Goal: Information Seeking & Learning: Learn about a topic

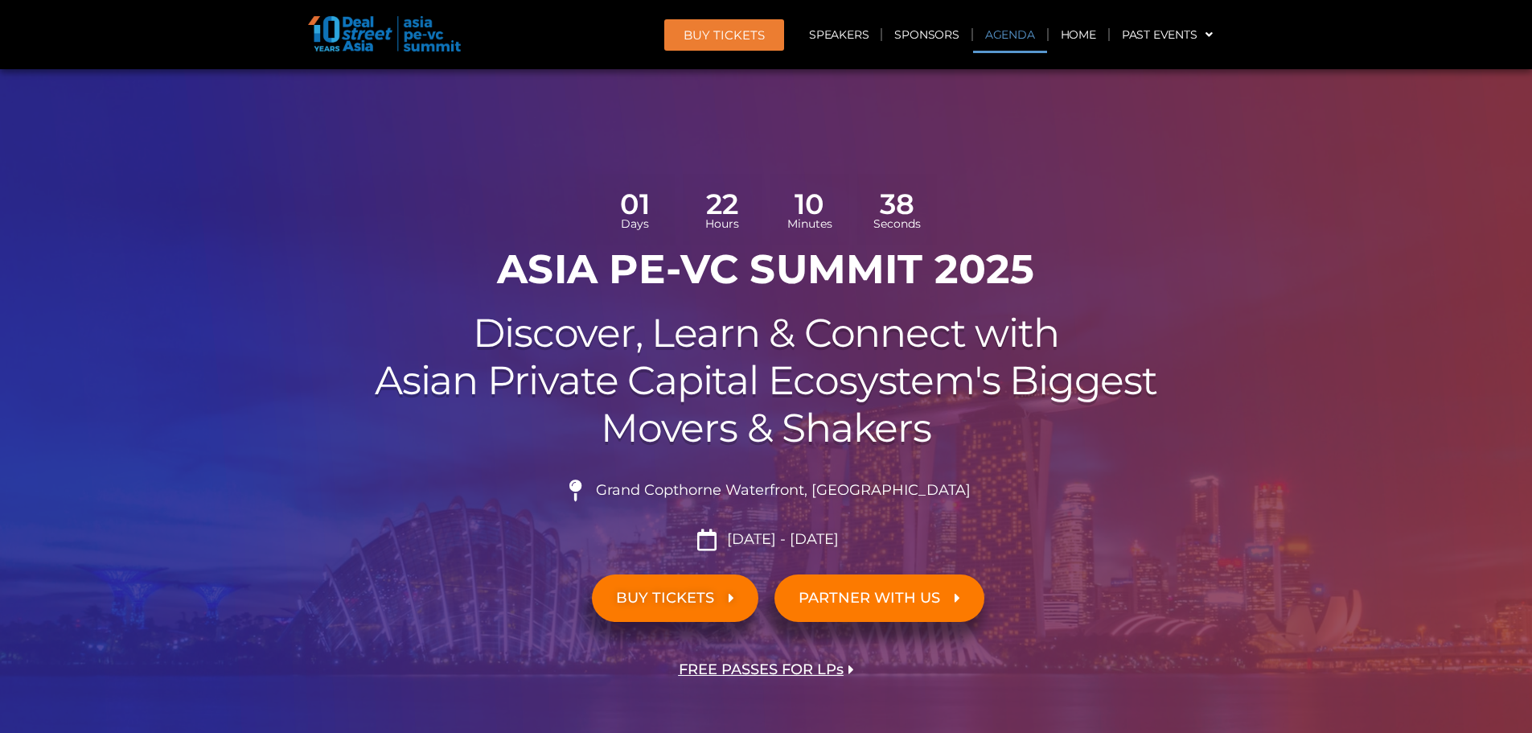
click at [1023, 34] on link "Agenda" at bounding box center [1010, 34] width 74 height 37
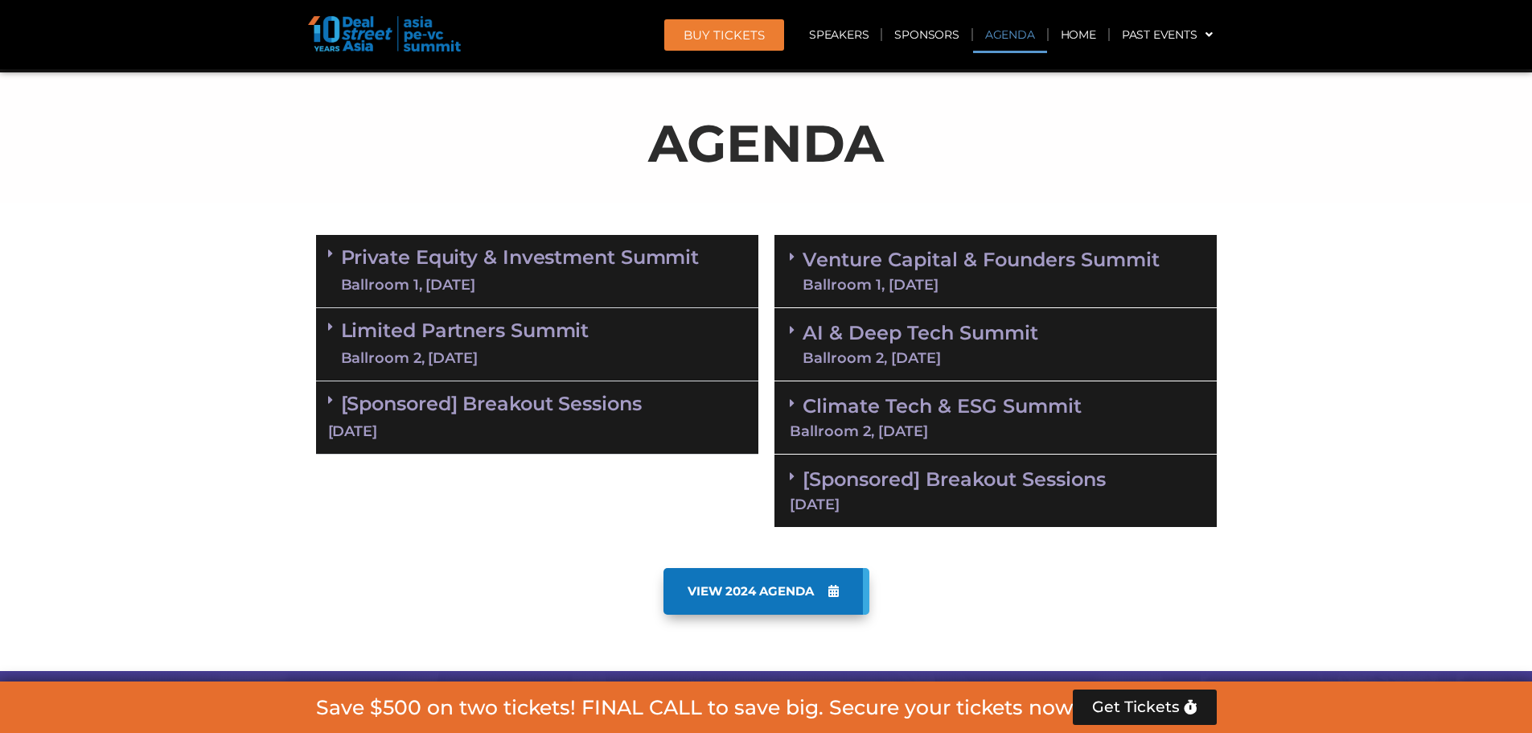
scroll to position [928, 0]
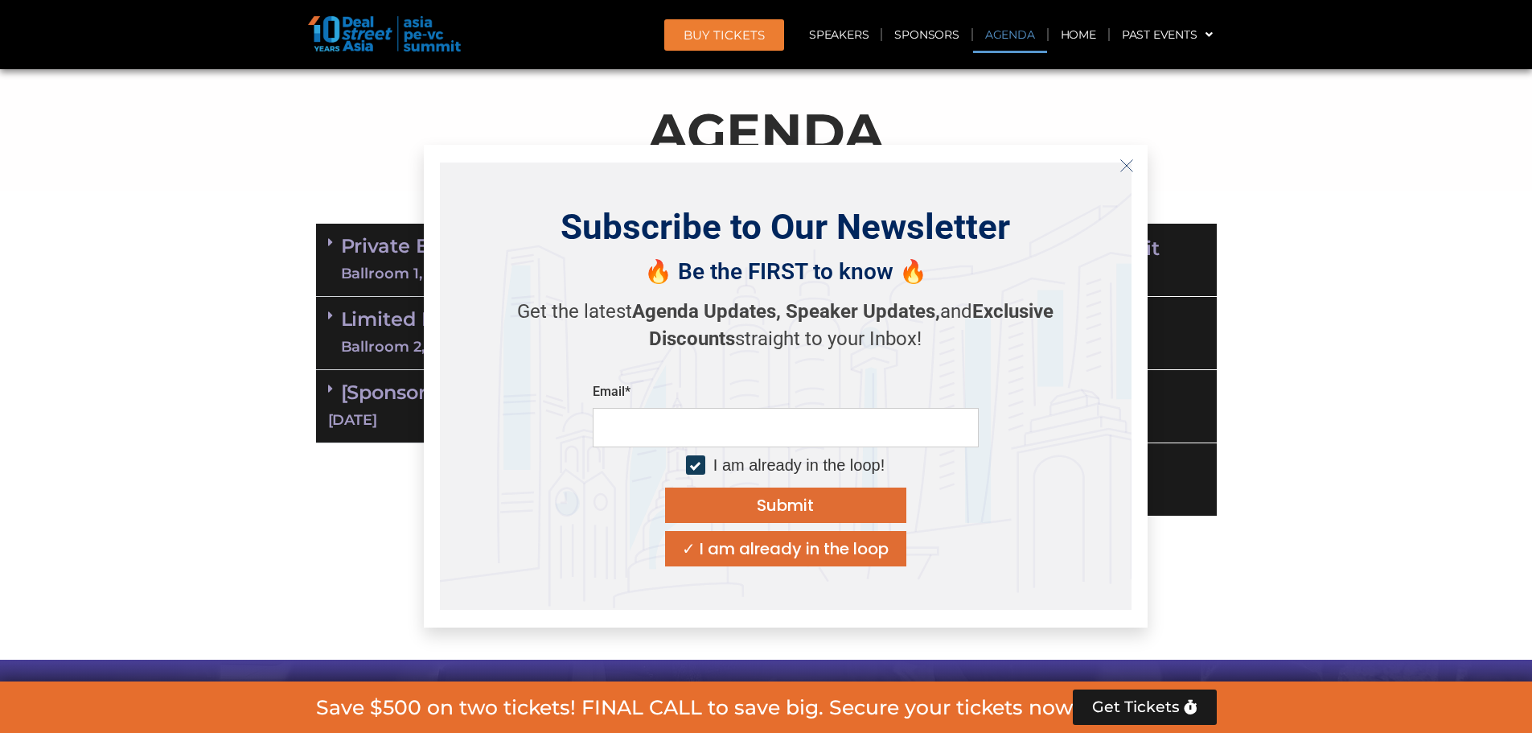
click at [210, 552] on section "VIEW 2024 AGENDA" at bounding box center [766, 604] width 1532 height 111
click at [313, 485] on div "Private Equity & Investment Summit Ballroom 1, 10 Sept 8:00 am – 9:00 am | Regi…" at bounding box center [537, 370] width 458 height 309
click at [1137, 161] on button "Close" at bounding box center [1127, 166] width 26 height 26
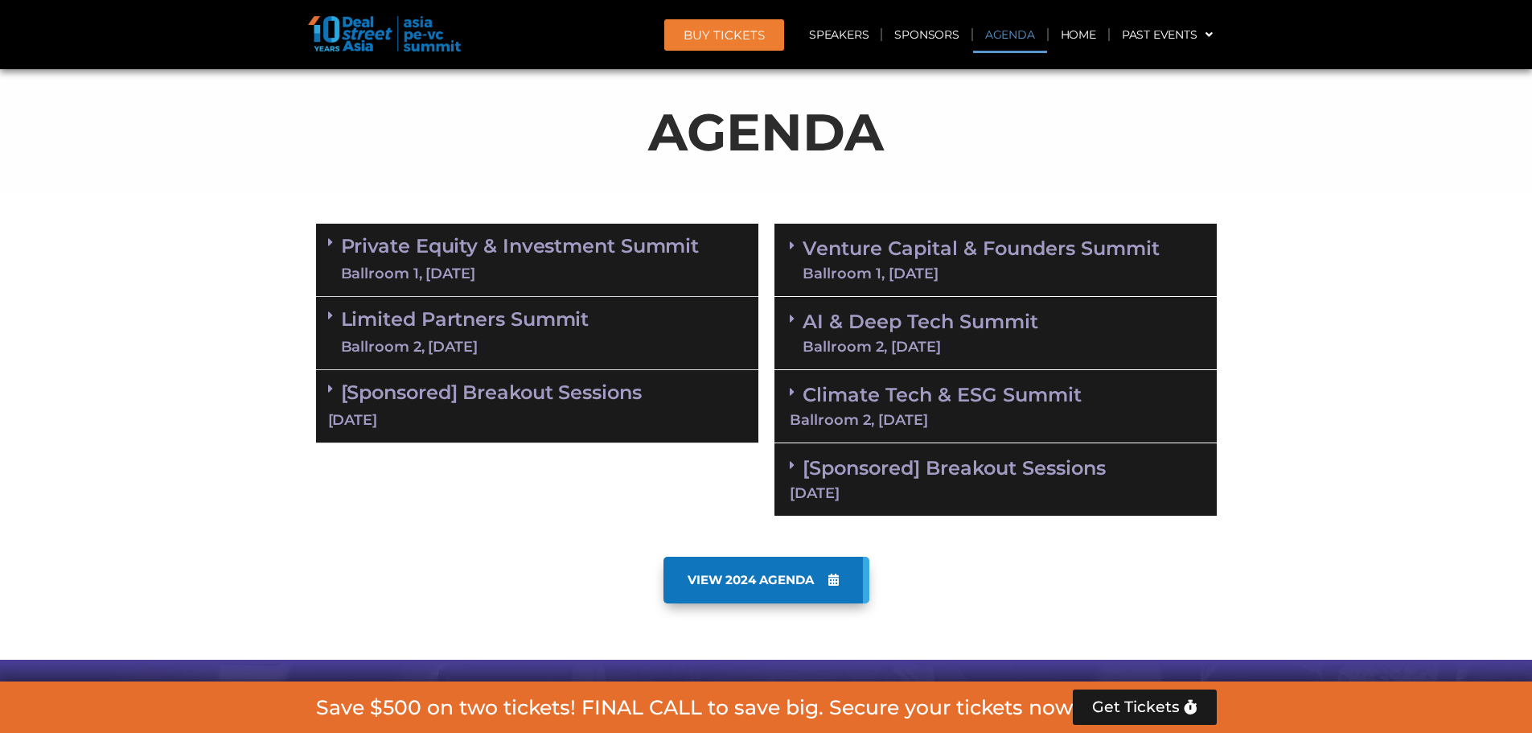
click at [376, 245] on link "Private Equity & Investment Summit Ballroom 1, 10 Sept" at bounding box center [520, 260] width 359 height 48
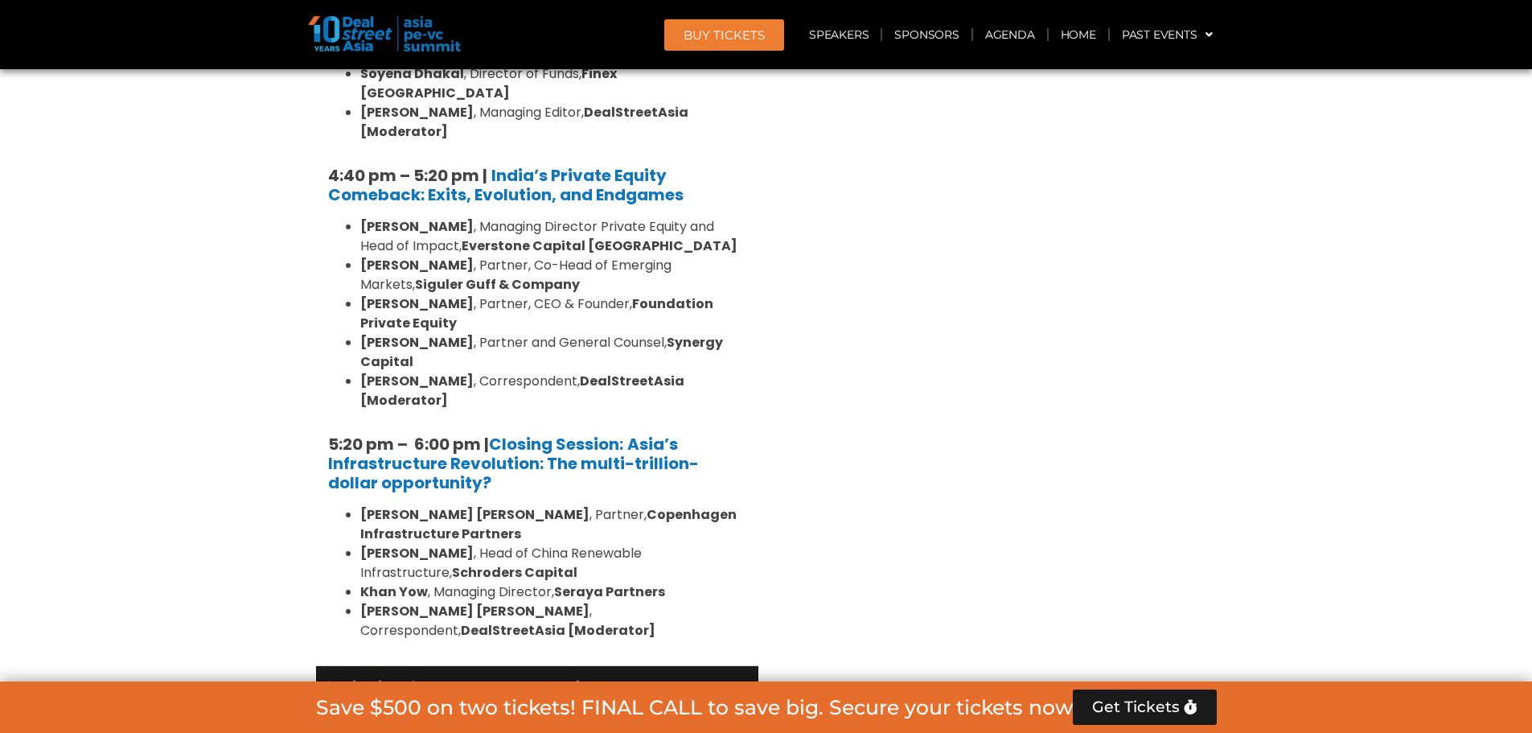
scroll to position [3341, 0]
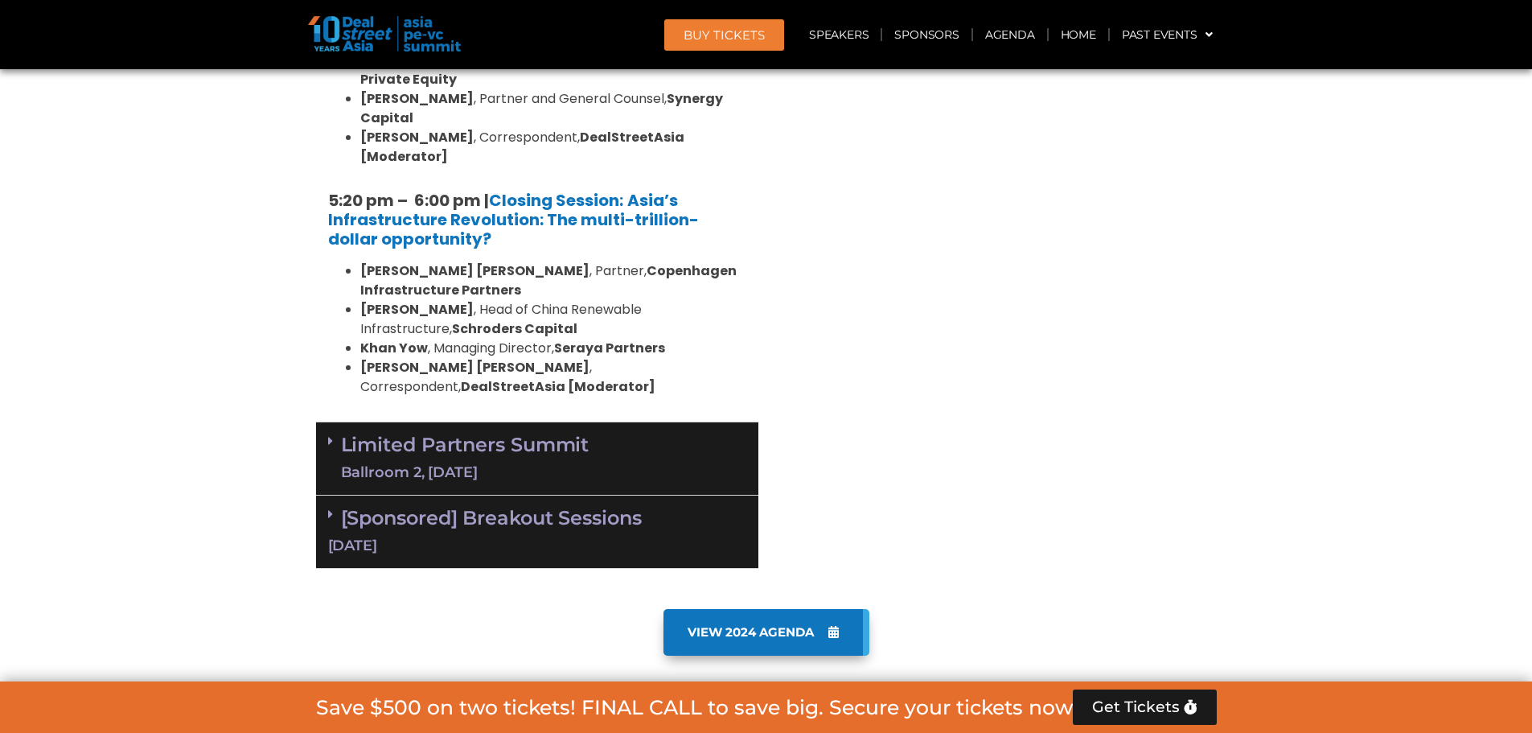
click at [331, 434] on icon at bounding box center [330, 440] width 5 height 13
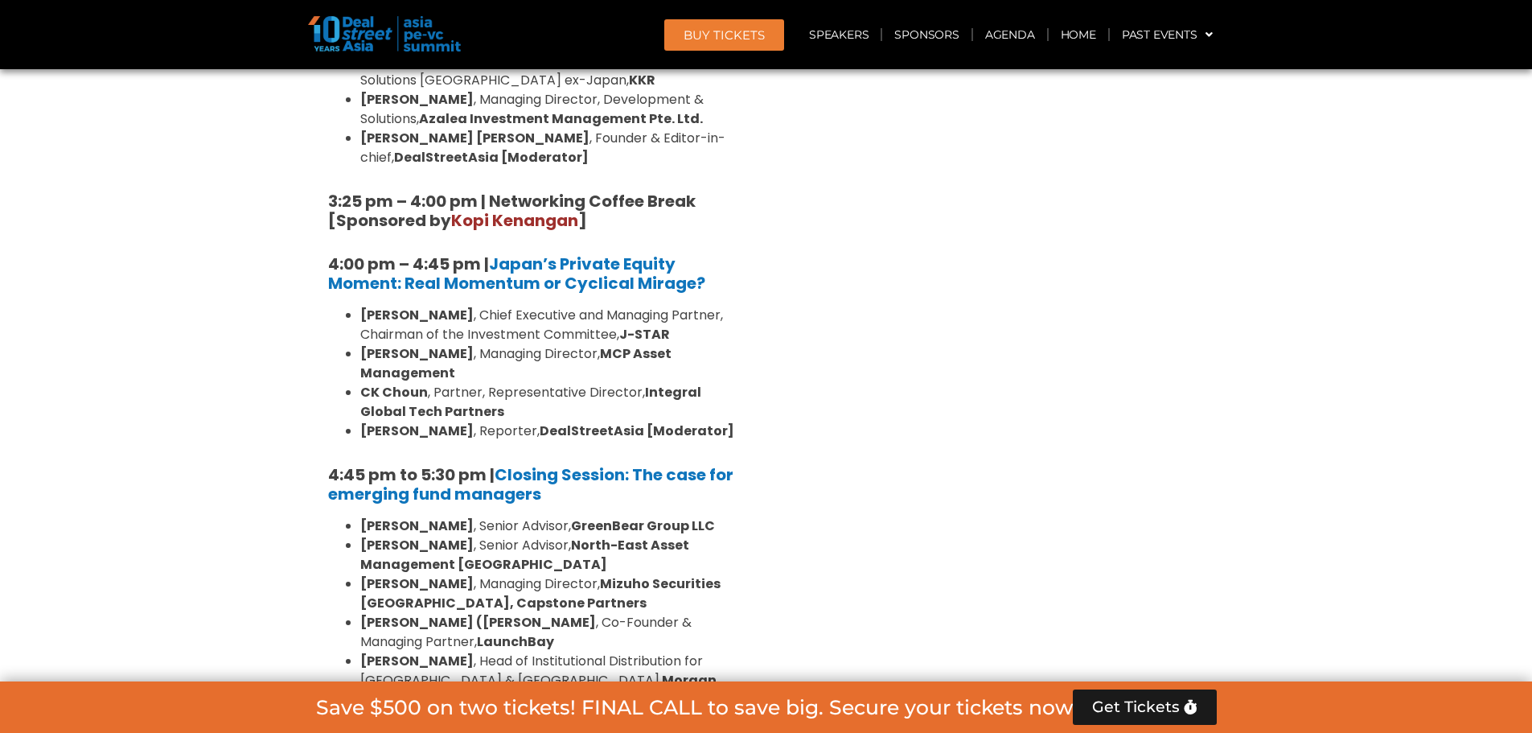
scroll to position [5031, 0]
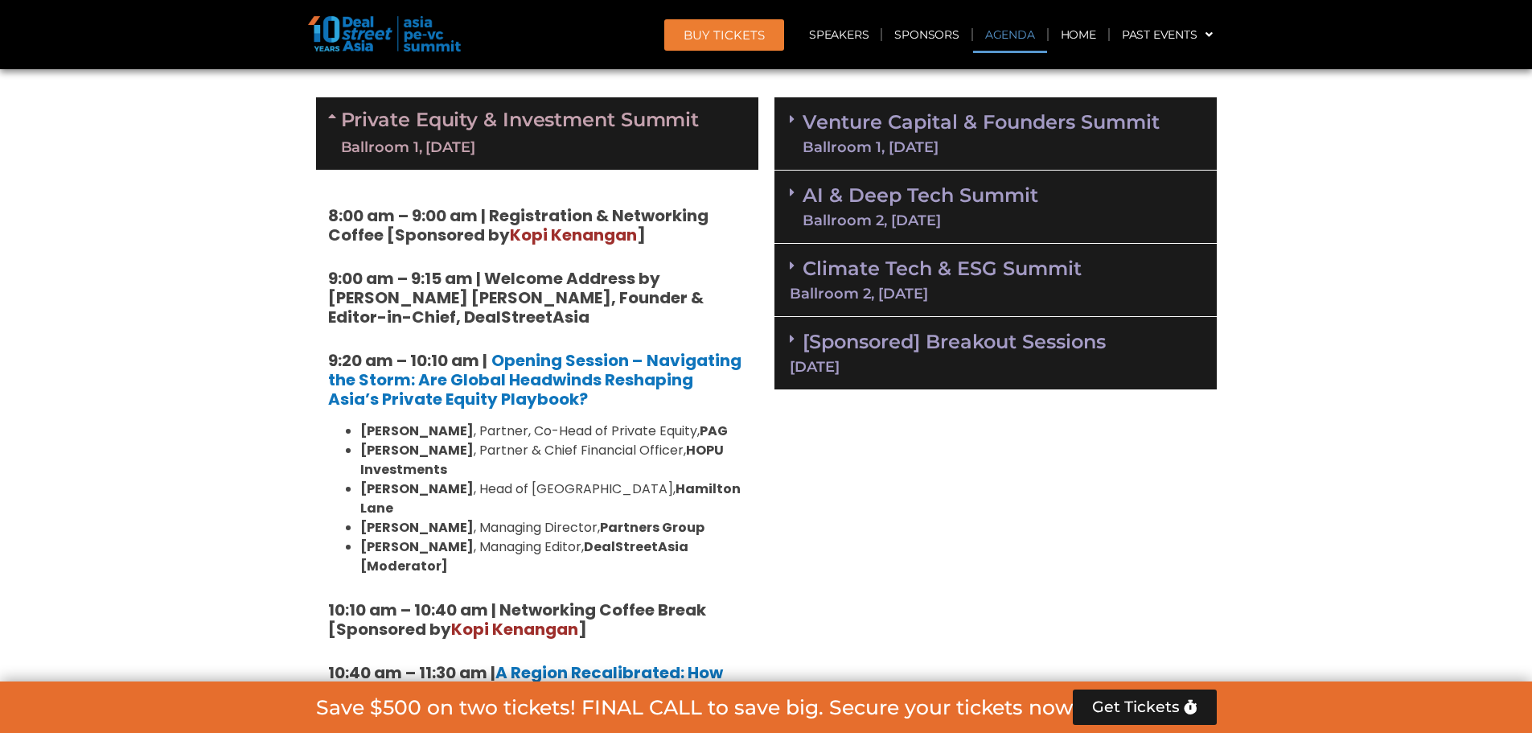
scroll to position [848, 0]
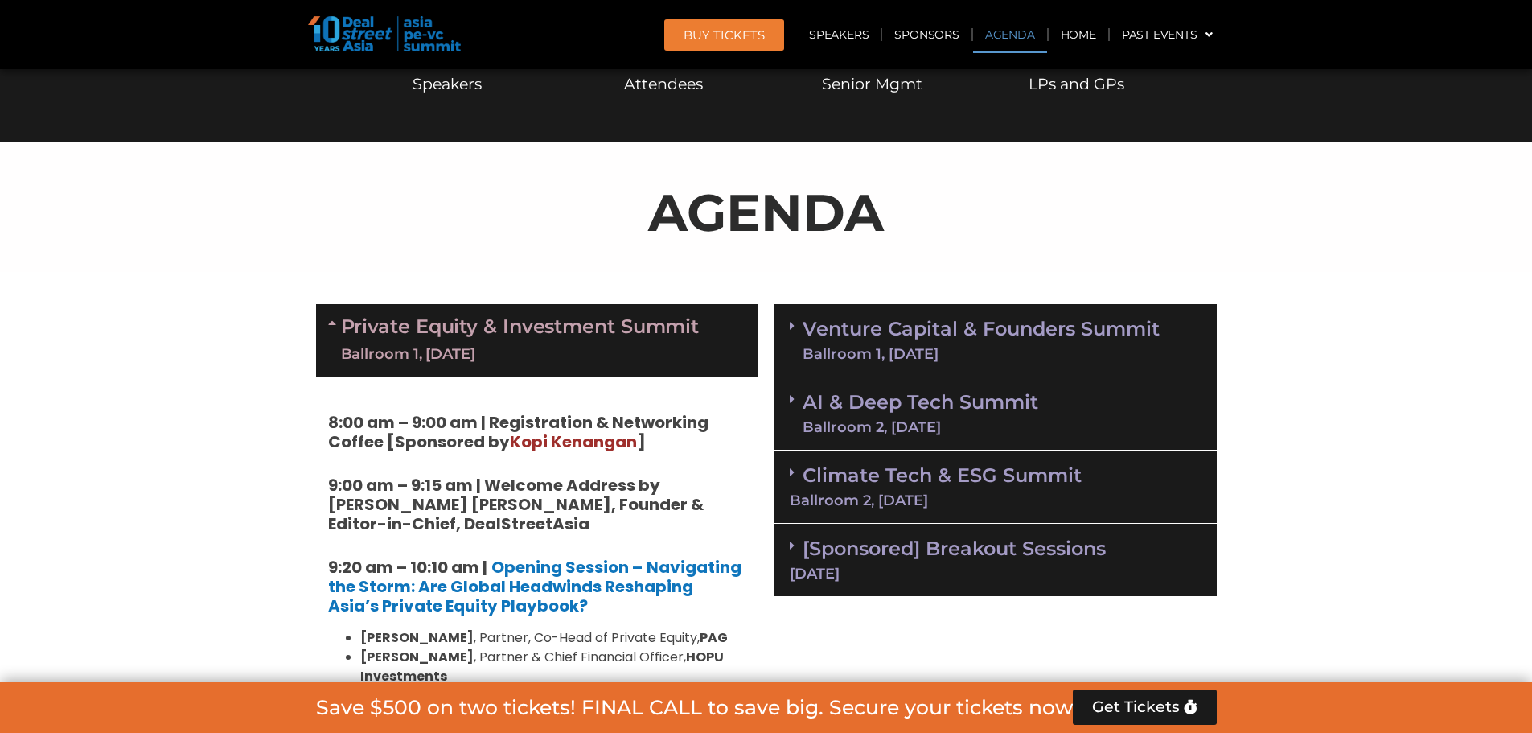
click at [846, 343] on link "Venture Capital & Founders​ Summit Ballroom 1, 11 Sept" at bounding box center [981, 340] width 357 height 42
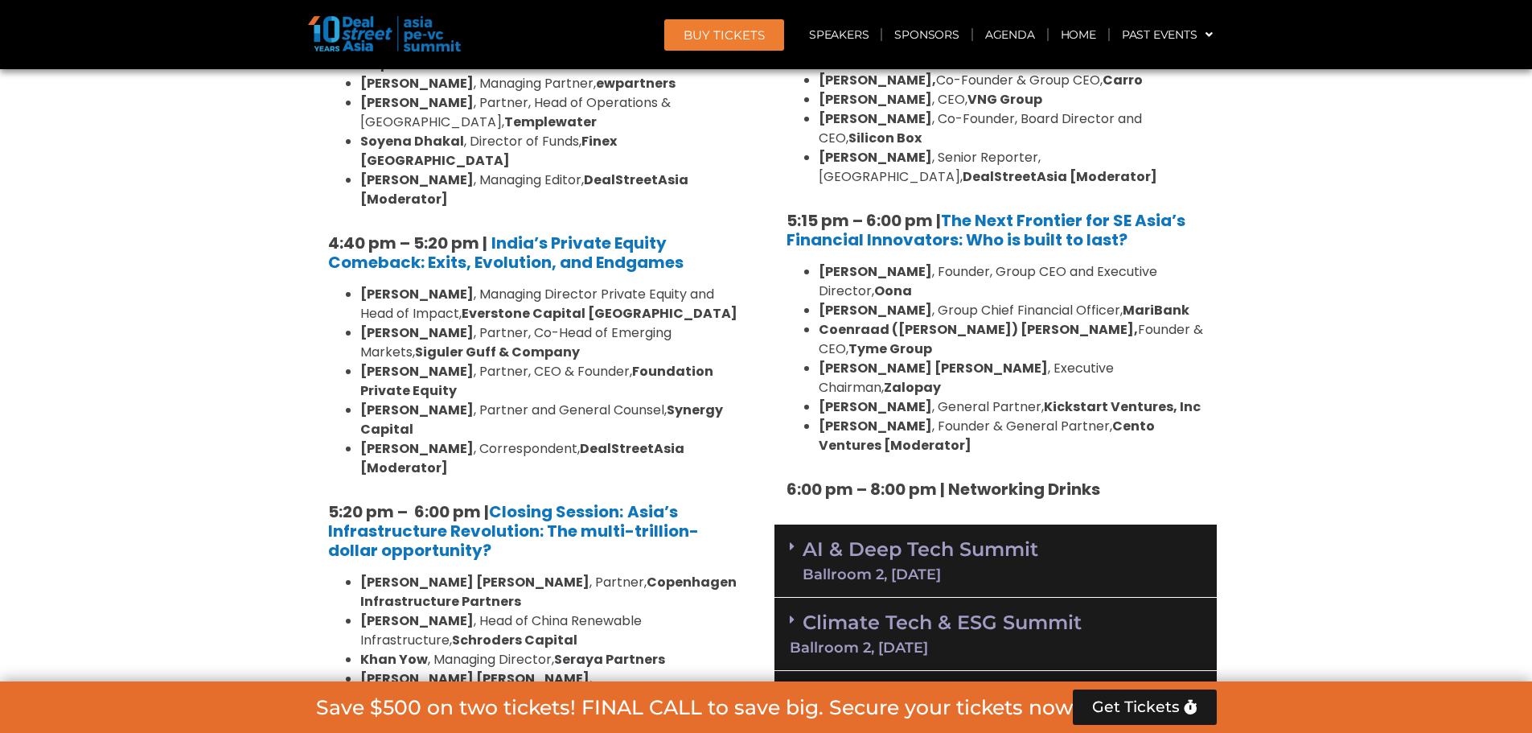
scroll to position [3100, 0]
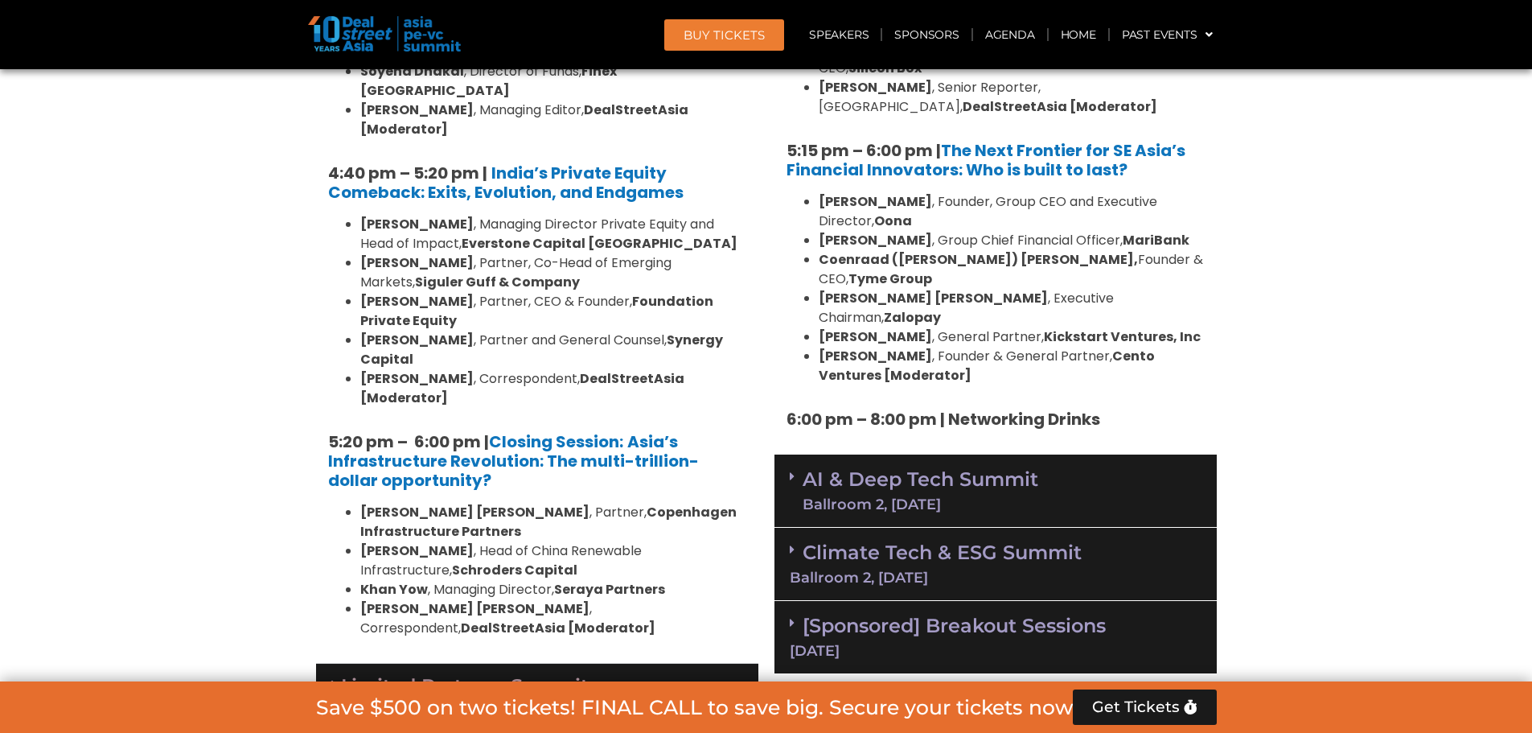
click at [925, 470] on link "AI & Deep Tech Summit Ballroom 2, 11 Sept" at bounding box center [921, 491] width 236 height 42
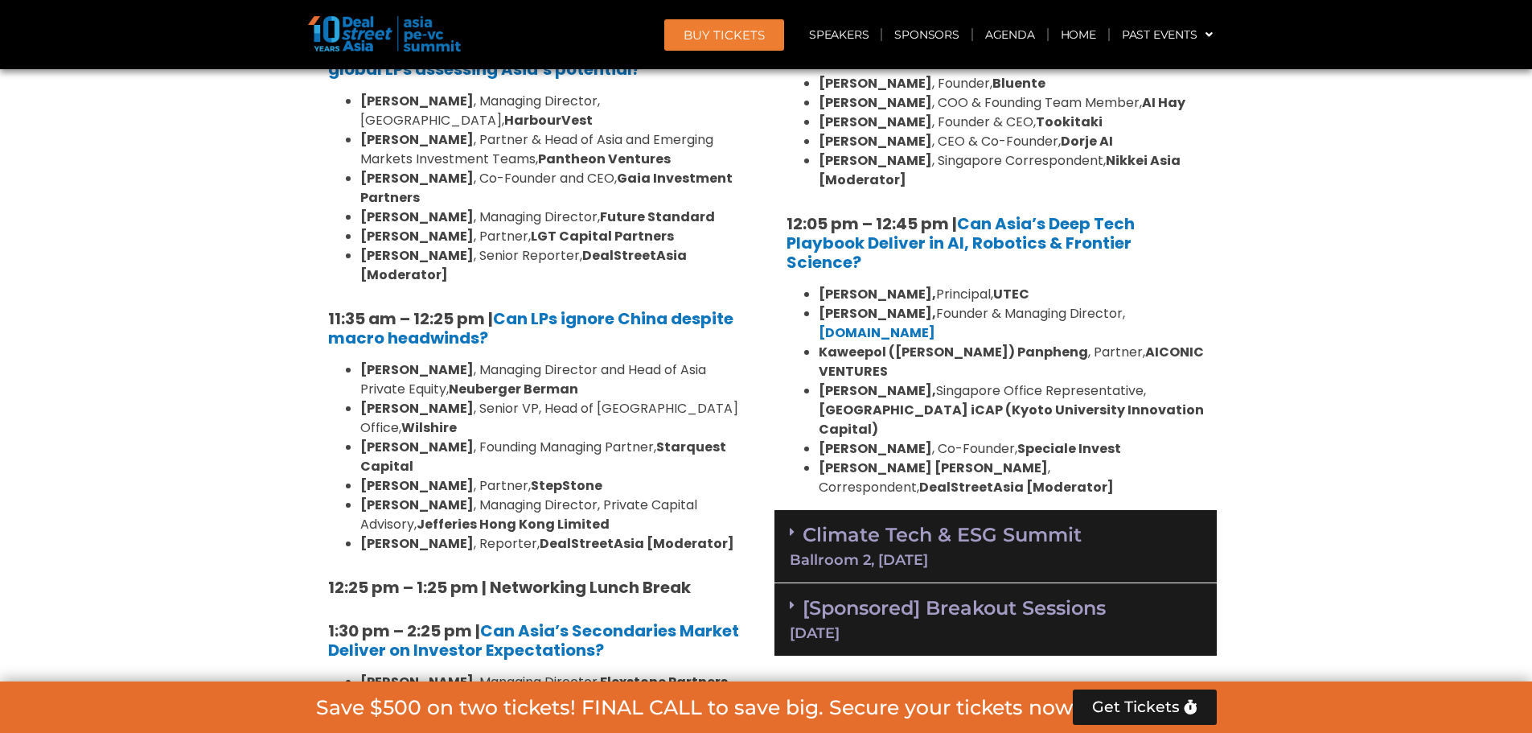
scroll to position [3985, 0]
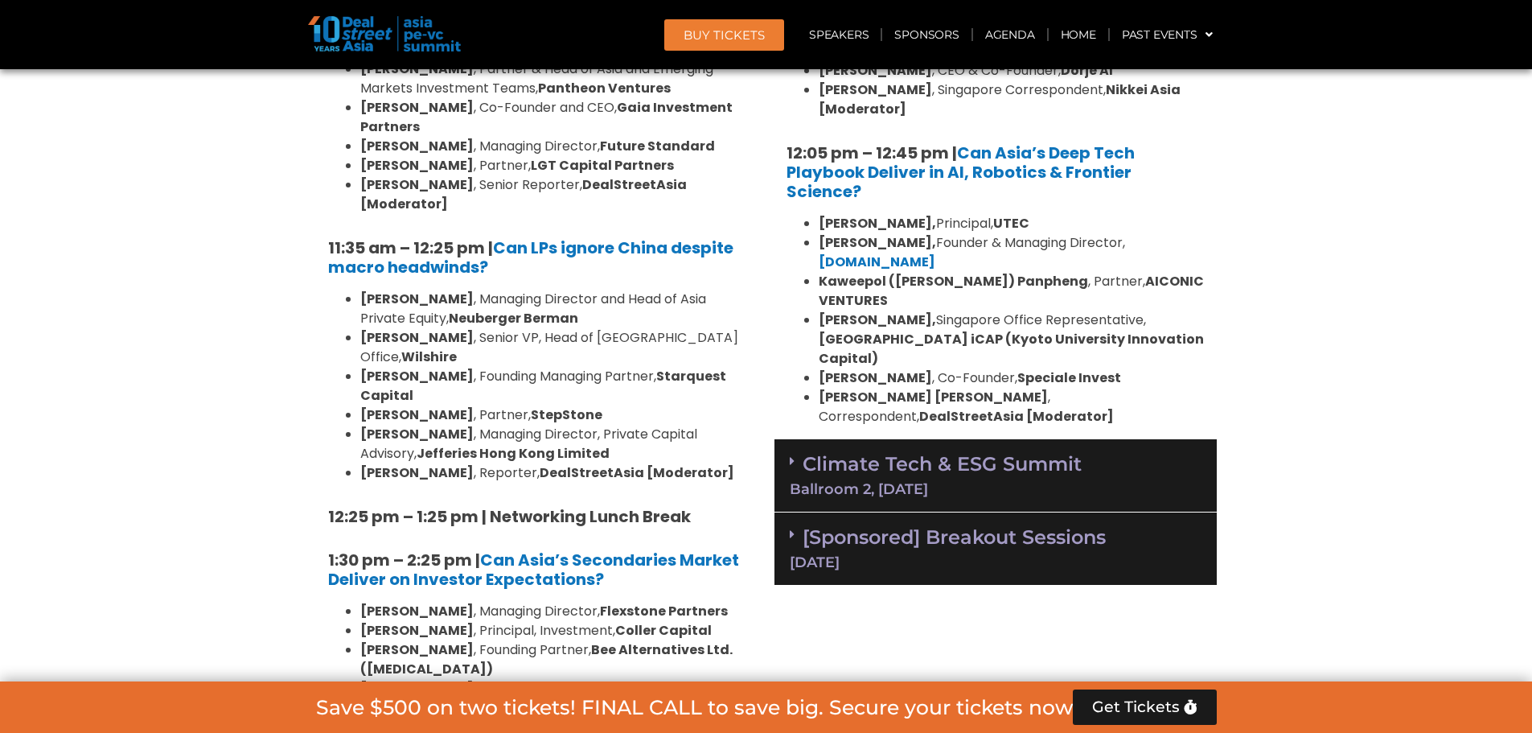
click at [962, 439] on div "Climate Tech & ESG Summit Ballroom 2, 11 Sept" at bounding box center [996, 475] width 442 height 73
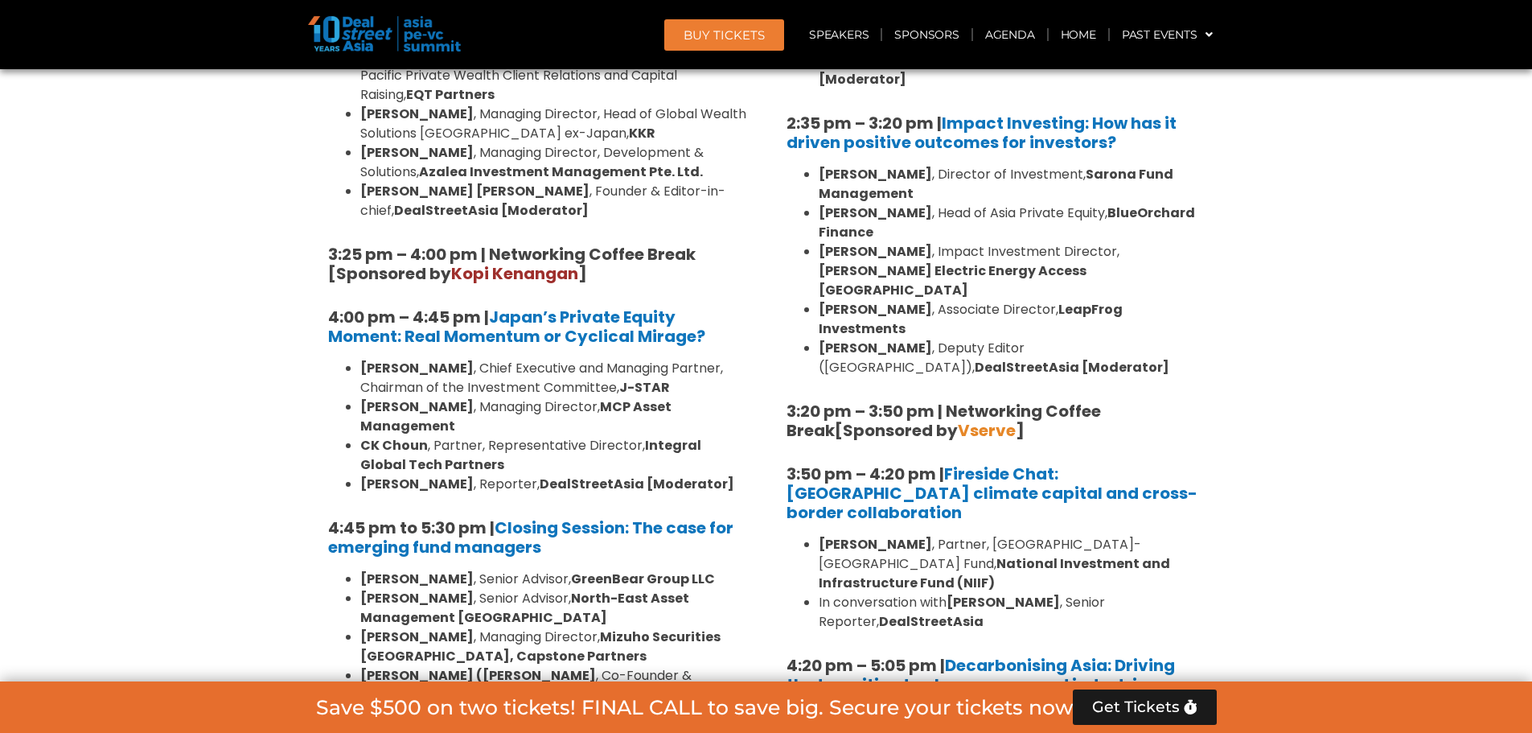
scroll to position [5191, 0]
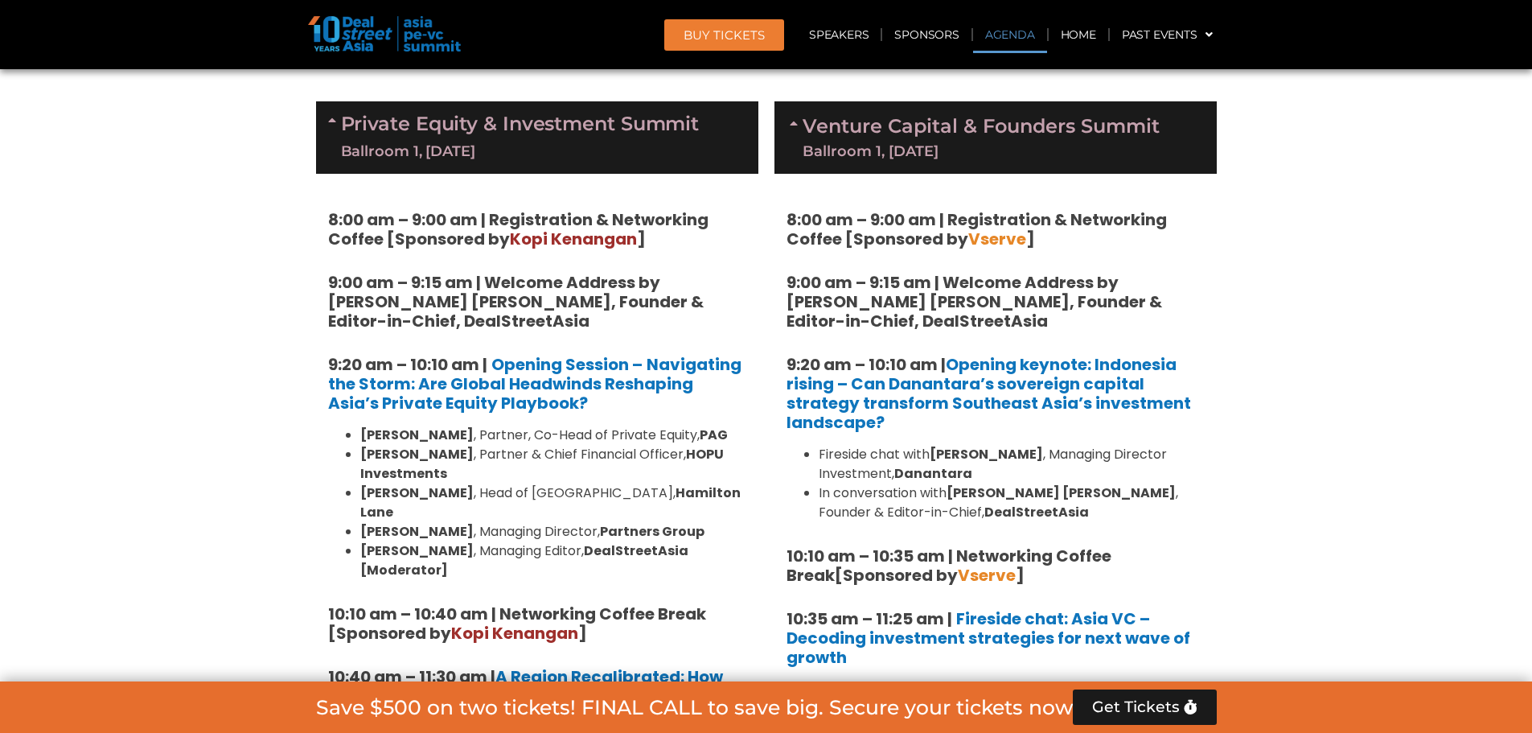
scroll to position [848, 0]
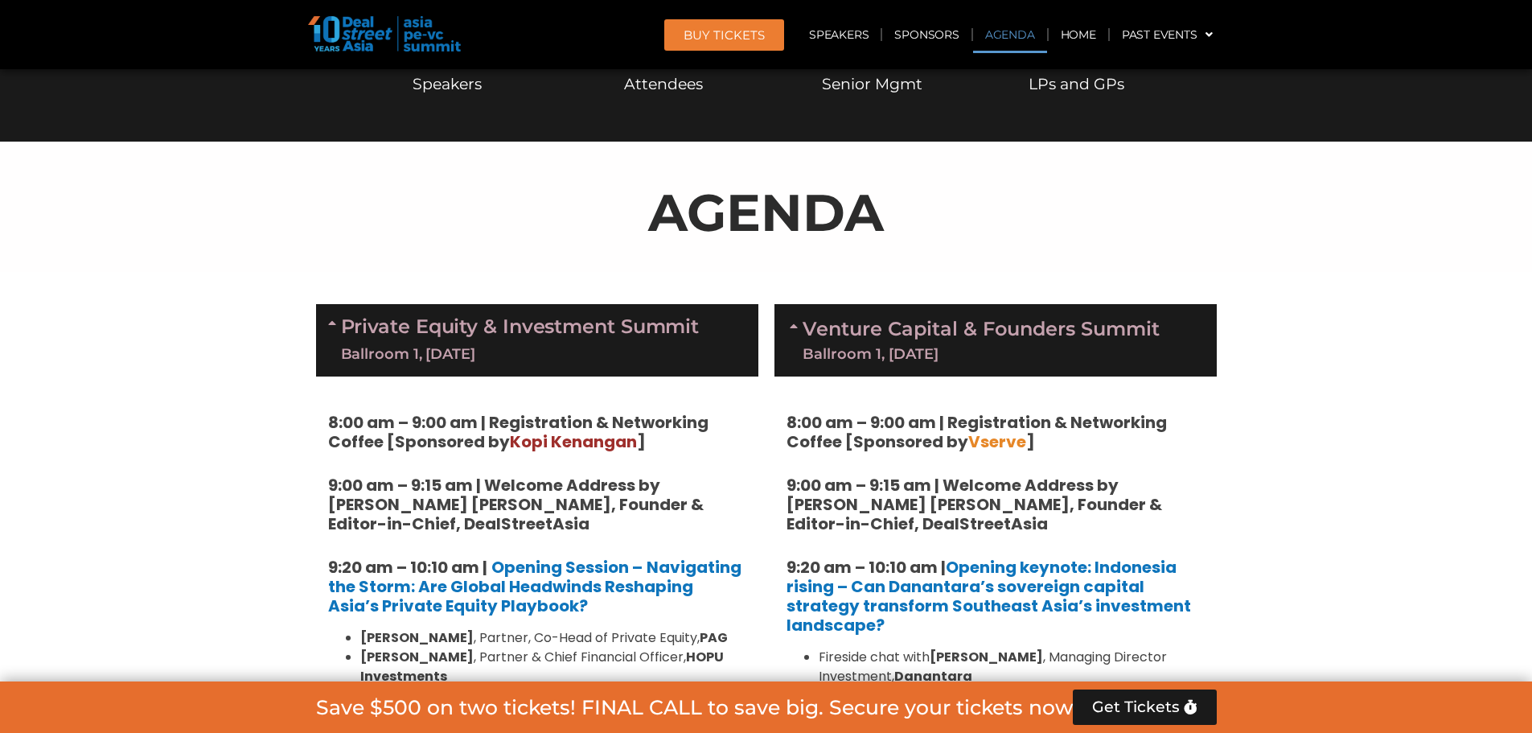
click at [430, 45] on img at bounding box center [384, 33] width 153 height 35
click at [370, 31] on img at bounding box center [384, 33] width 153 height 35
click at [829, 36] on link "Speakers" at bounding box center [839, 34] width 84 height 37
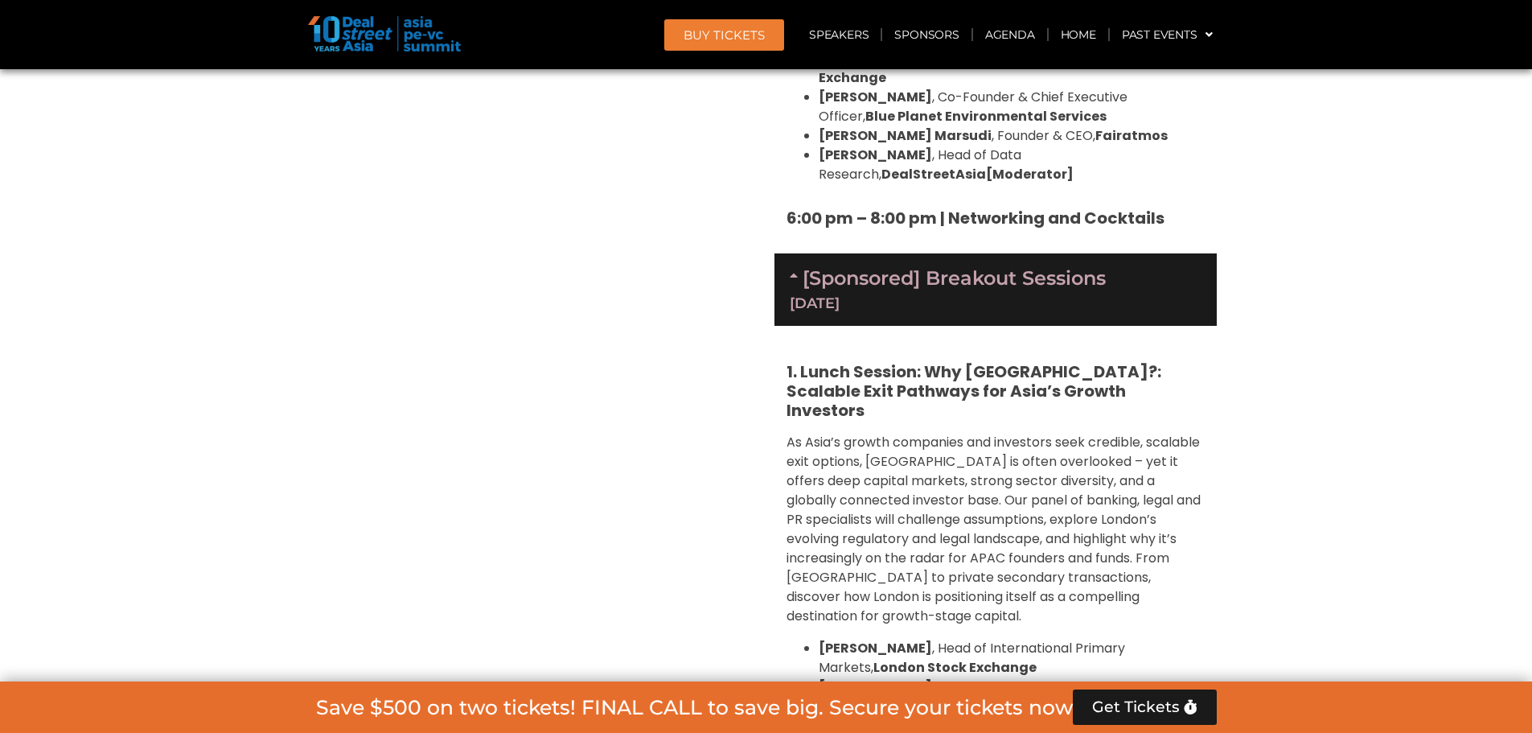
scroll to position [7304, 0]
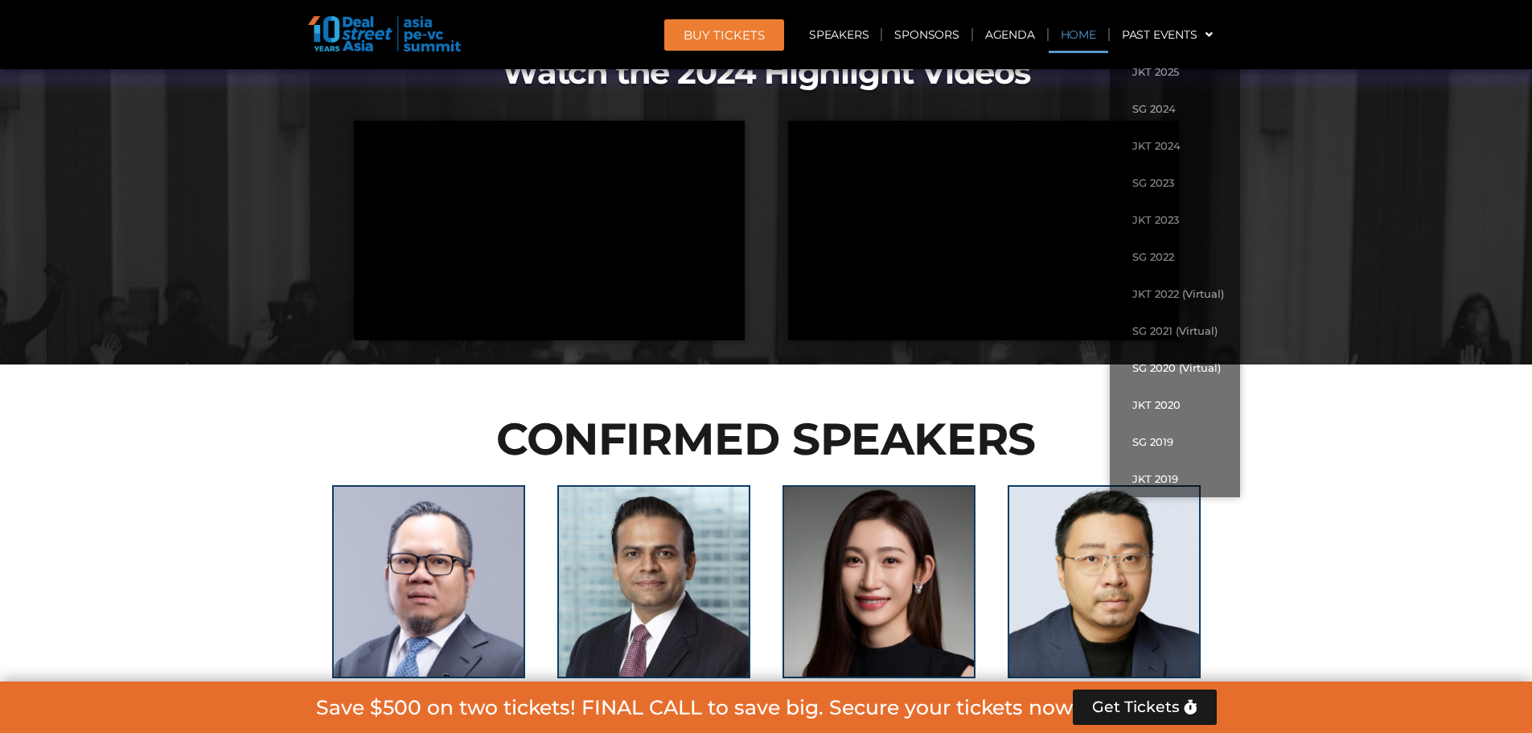
click at [1087, 38] on link "Home" at bounding box center [1079, 34] width 60 height 37
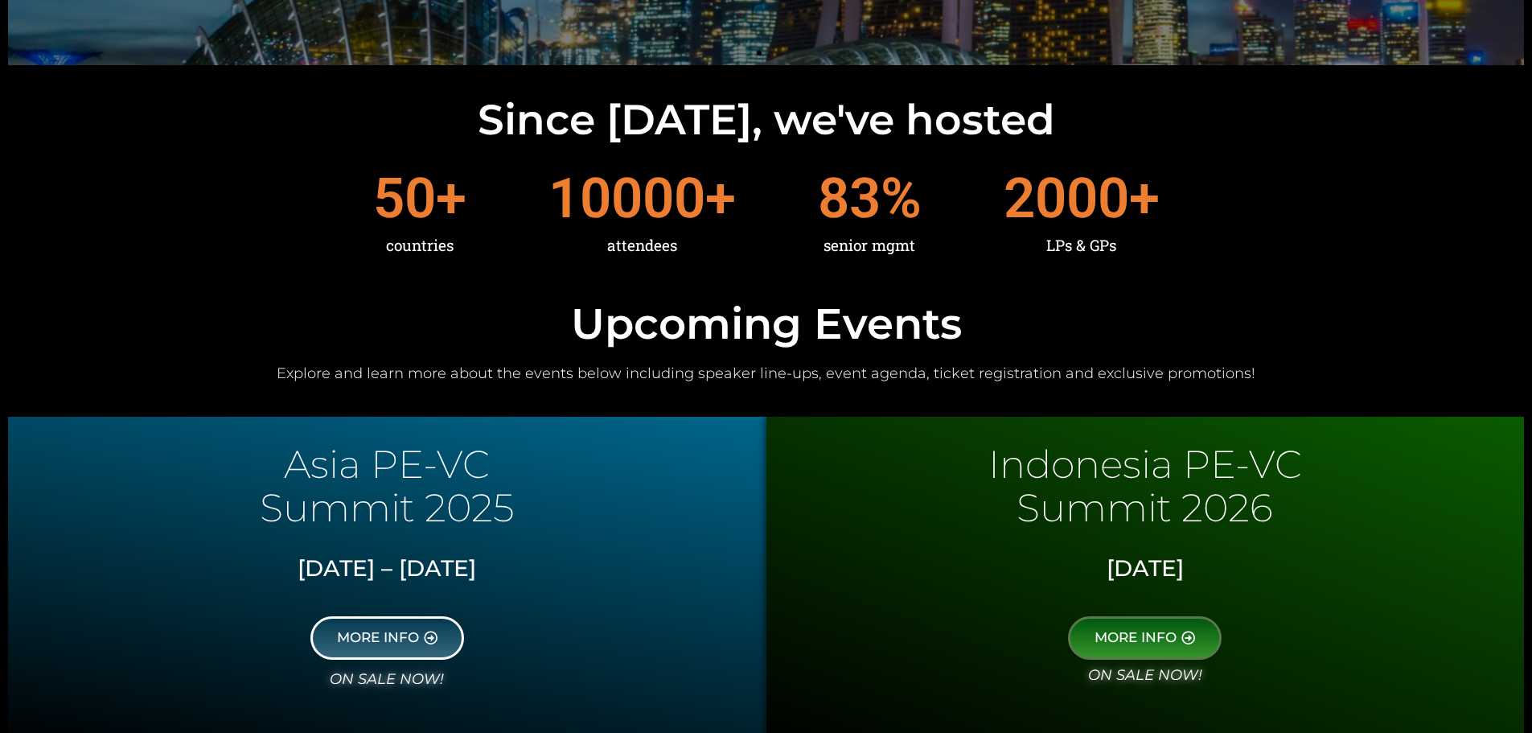
click at [405, 636] on span "MORE INFO" at bounding box center [378, 638] width 82 height 14
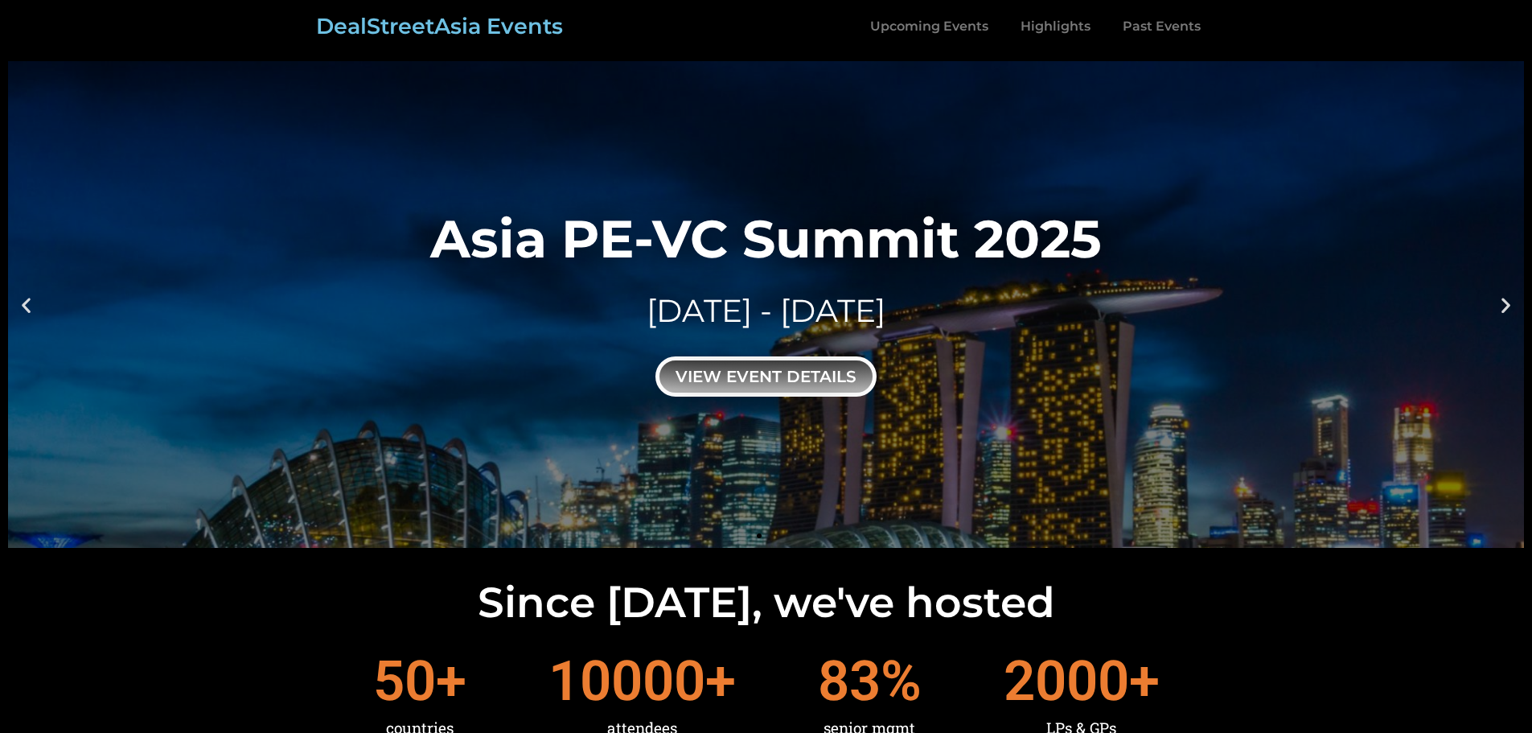
click at [799, 378] on div "view event details" at bounding box center [766, 376] width 221 height 40
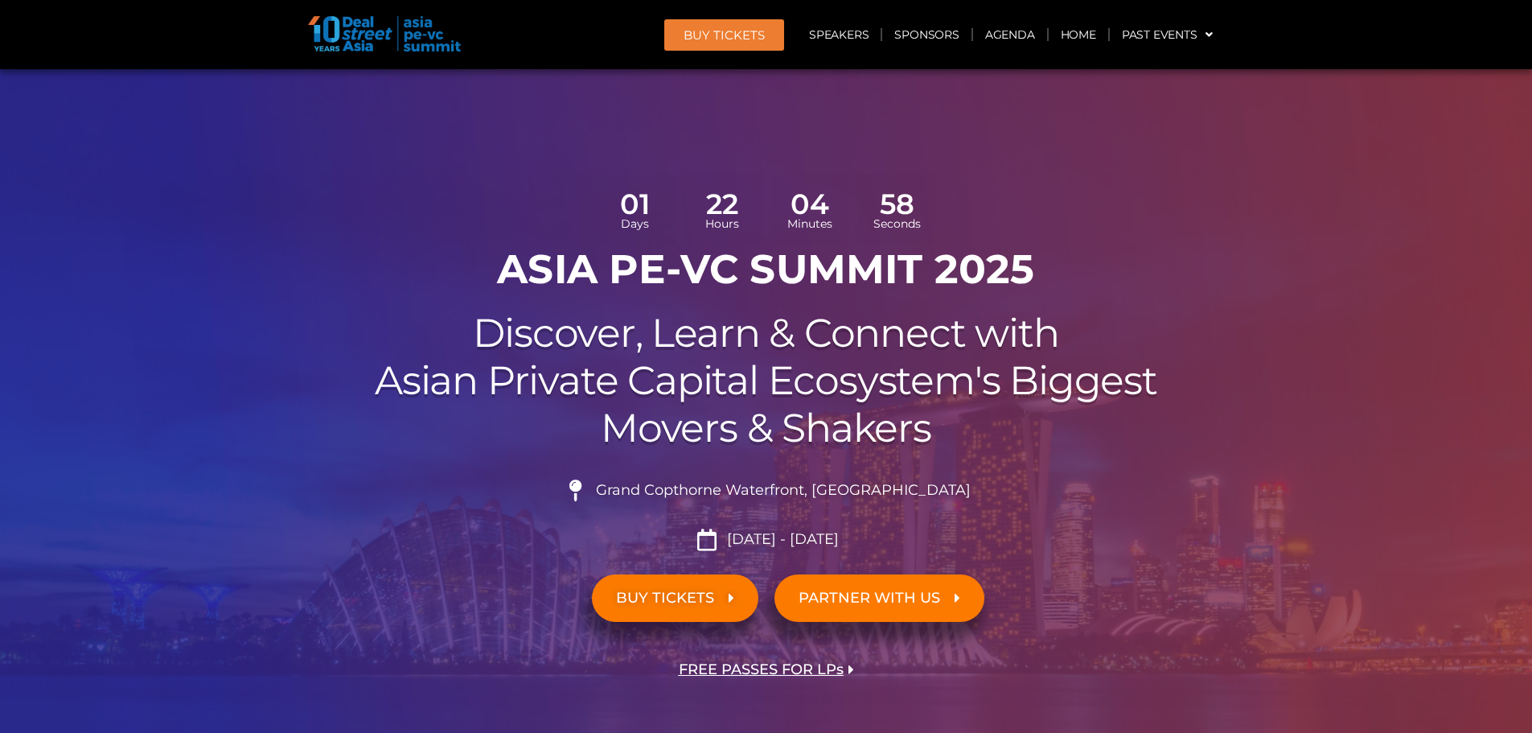
scroll to position [161, 0]
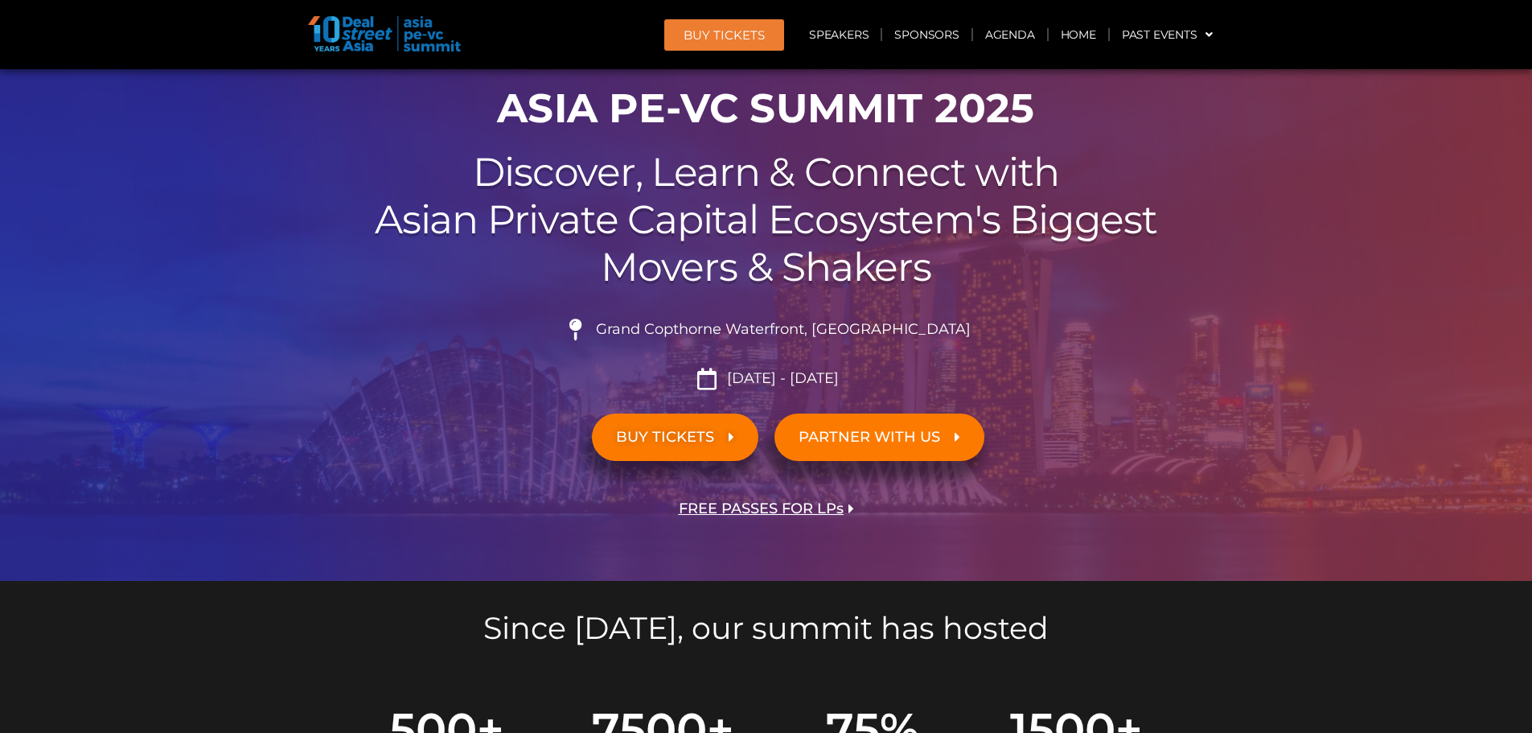
click at [783, 505] on span "FREE PASSES FOR LPs" at bounding box center [761, 508] width 165 height 15
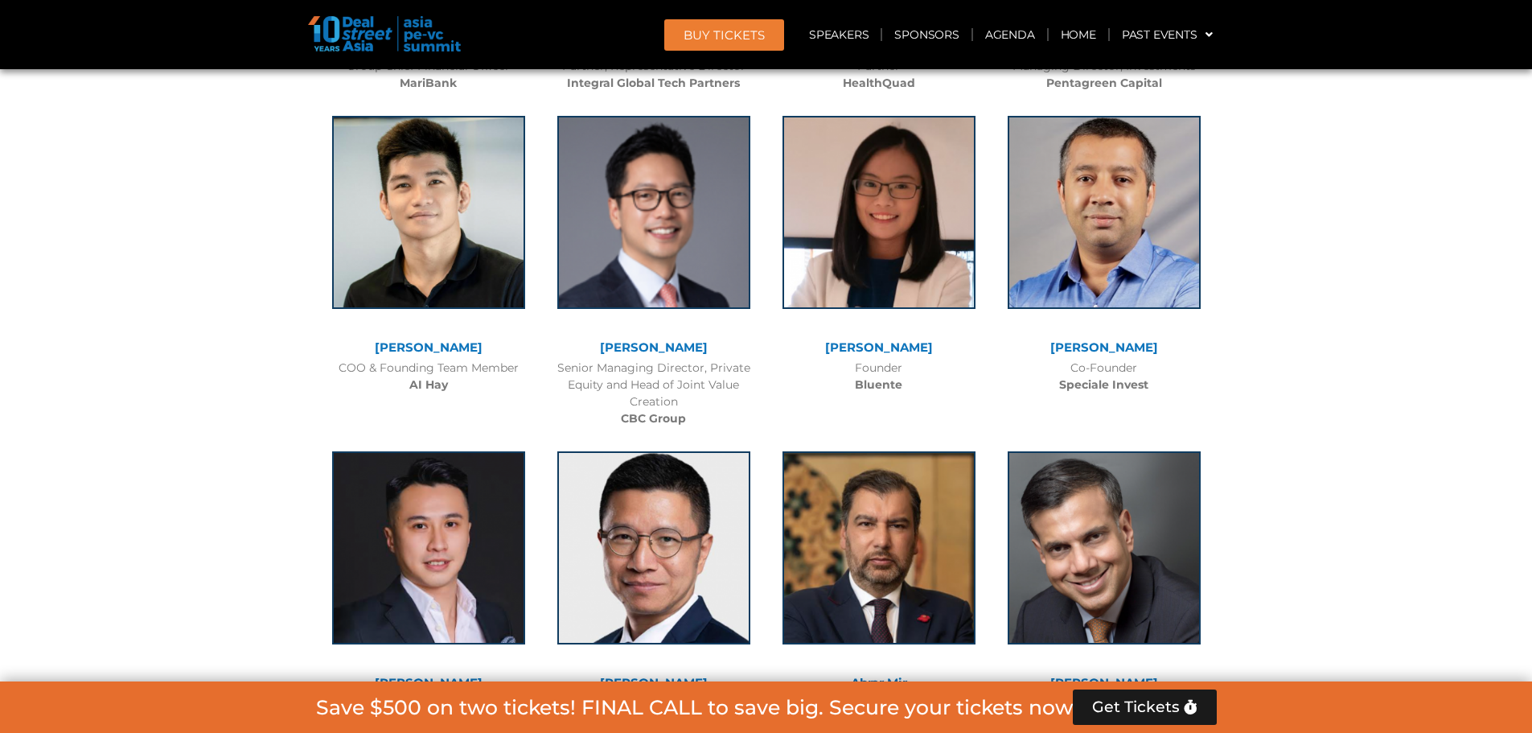
scroll to position [6590, 0]
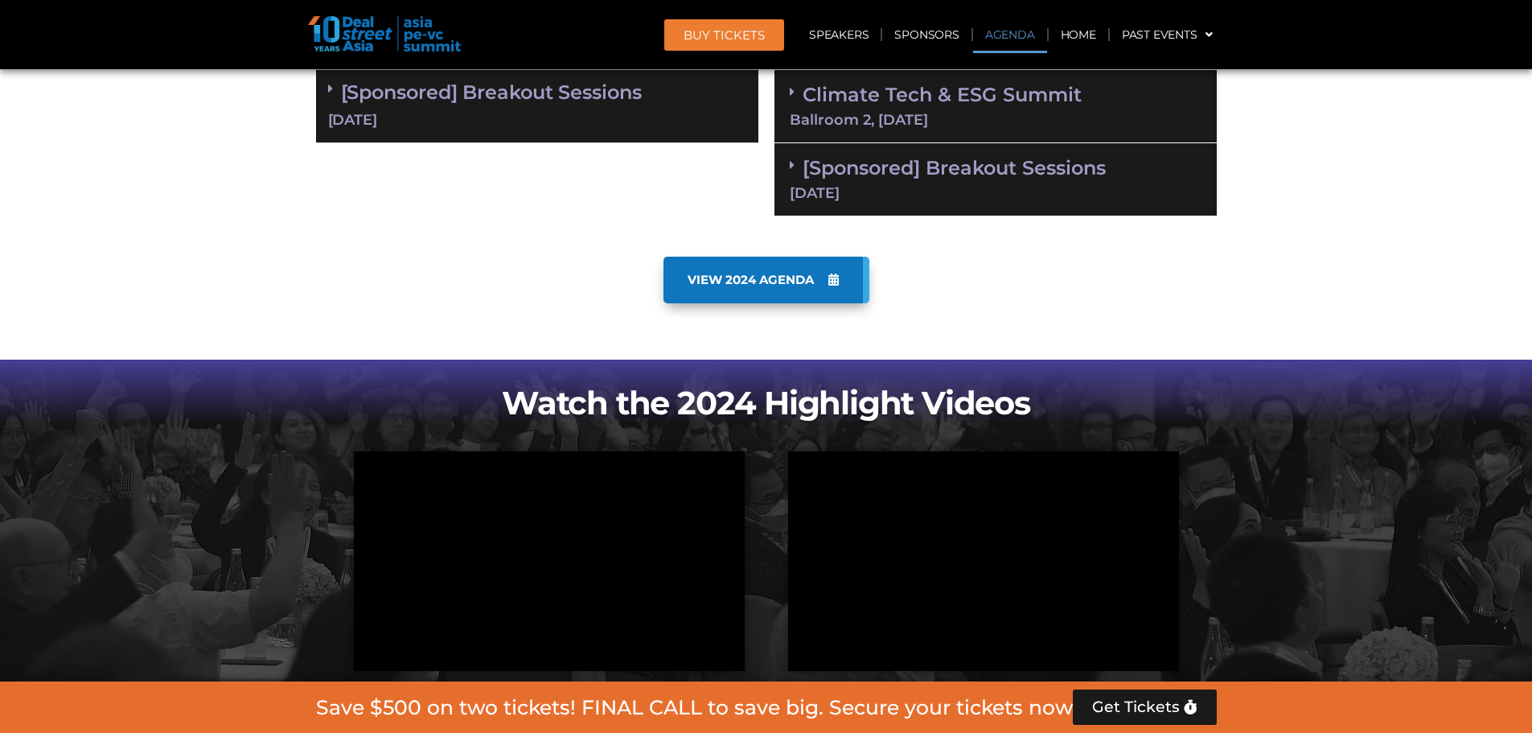
scroll to position [965, 0]
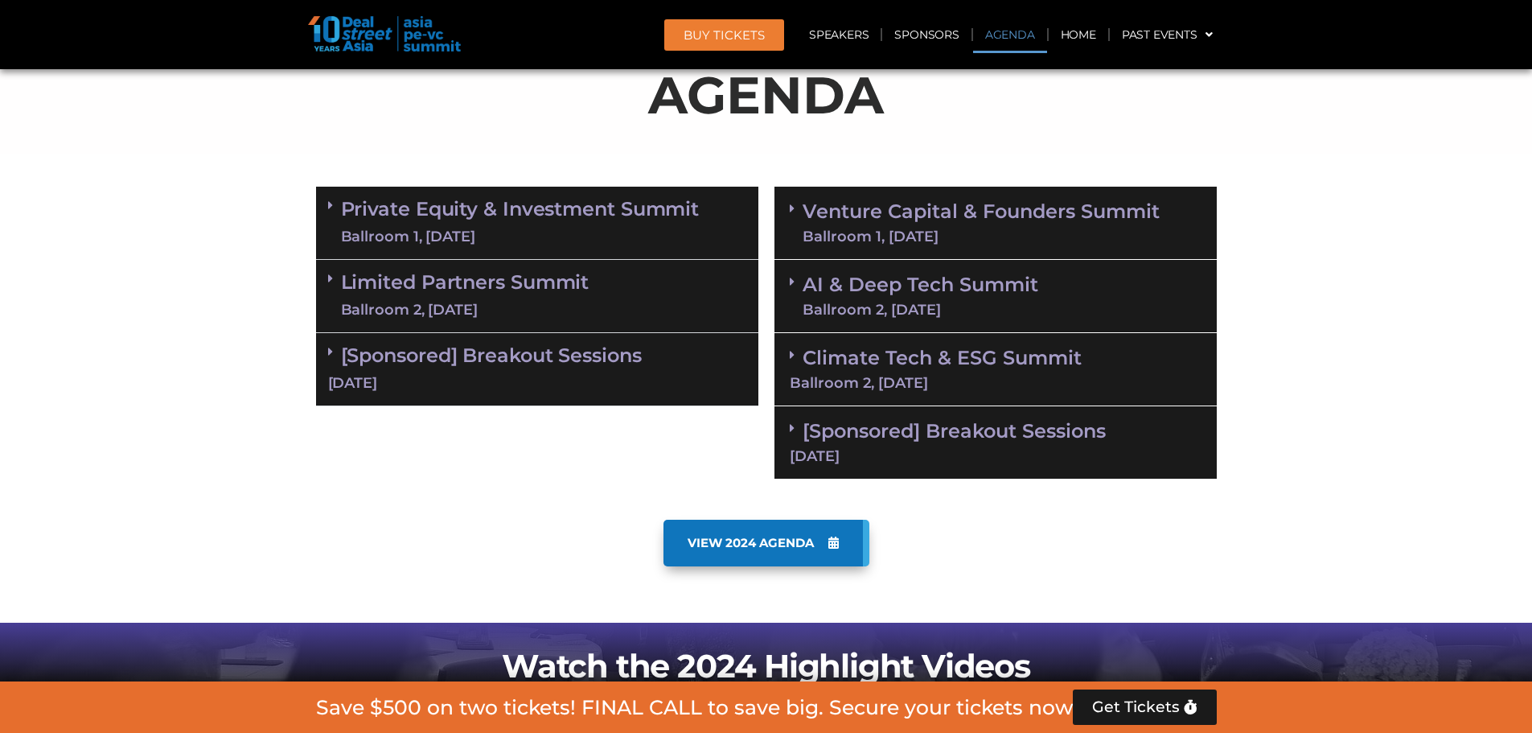
click at [393, 235] on div "Ballroom 1, [DATE]" at bounding box center [520, 237] width 359 height 20
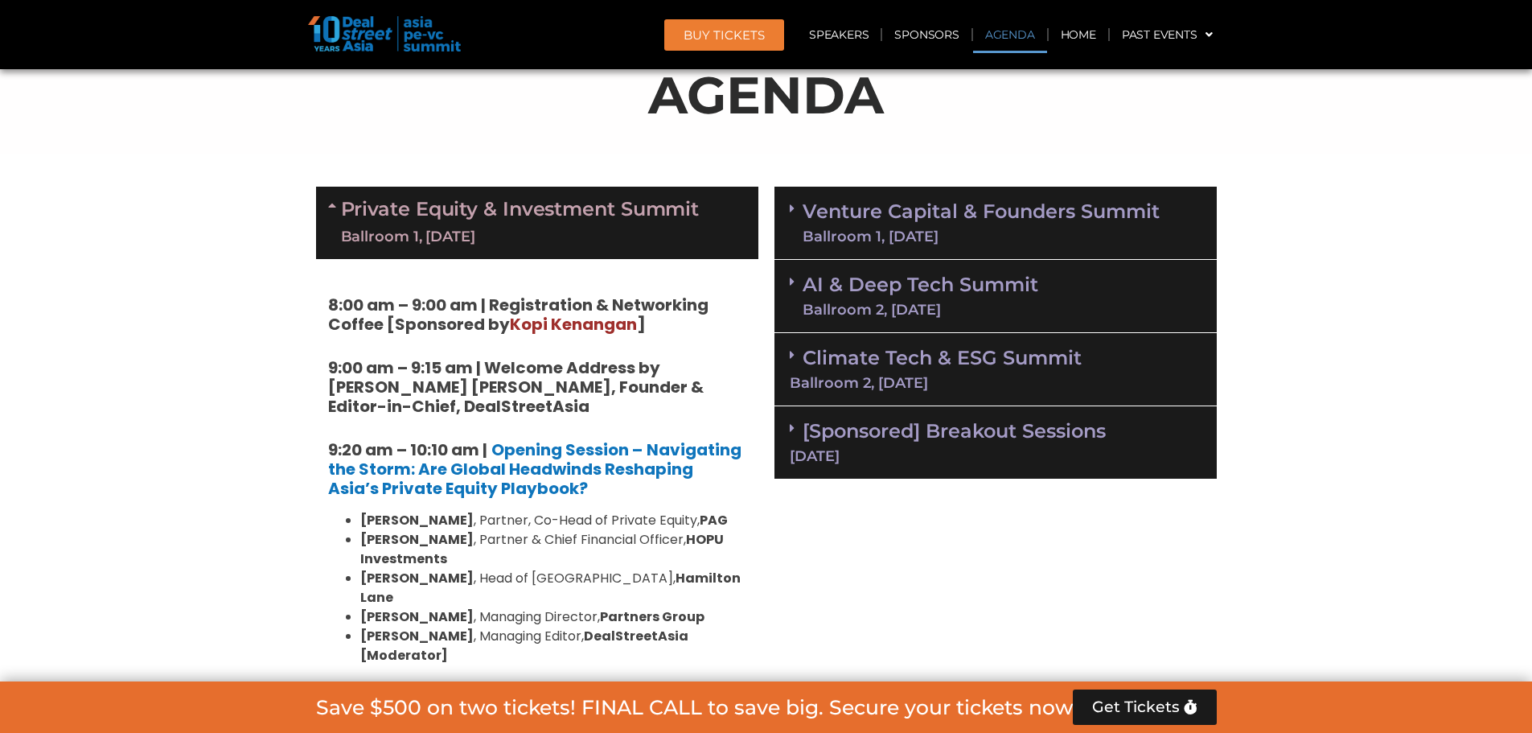
drag, startPoint x: 325, startPoint y: 162, endPoint x: 638, endPoint y: 249, distance: 324.7
copy div "Private Equity & Investment Summit Ballroom 1, 10 Sept"
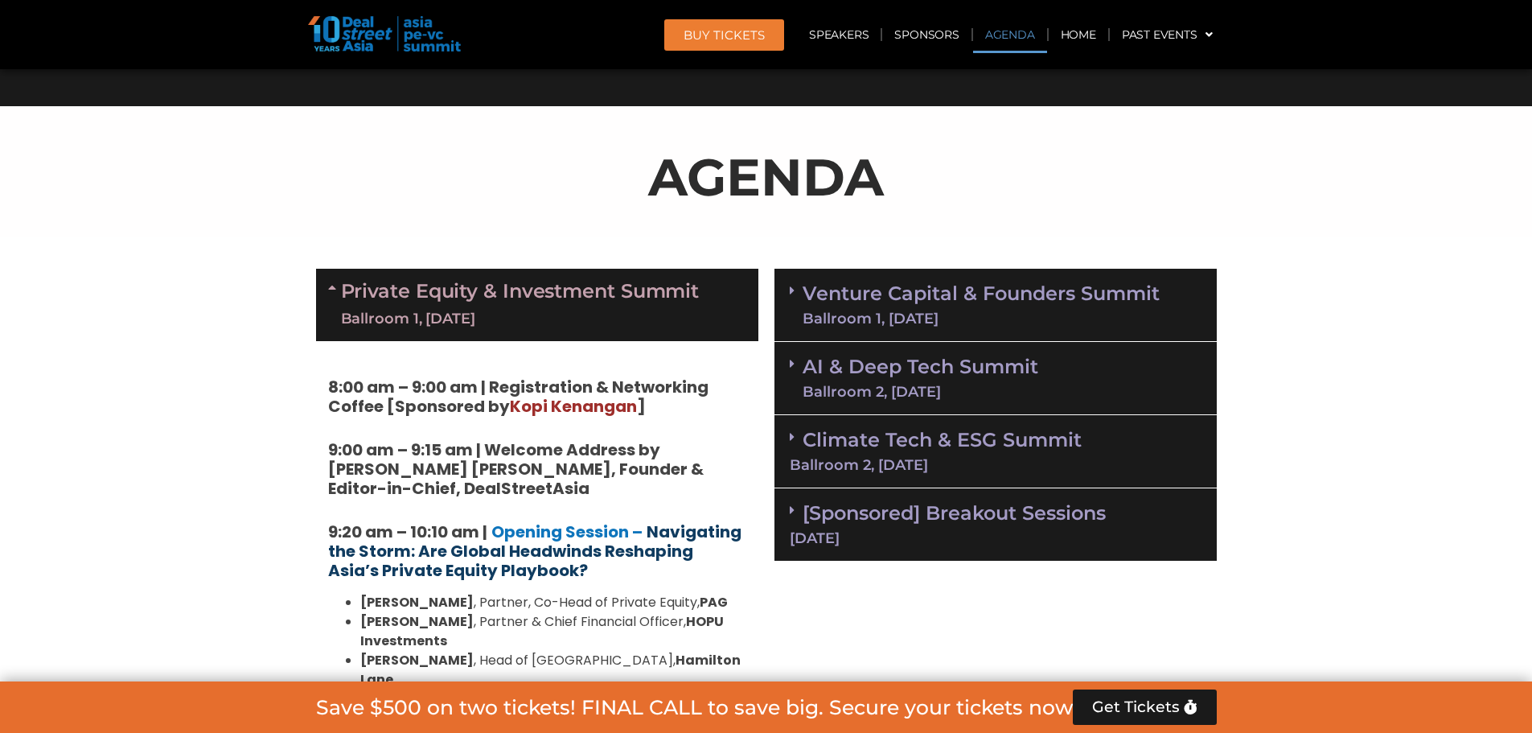
scroll to position [804, 0]
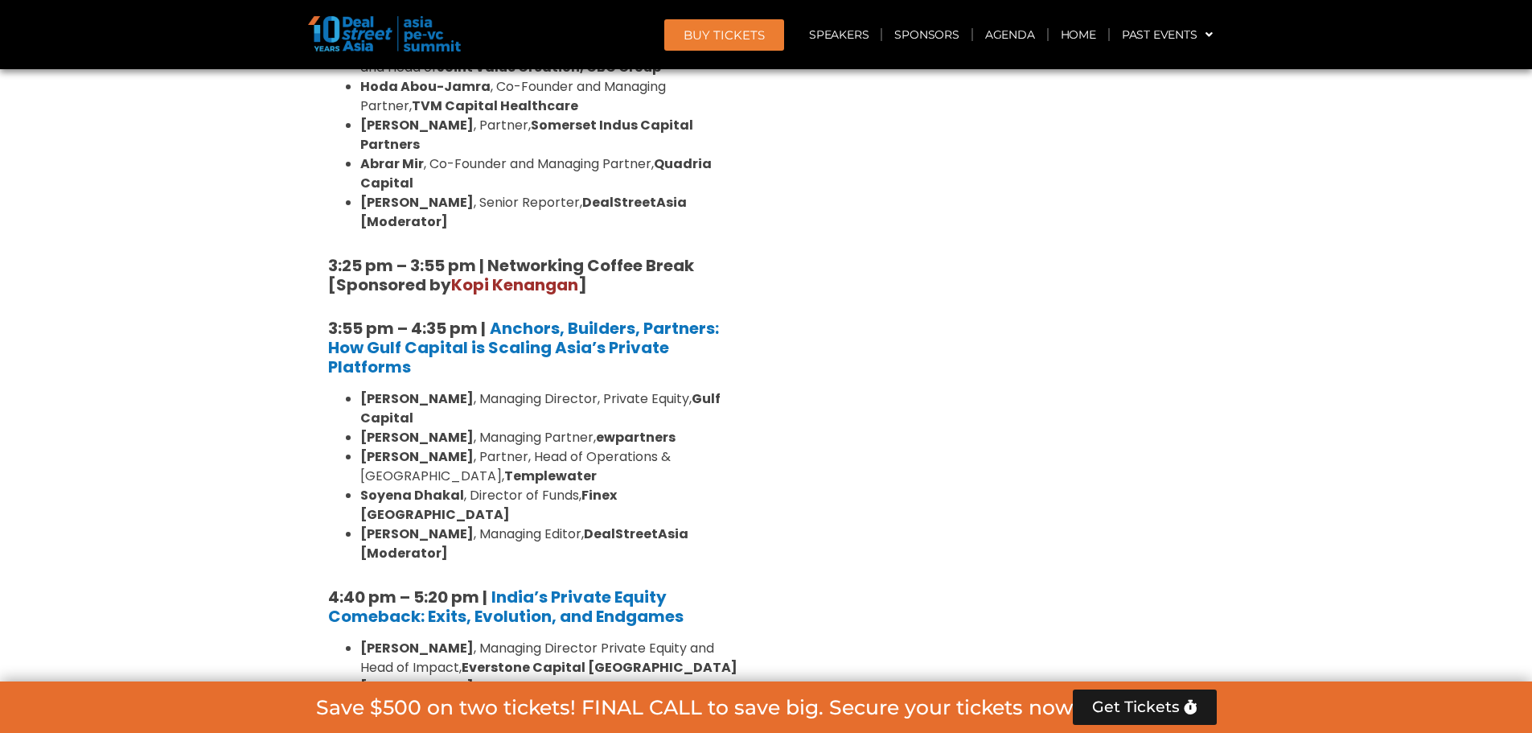
scroll to position [2976, 0]
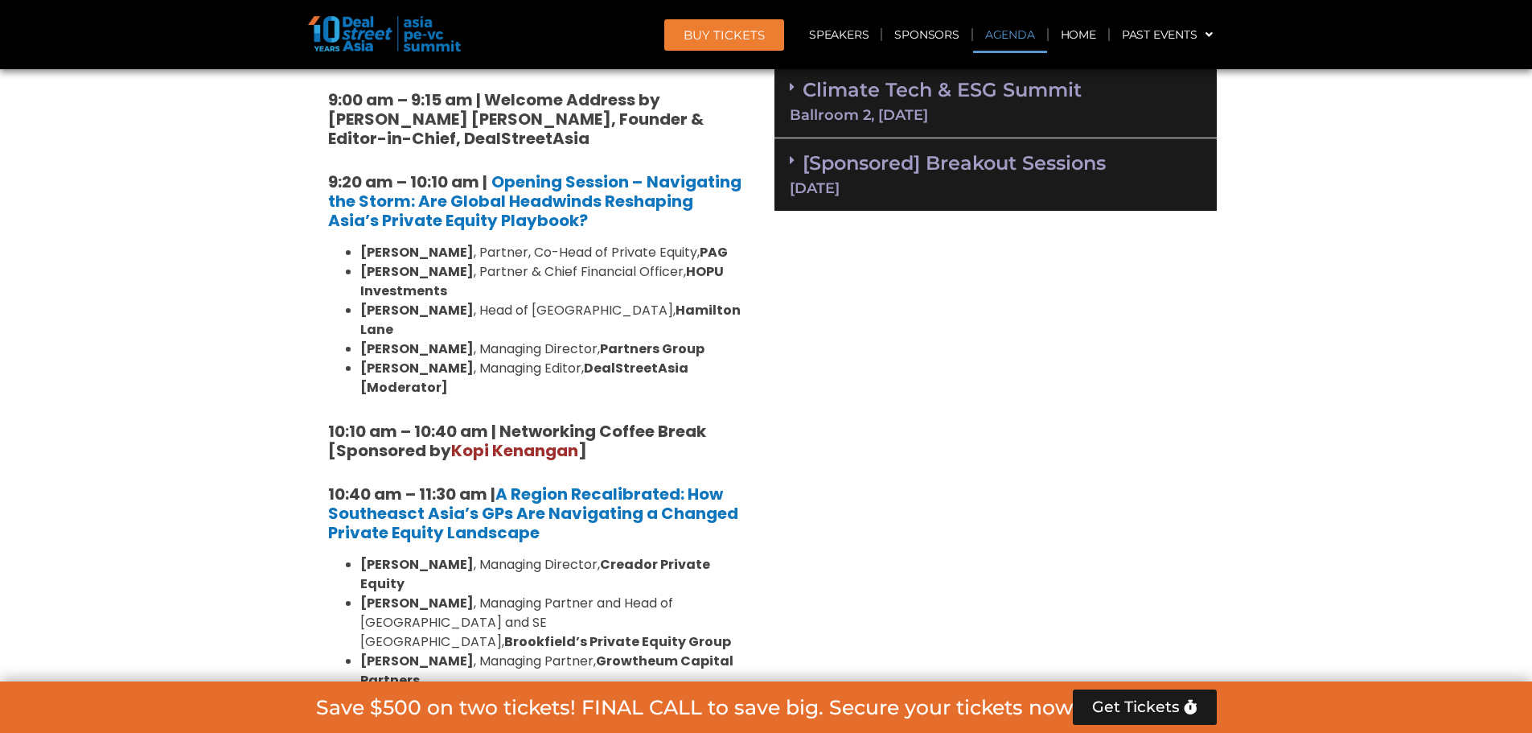
scroll to position [1046, 0]
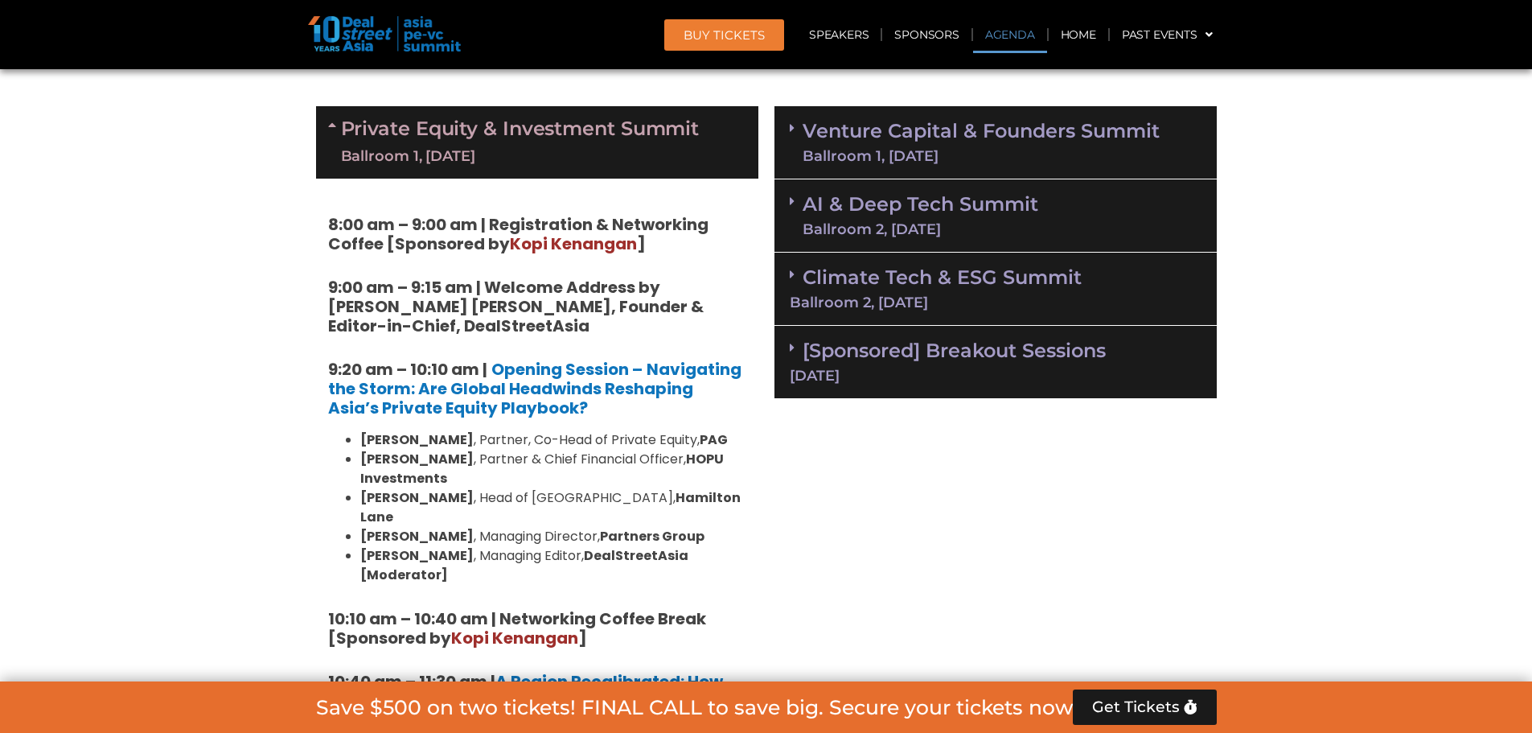
drag, startPoint x: 389, startPoint y: 238, endPoint x: 342, endPoint y: 230, distance: 47.3
click at [386, 236] on strong "8:00 am – 9:00 am | Registration & Networking Coffee [Sponsored by Kopi Kenanga…" at bounding box center [518, 234] width 380 height 42
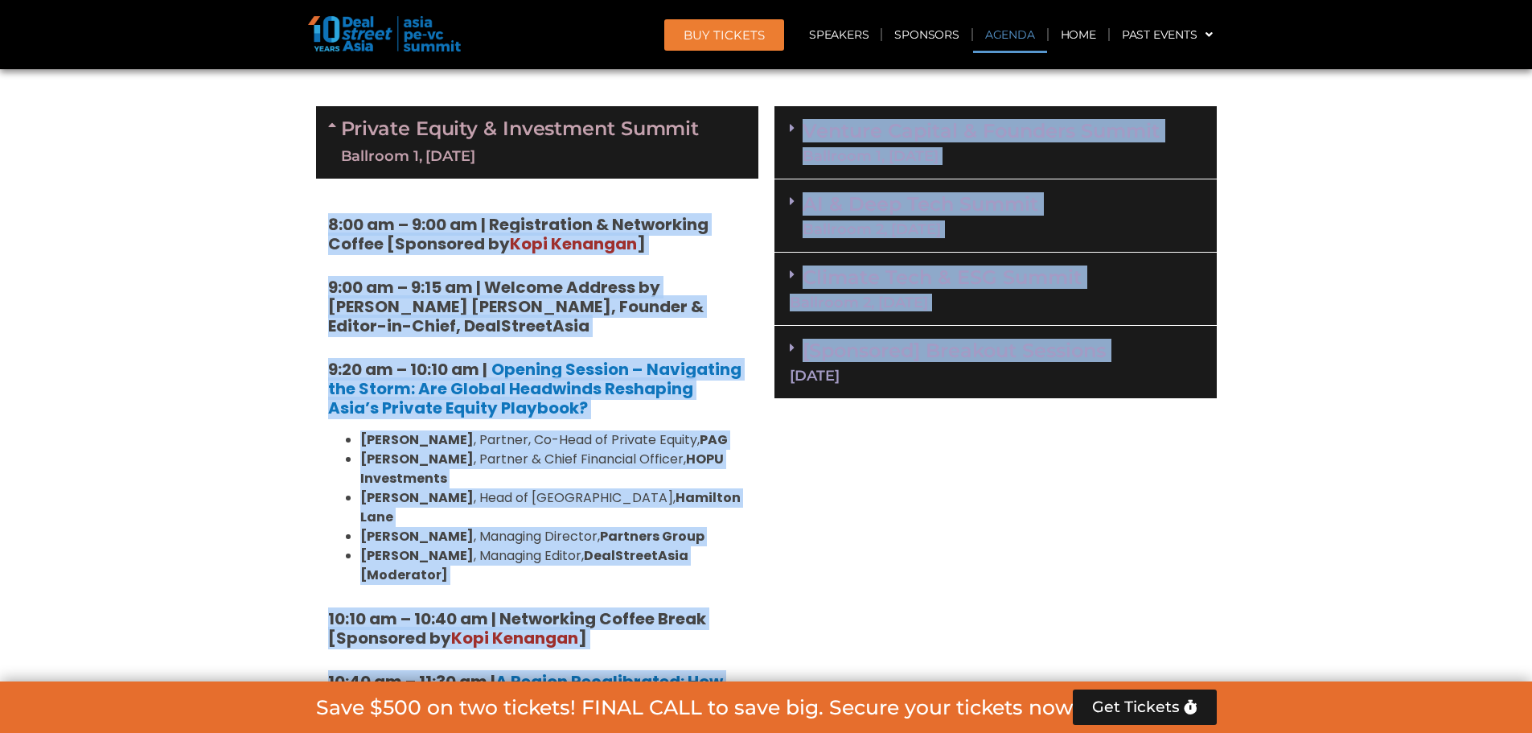
drag, startPoint x: 327, startPoint y: 224, endPoint x: 774, endPoint y: 535, distance: 544.9
copy div "8:00 am – 9:00 am | Registration & Networking Coffee [Sponsored by Kopi Kenanga…"
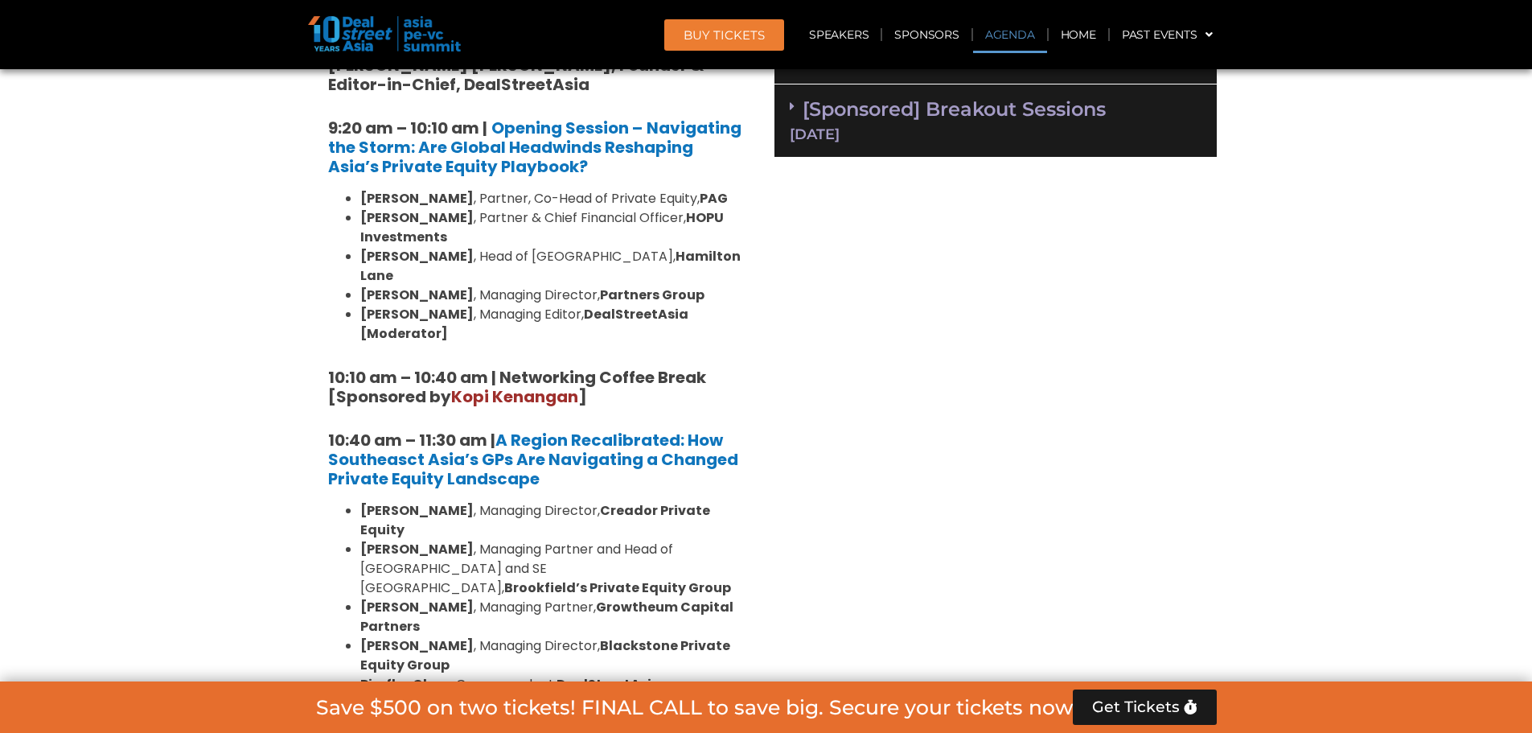
scroll to position [885, 0]
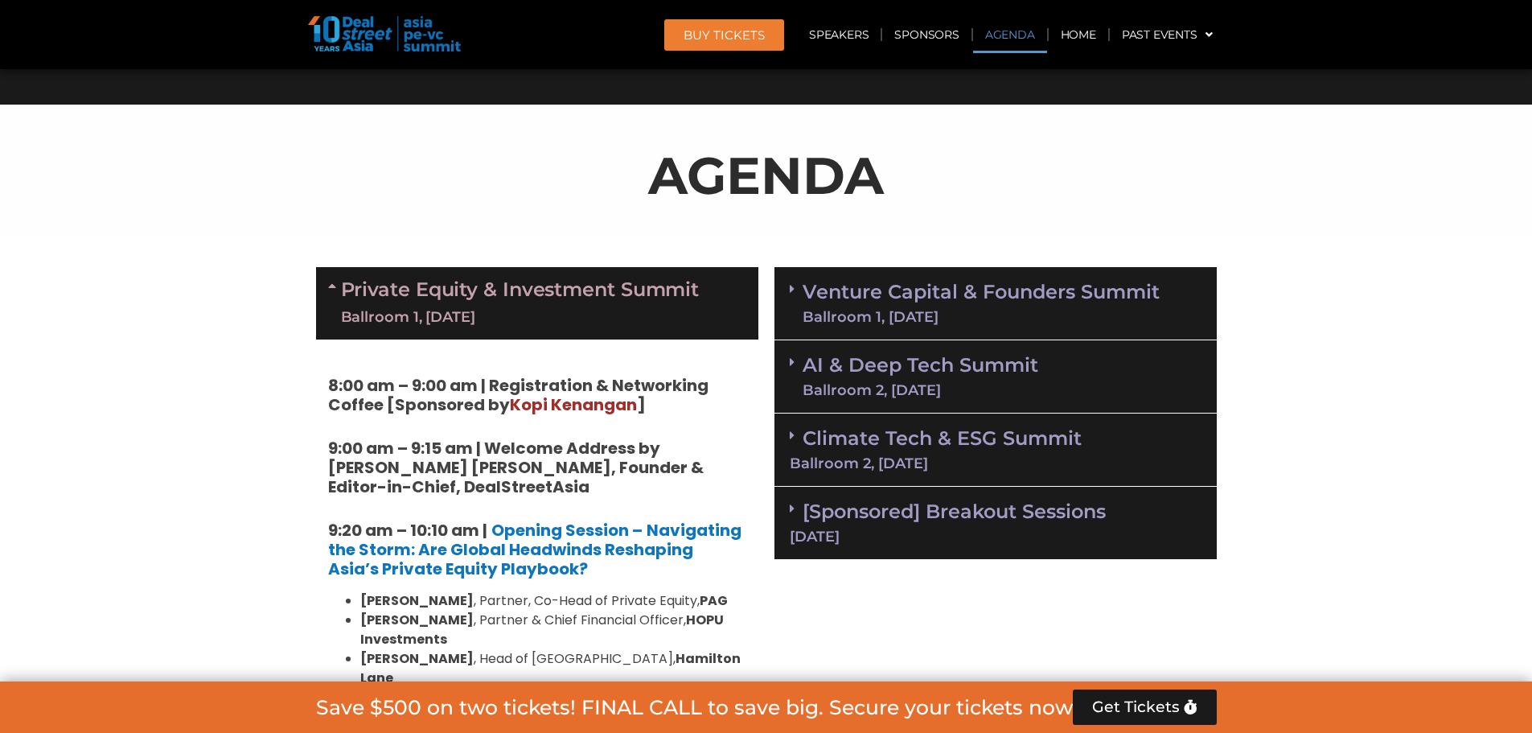
drag, startPoint x: 333, startPoint y: 252, endPoint x: 520, endPoint y: 321, distance: 199.8
copy div "Private Equity & Investment Summit Ballroom 1, 10 Sept"
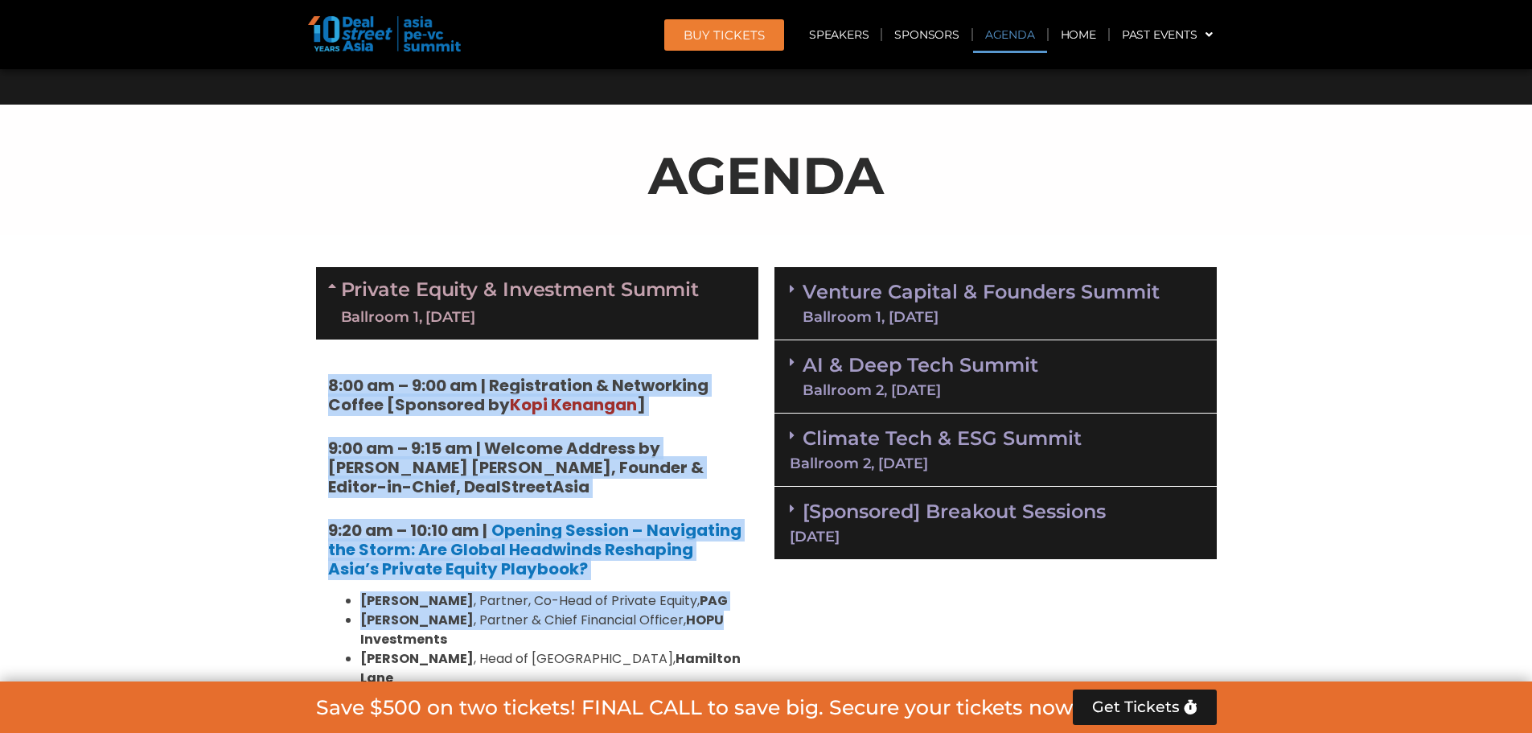
drag, startPoint x: 327, startPoint y: 379, endPoint x: 747, endPoint y: 619, distance: 483.9
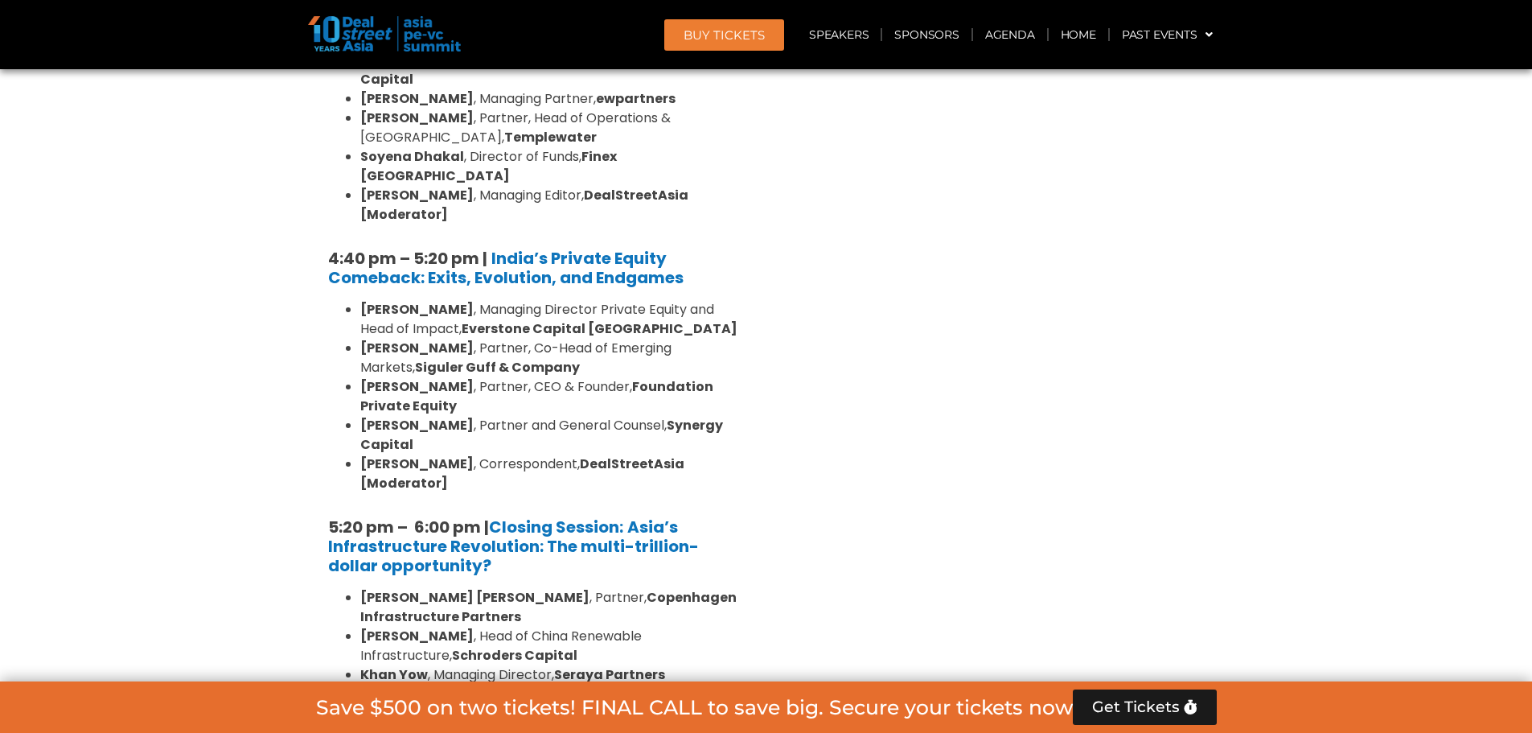
scroll to position [3057, 0]
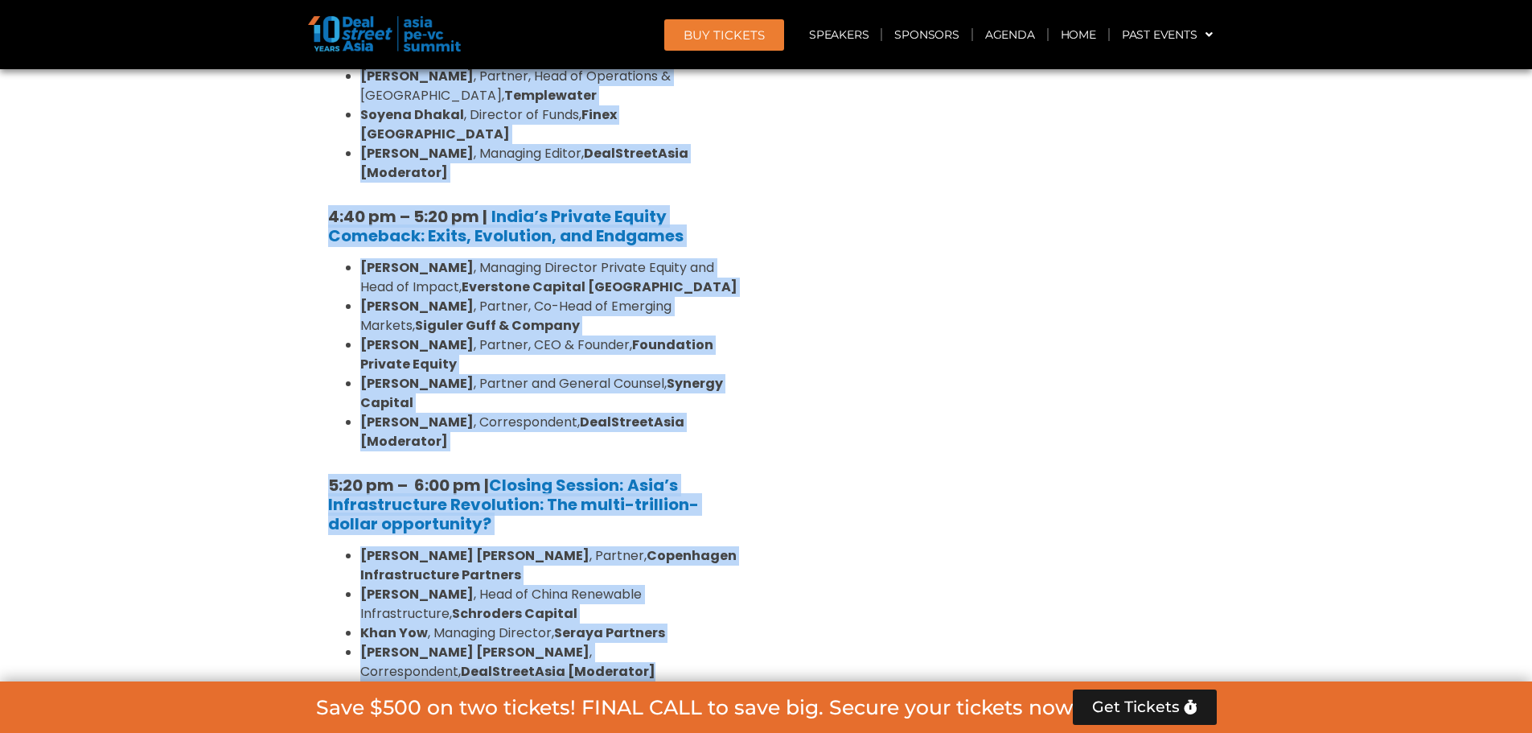
click at [464, 643] on li "Katrina Bianca Cuaresma , Correspondent, DealStreetAsia [Moderator]" at bounding box center [553, 662] width 386 height 39
copy div "8:00 am – 9:00 am | Registration & Networking Coffee [Sponsored by Kopi Kenanga…"
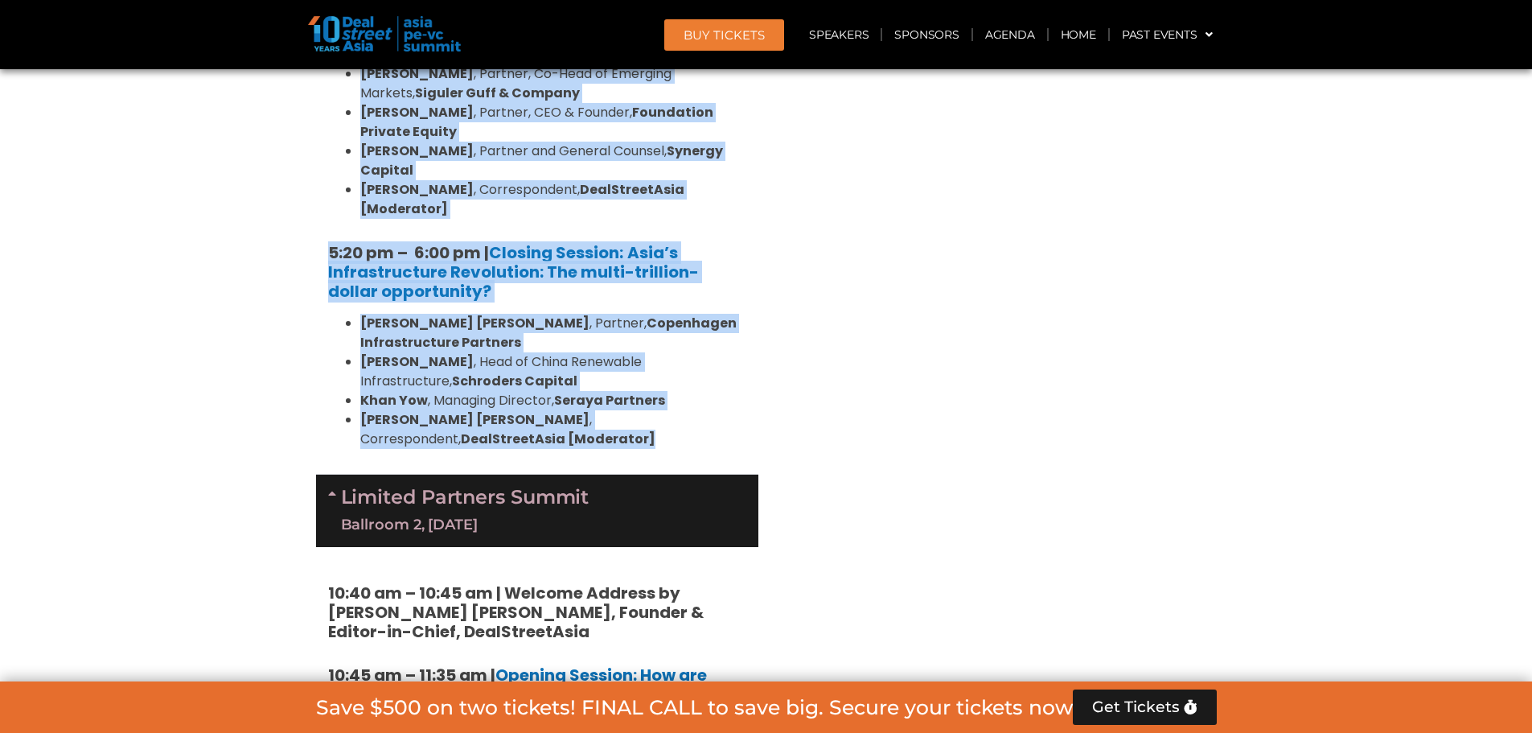
scroll to position [3298, 0]
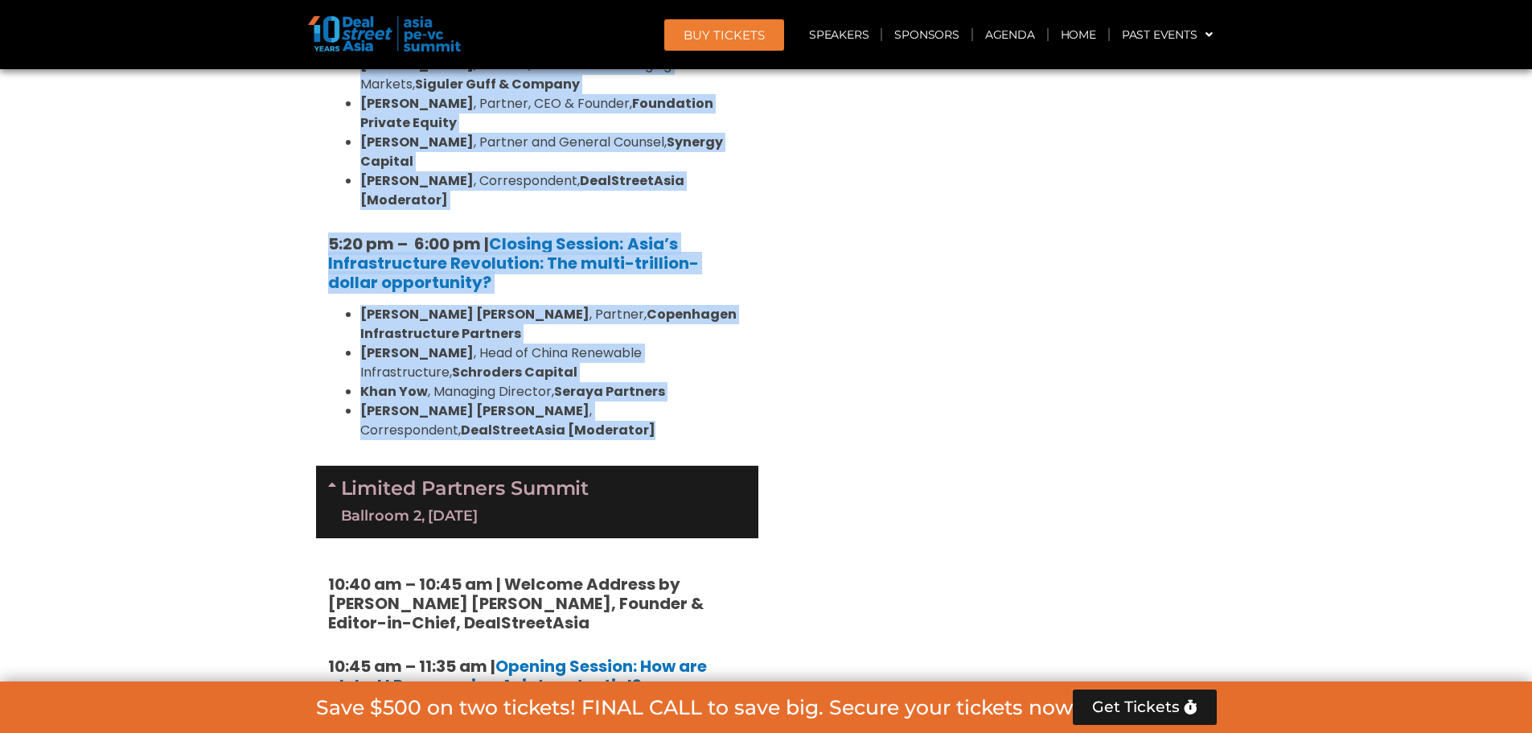
drag, startPoint x: 500, startPoint y: 279, endPoint x: 339, endPoint y: 234, distance: 167.8
click at [339, 466] on div "Limited Partners Summit Ballroom 2, 10 Sept" at bounding box center [537, 502] width 442 height 72
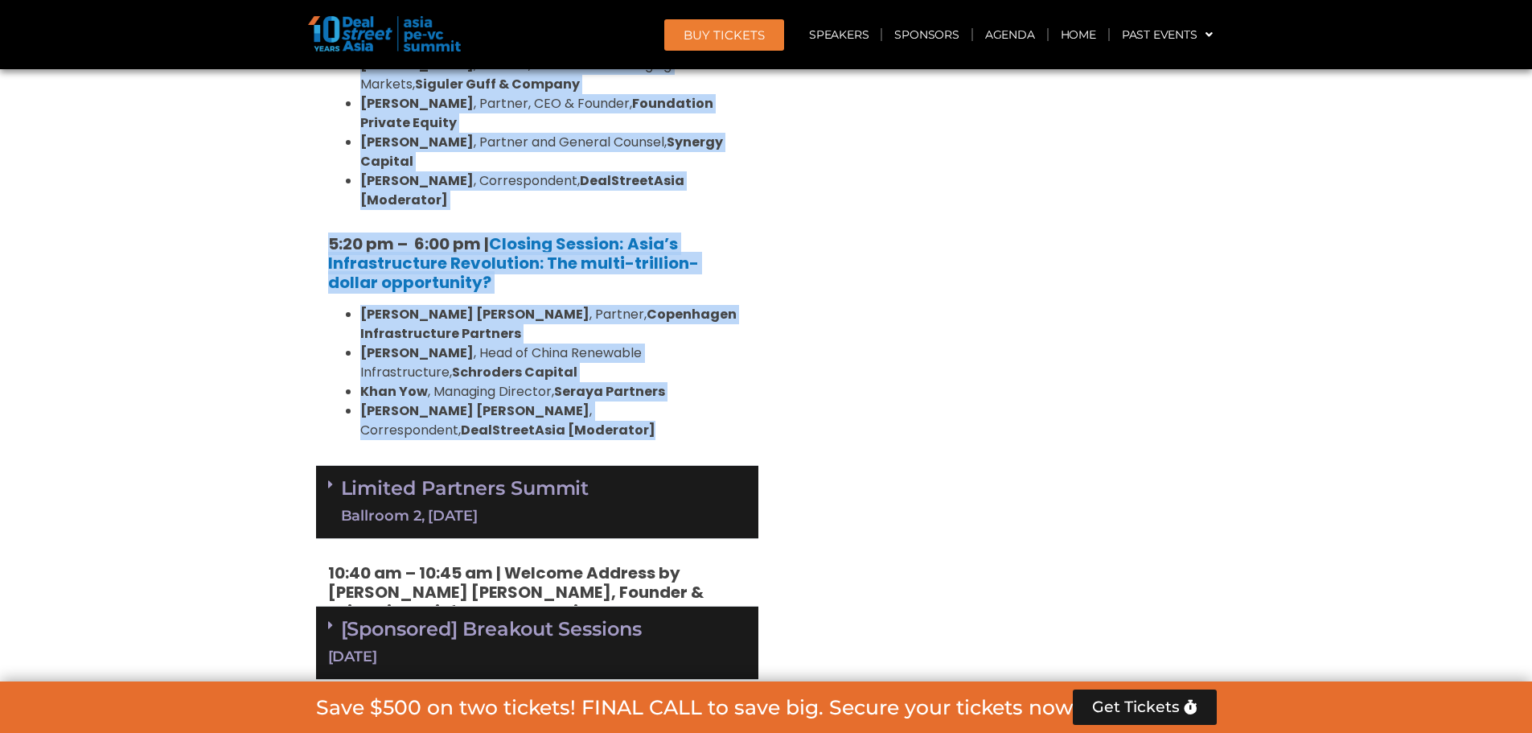
copy div "Limited Partners Summit Ballroom 2, 10 Sept"
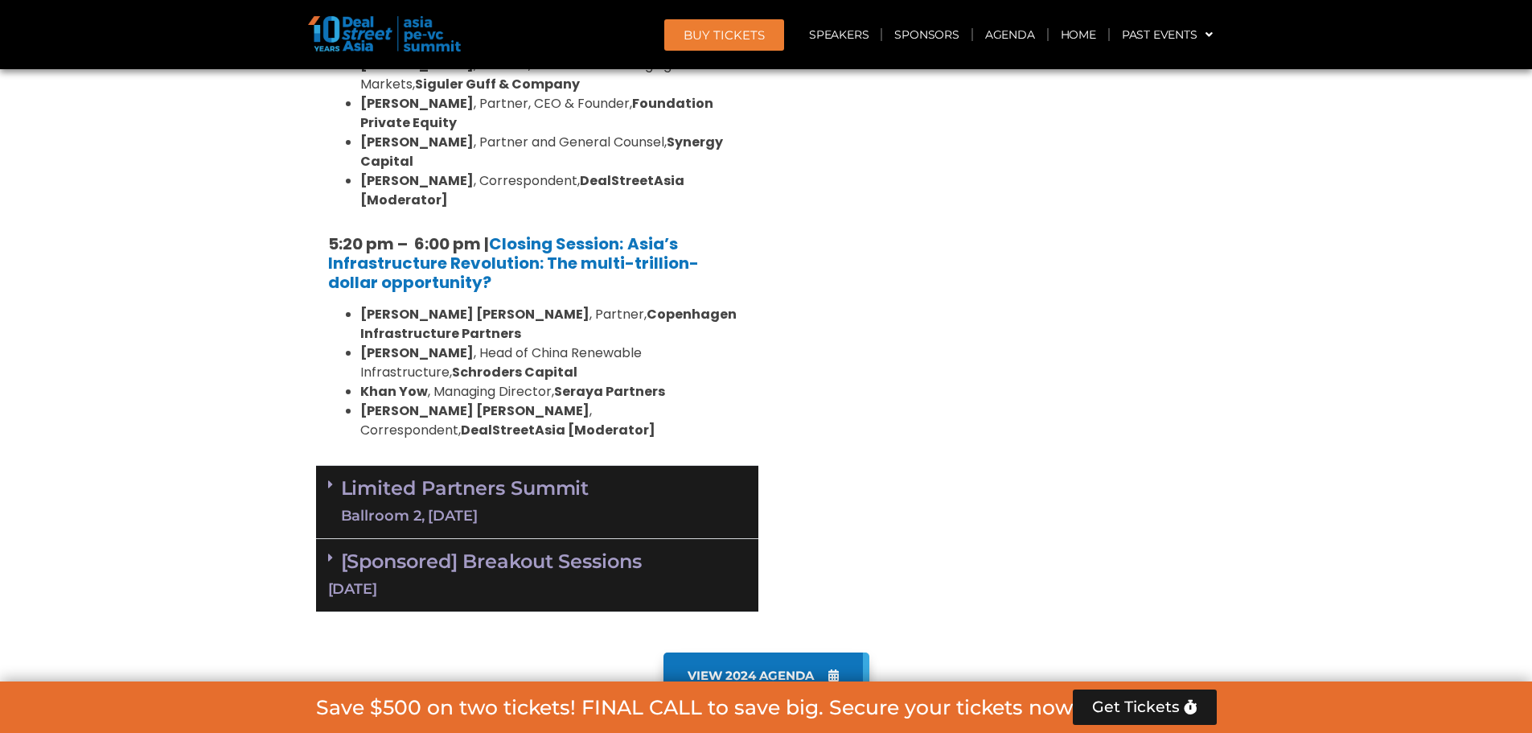
click at [332, 478] on span at bounding box center [334, 502] width 13 height 48
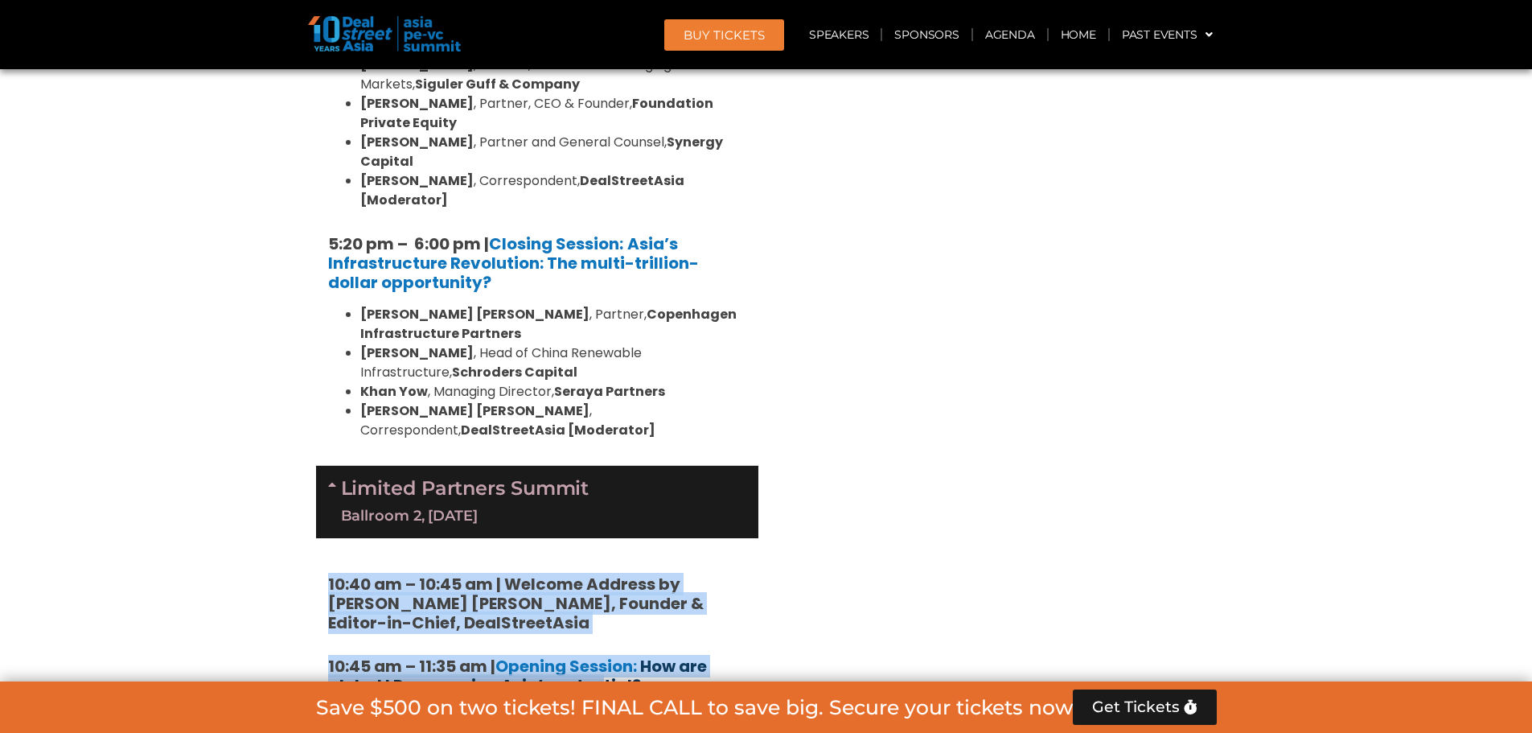
drag, startPoint x: 319, startPoint y: 320, endPoint x: 602, endPoint y: 442, distance: 308.1
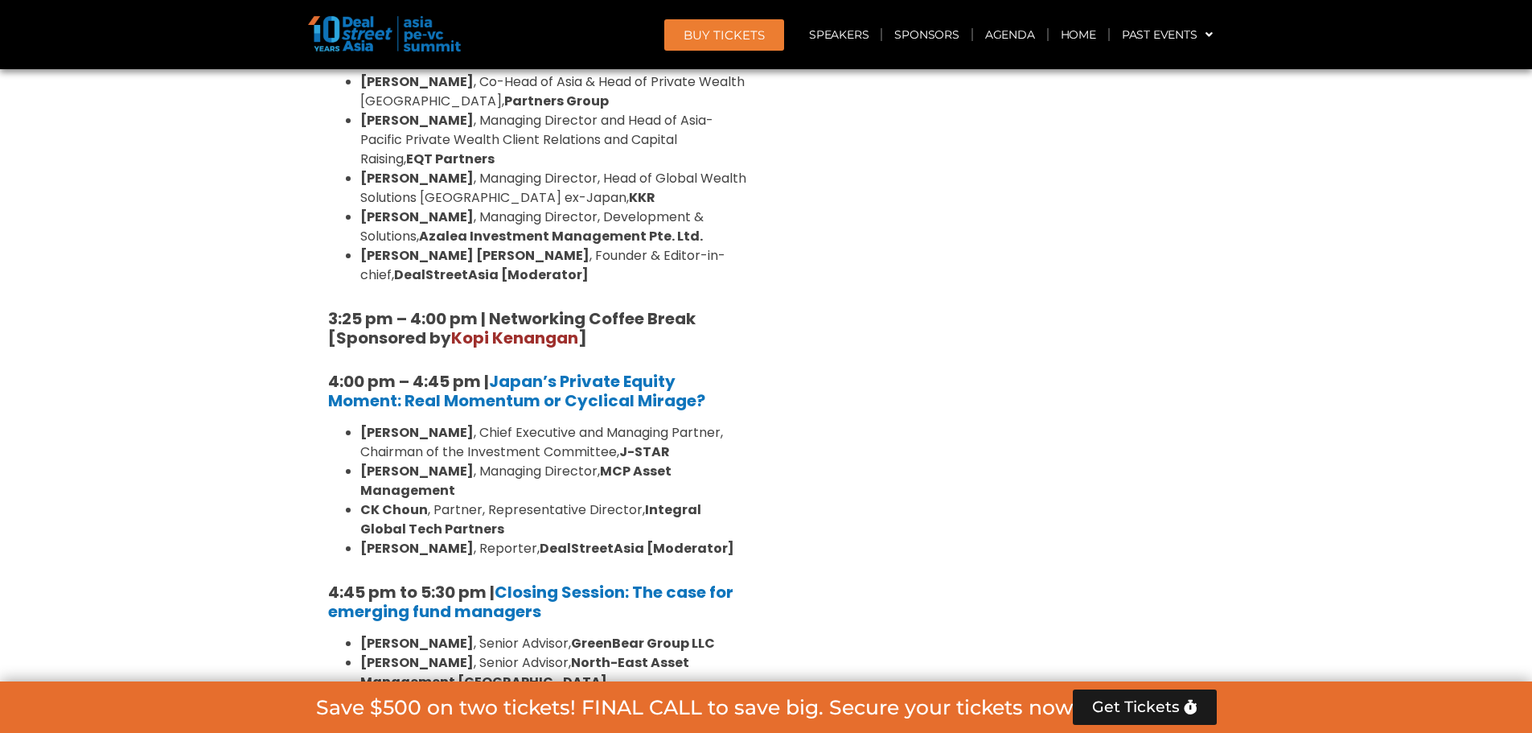
scroll to position [4987, 0]
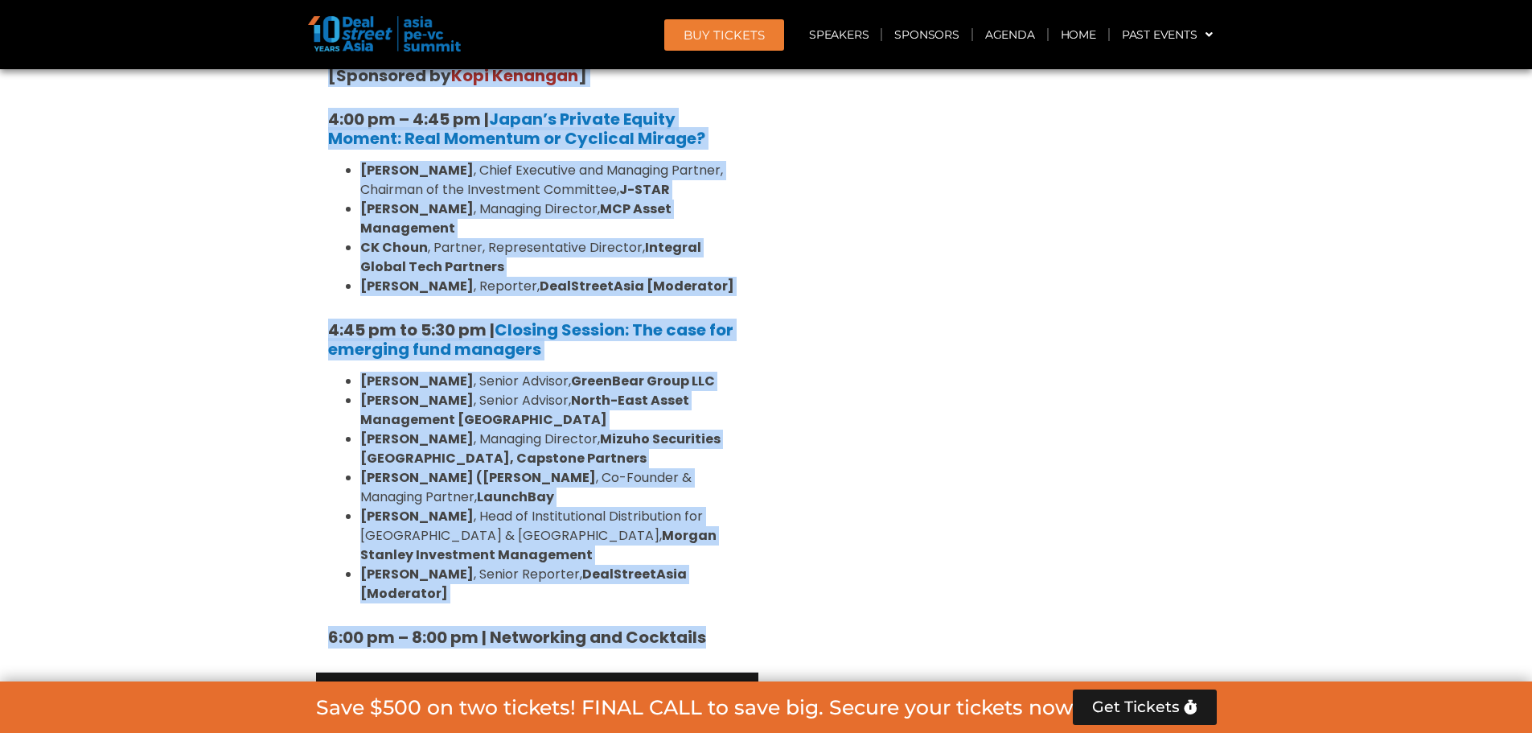
click at [710, 627] on h5 "6:00 pm – 8:00 pm | Networking and Cocktails" at bounding box center [537, 636] width 418 height 19
copy div "10:40 am – 10:45 am | Welcome Address by Joji Thomas Philip, Founder & Editor-i…"
click at [441, 683] on link "[Sponsored] Breakout Sessions 10 Sept" at bounding box center [537, 708] width 418 height 50
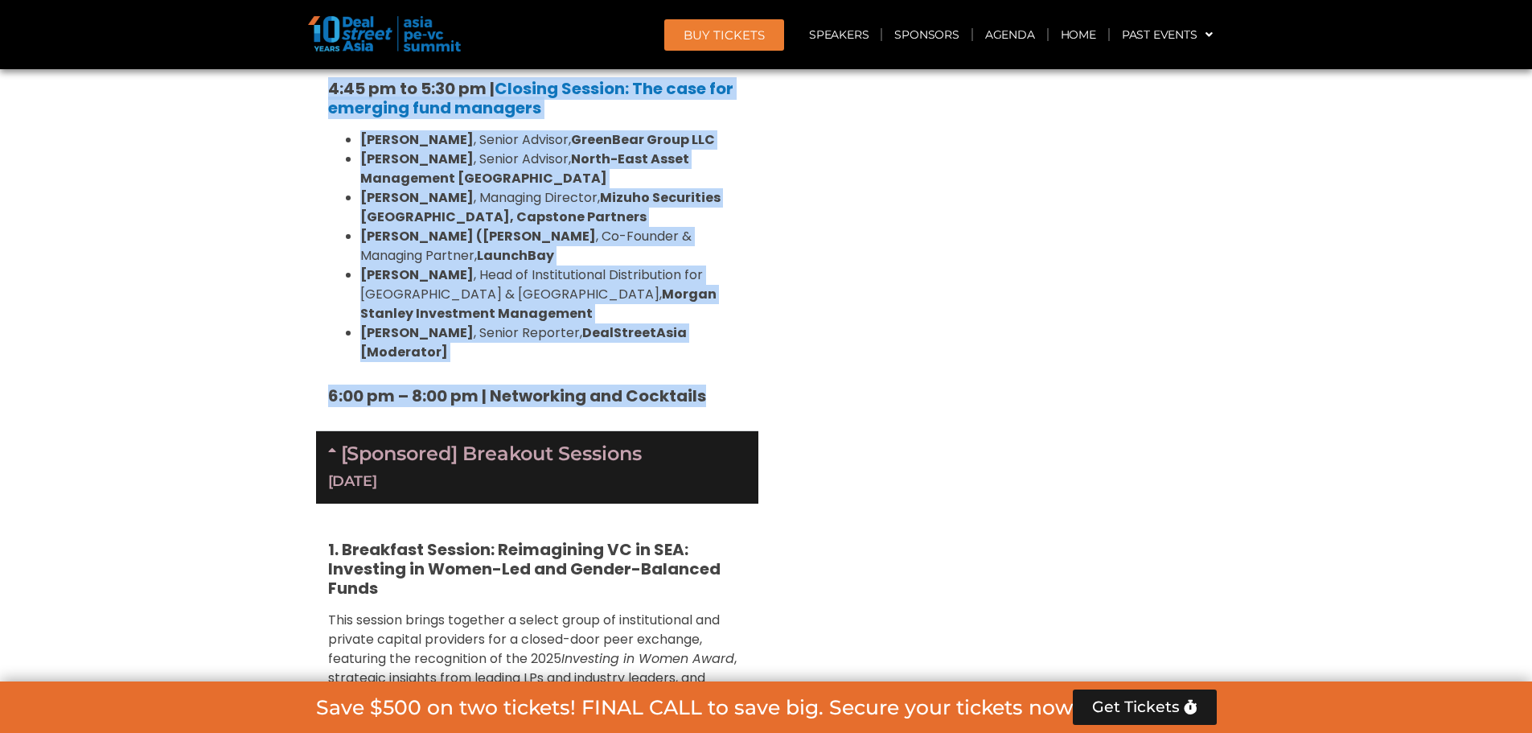
scroll to position [5148, 0]
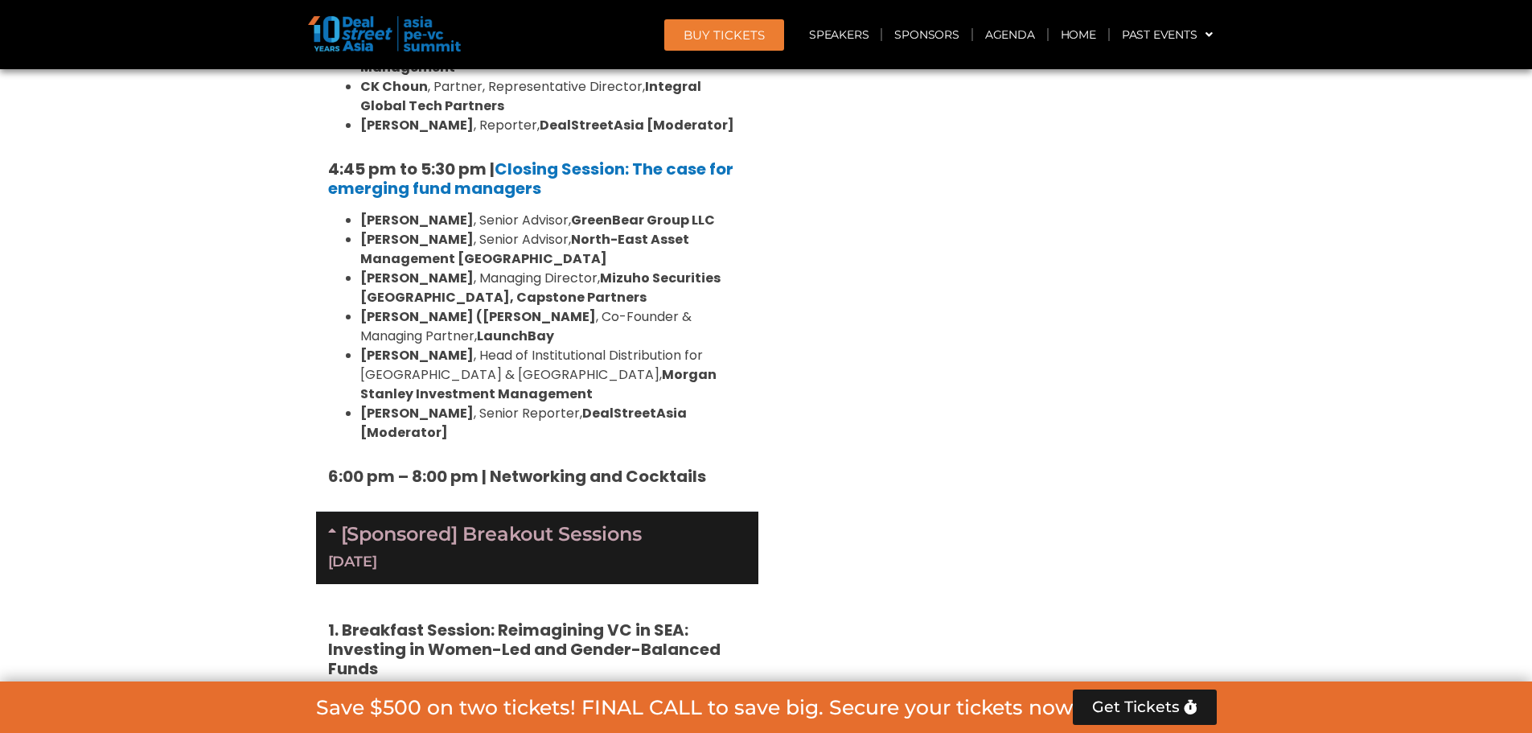
click at [421, 691] on span "This session brings together a select group of institutional and private capita…" at bounding box center [524, 719] width 392 height 57
drag, startPoint x: 475, startPoint y: 130, endPoint x: 511, endPoint y: 214, distance: 90.8
copy div "| Networking and Cocktails [Sponsored] Breakout Sessions 10 Sept"
drag, startPoint x: 318, startPoint y: 259, endPoint x: 627, endPoint y: 462, distance: 370.1
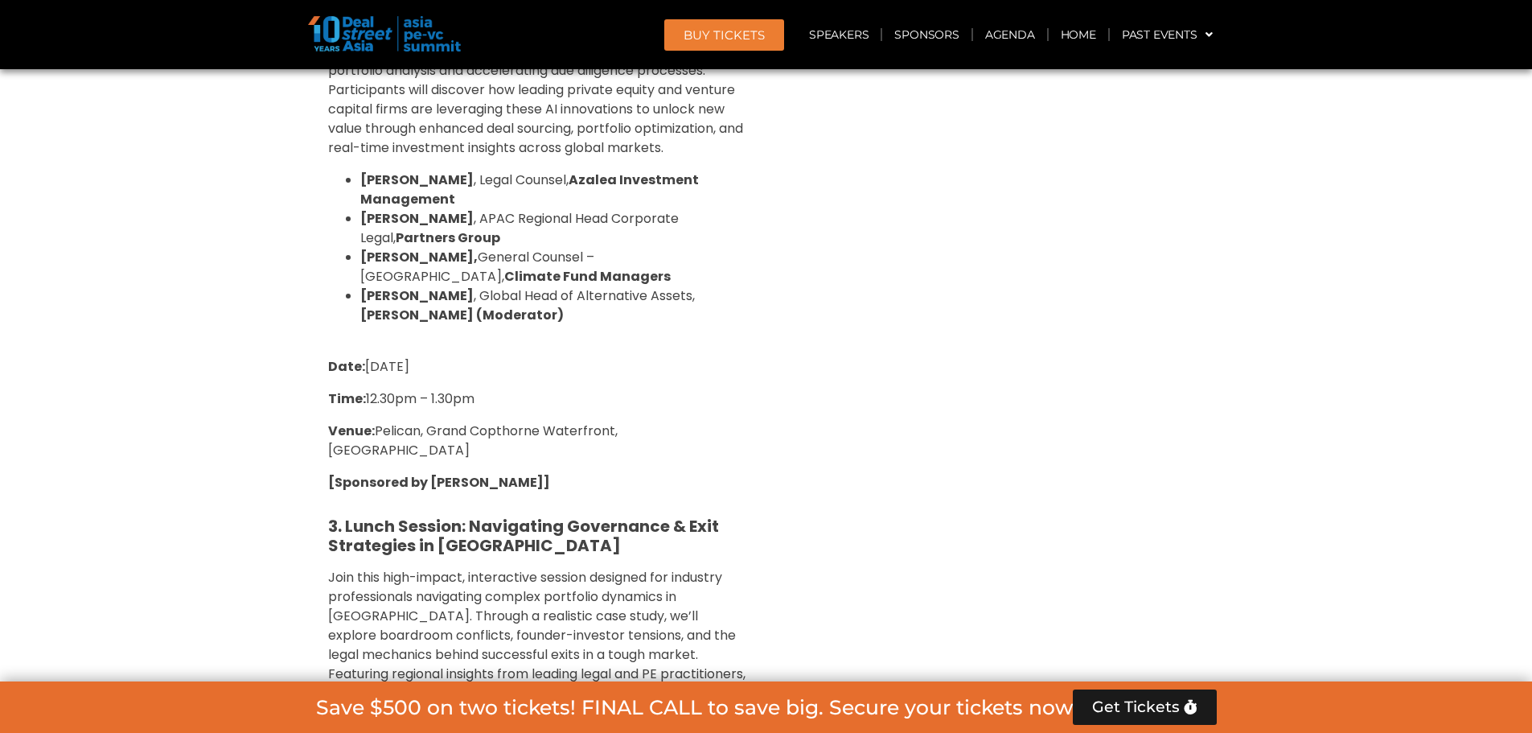
scroll to position [6355, 0]
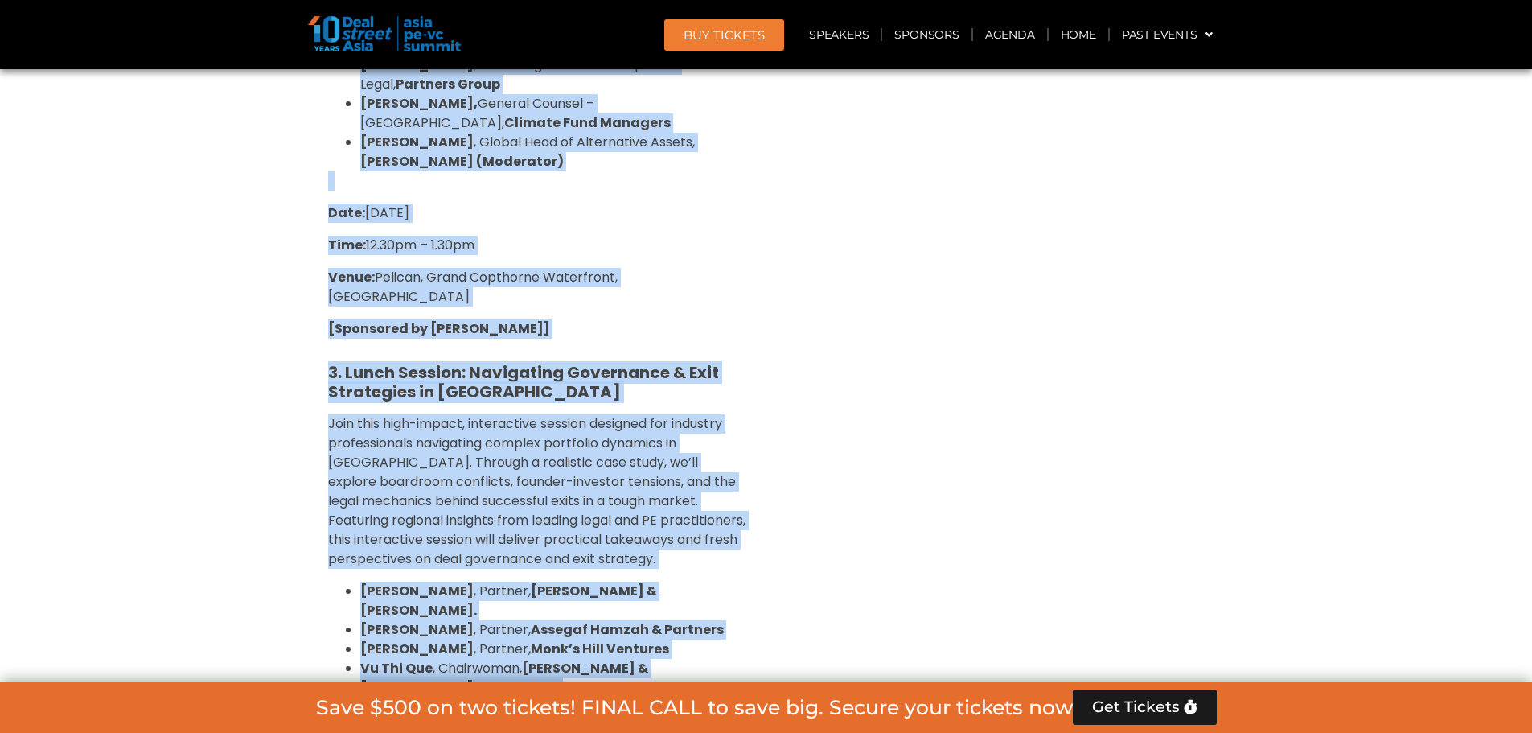
copy div "1. Breakfast Session: Reimagining VC in SEA: Investing in Women-Led and Gender-…"
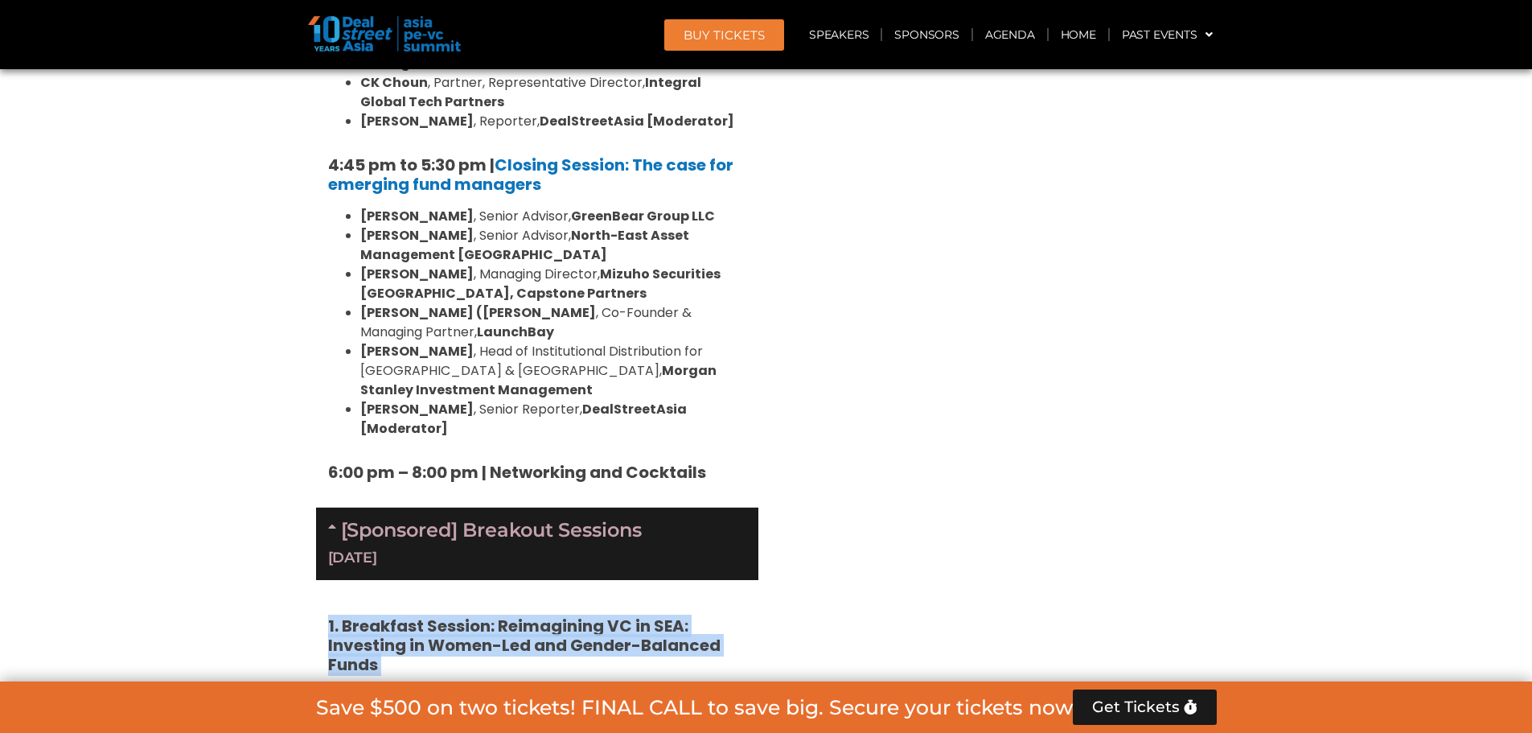
scroll to position [4907, 0]
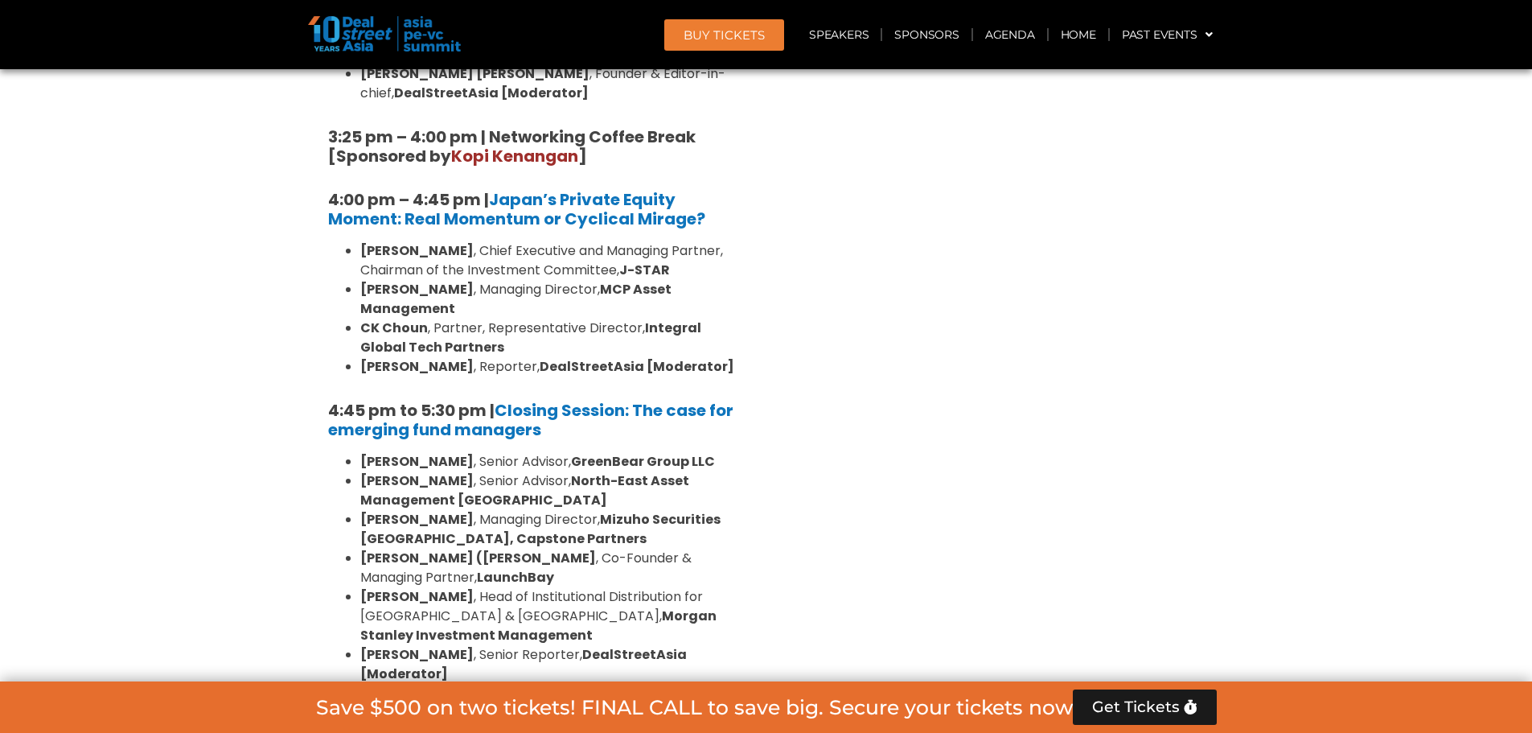
drag, startPoint x: 891, startPoint y: 483, endPoint x: 868, endPoint y: 499, distance: 28.3
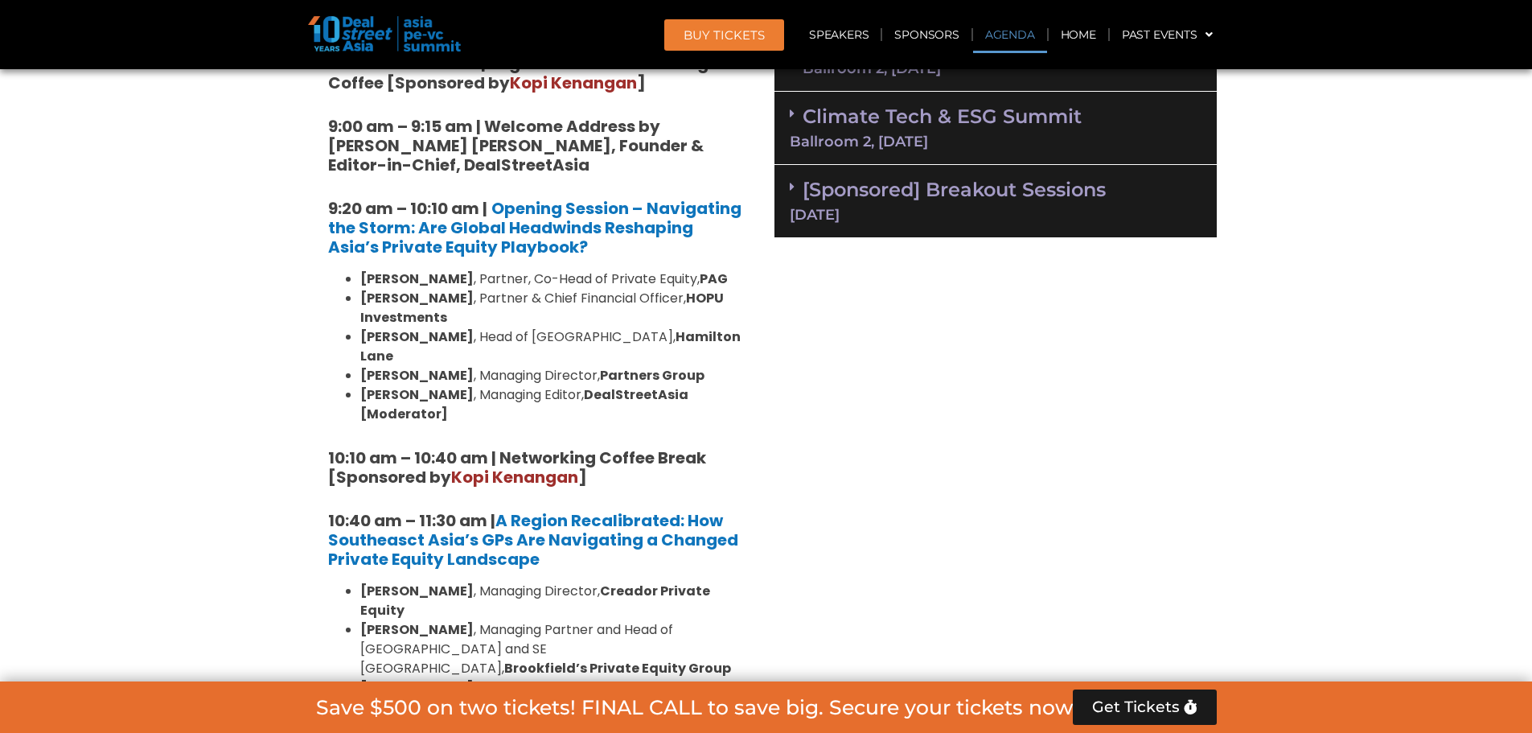
scroll to position [724, 0]
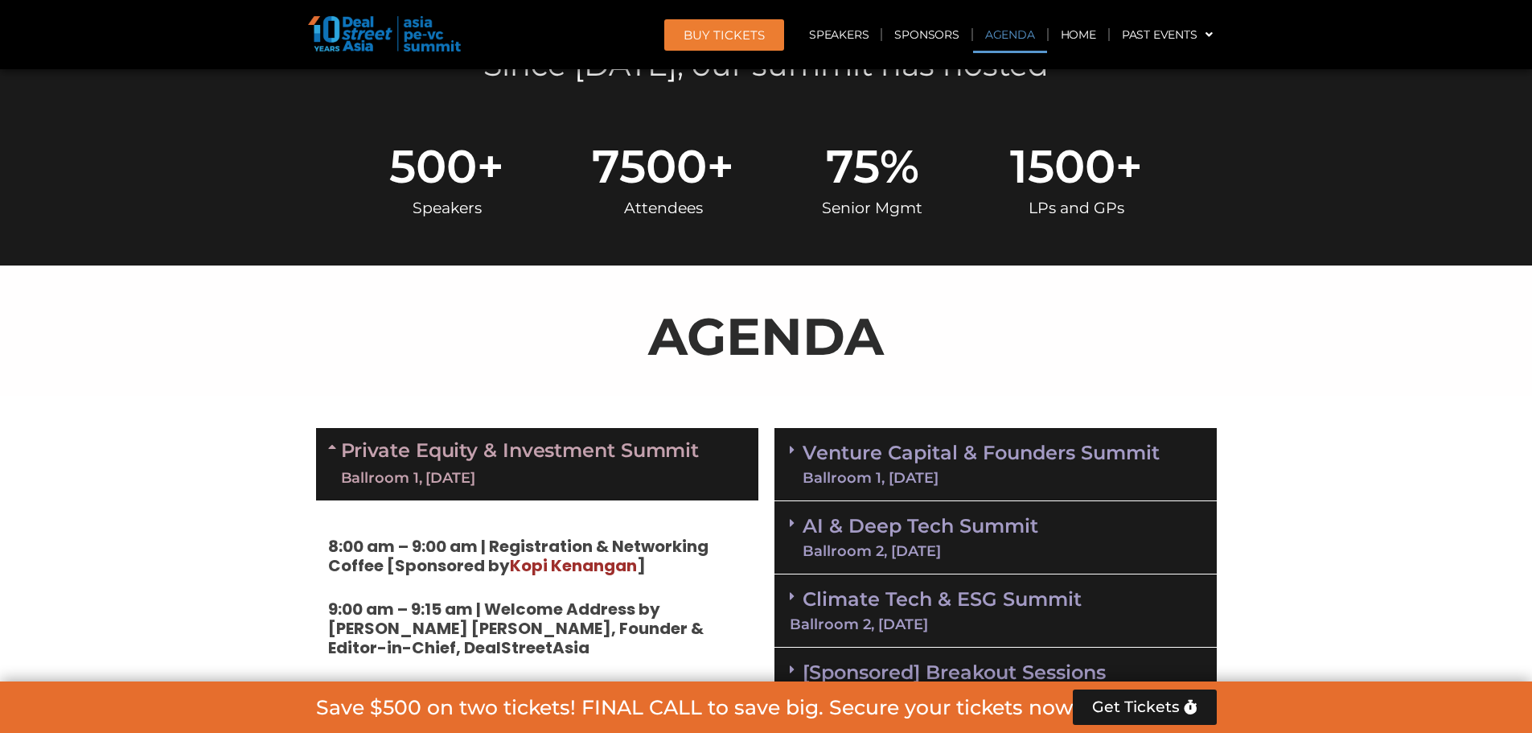
click at [893, 450] on link "Venture Capital & Founders​ Summit Ballroom 1, 11 Sept" at bounding box center [981, 464] width 357 height 42
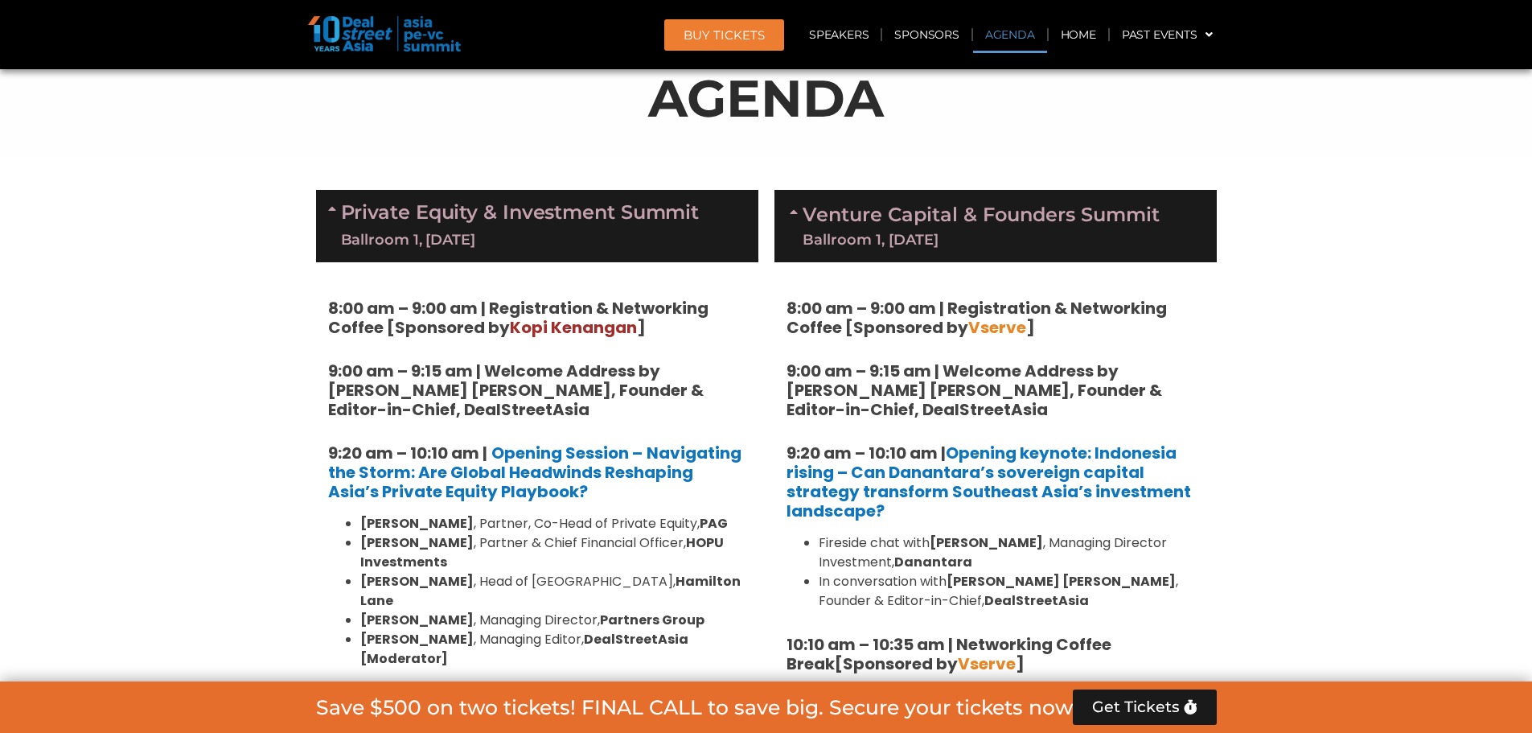
scroll to position [965, 0]
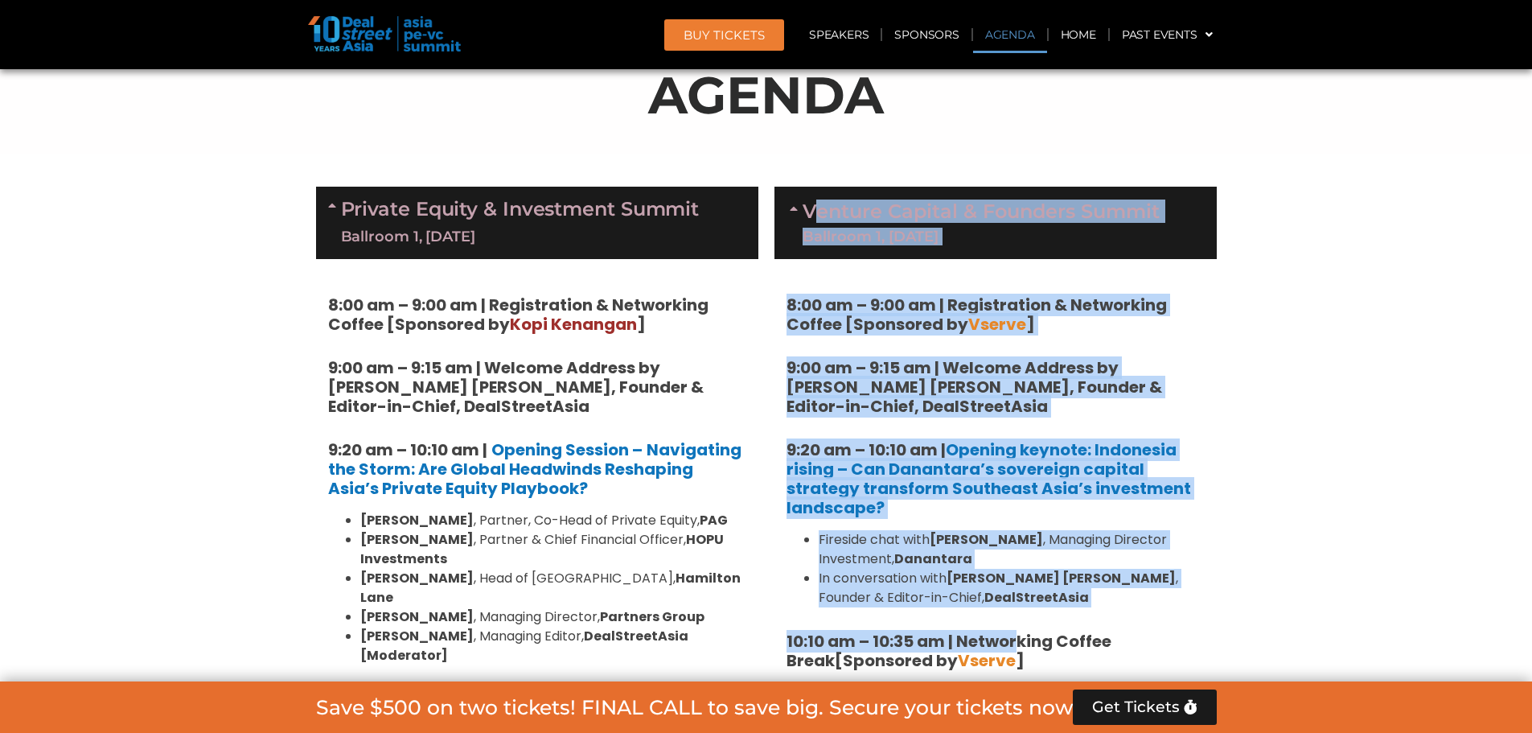
drag, startPoint x: 816, startPoint y: 163, endPoint x: 1018, endPoint y: 647, distance: 524.2
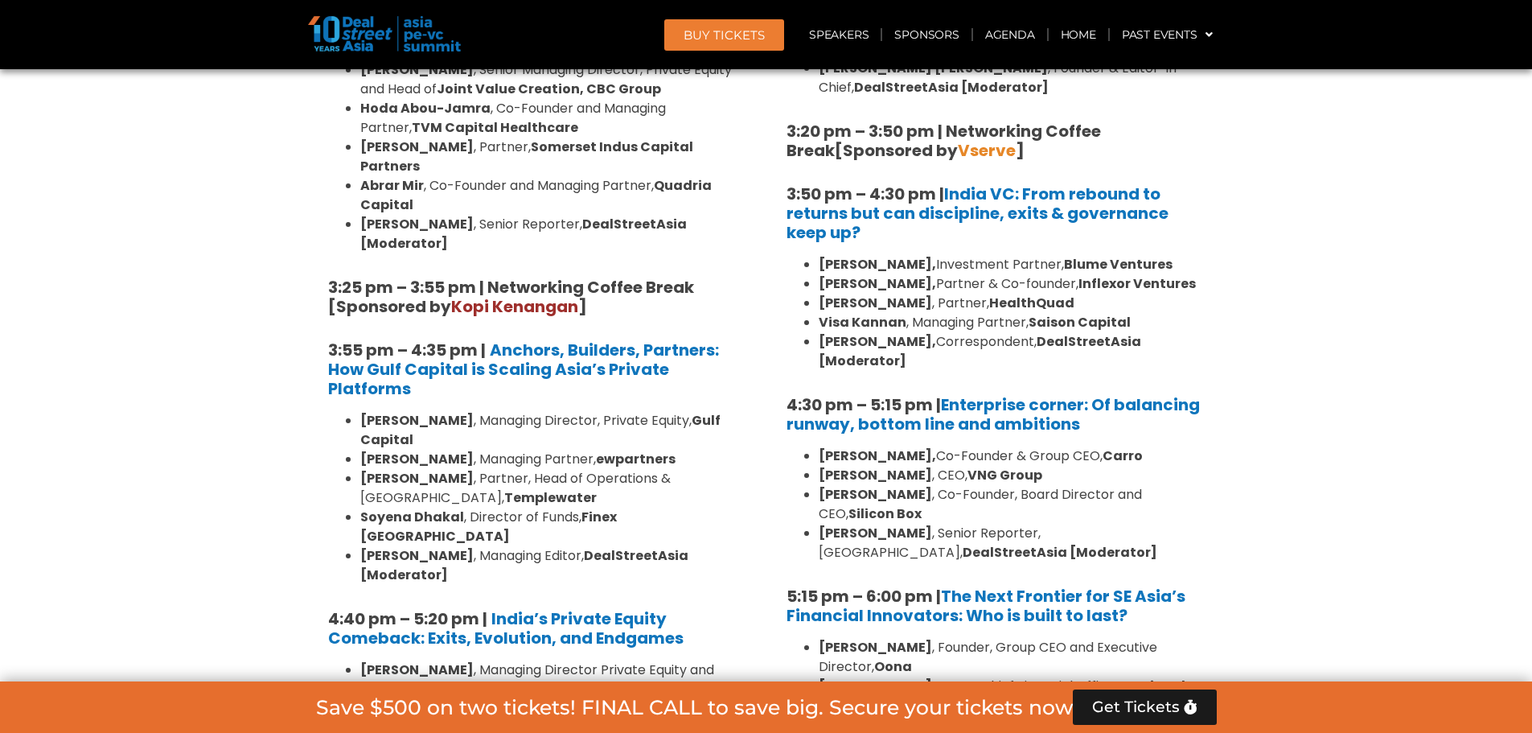
scroll to position [3057, 0]
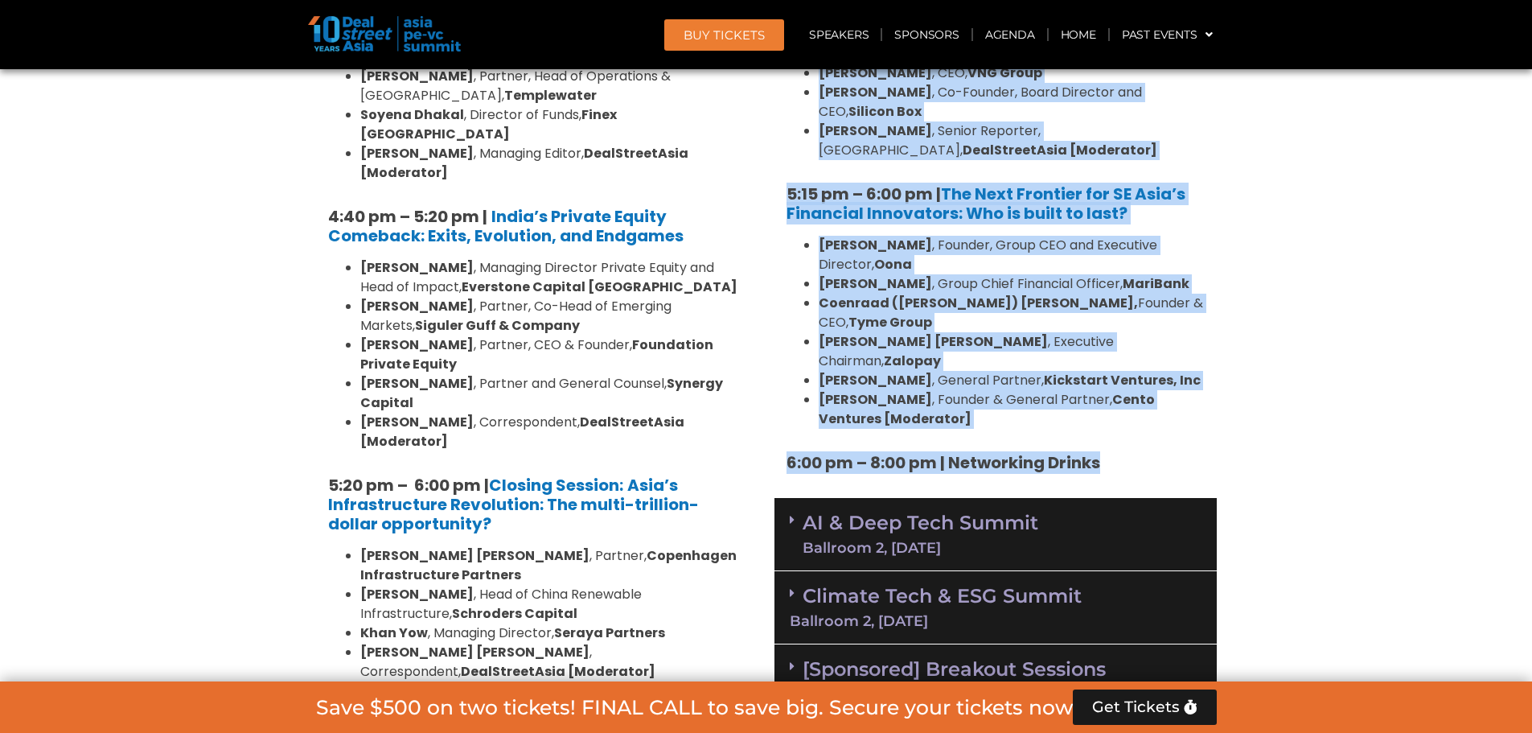
click at [1162, 453] on h5 "6:00 pm – 8:00 pm | Networking Drinks" at bounding box center [996, 462] width 418 height 19
copy div "enture Capital & Founders​ Summit Ballroom 1, 11 Sept 8:00 am – 9:00 am | Regis…"
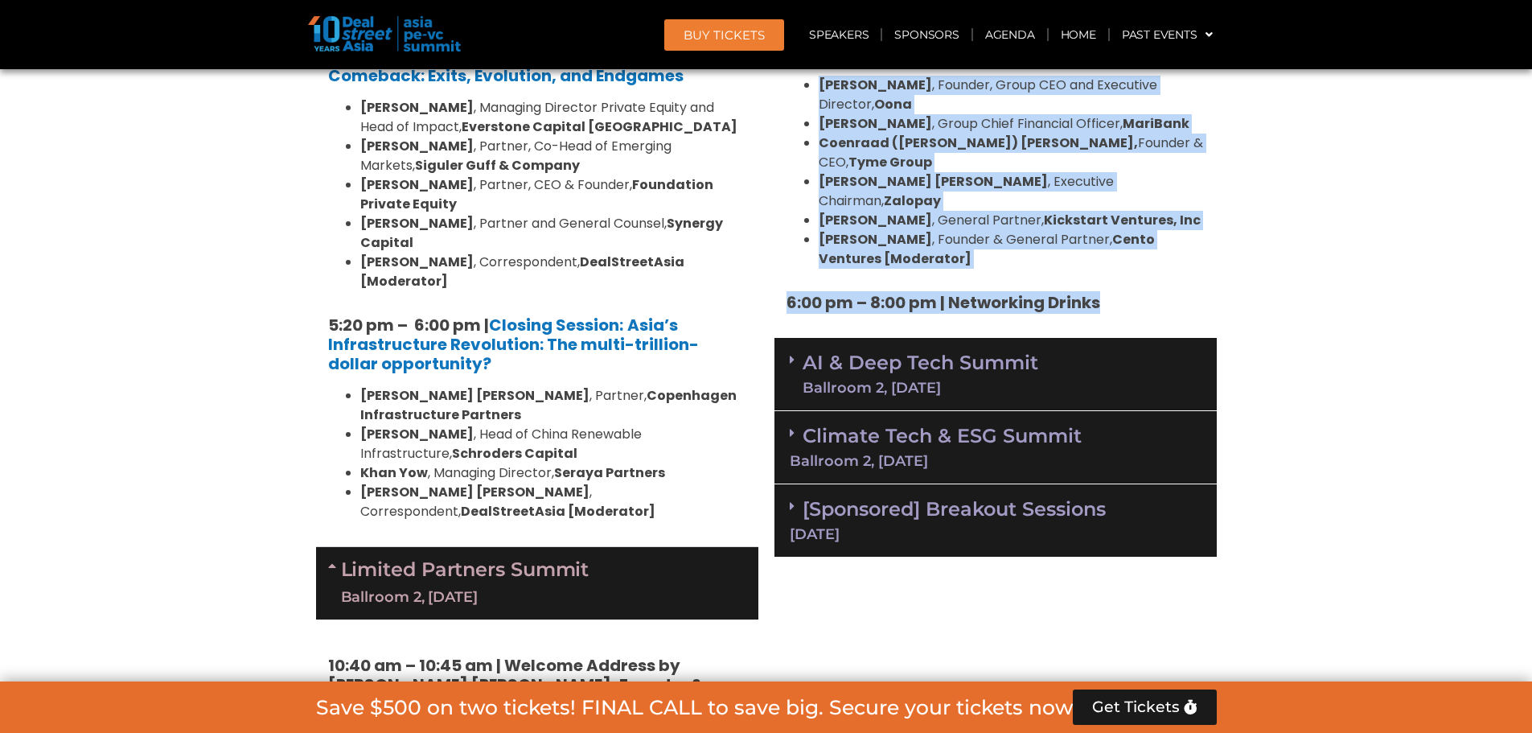
scroll to position [3218, 0]
click at [827, 352] on link "AI & Deep Tech Summit Ballroom 2, 11 Sept" at bounding box center [921, 373] width 236 height 42
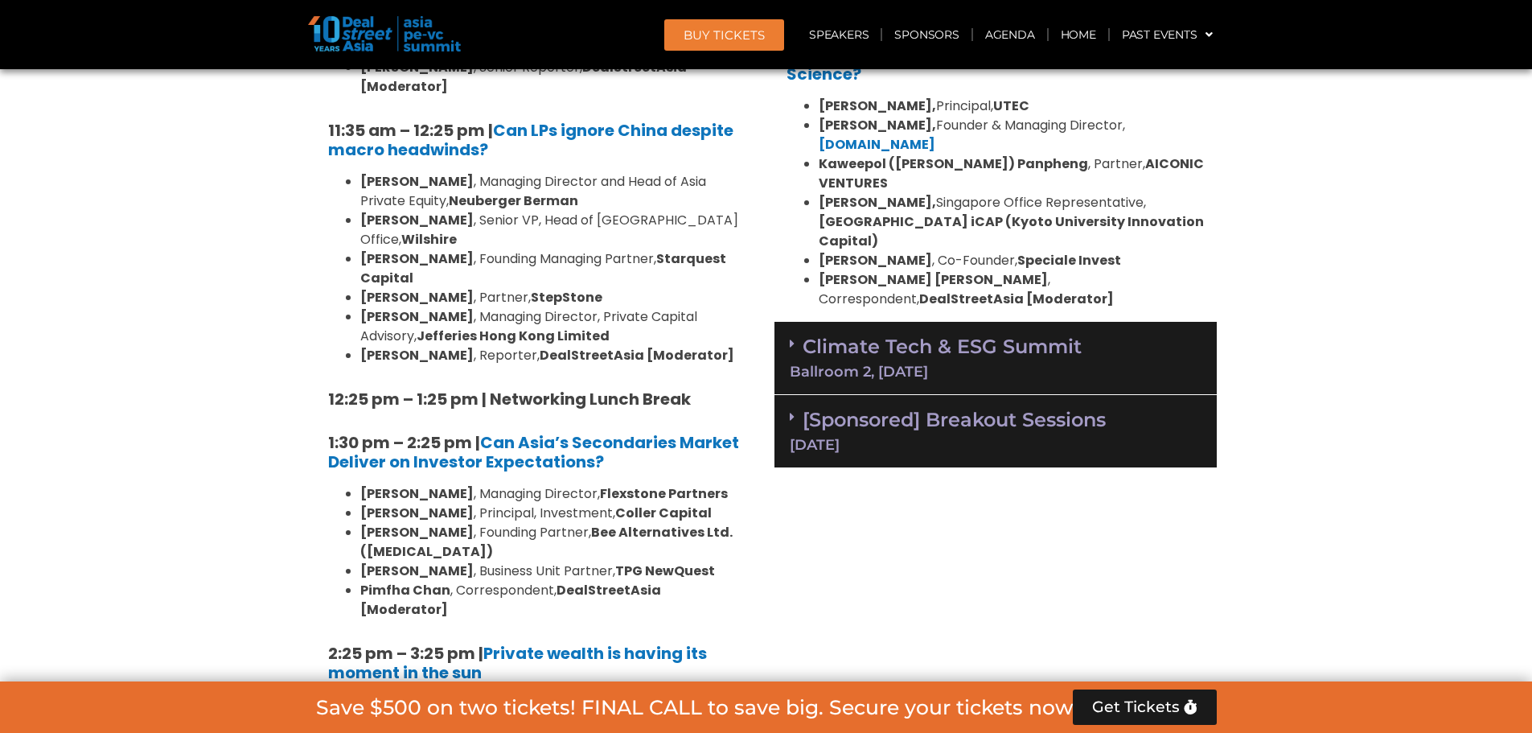
scroll to position [3941, 0]
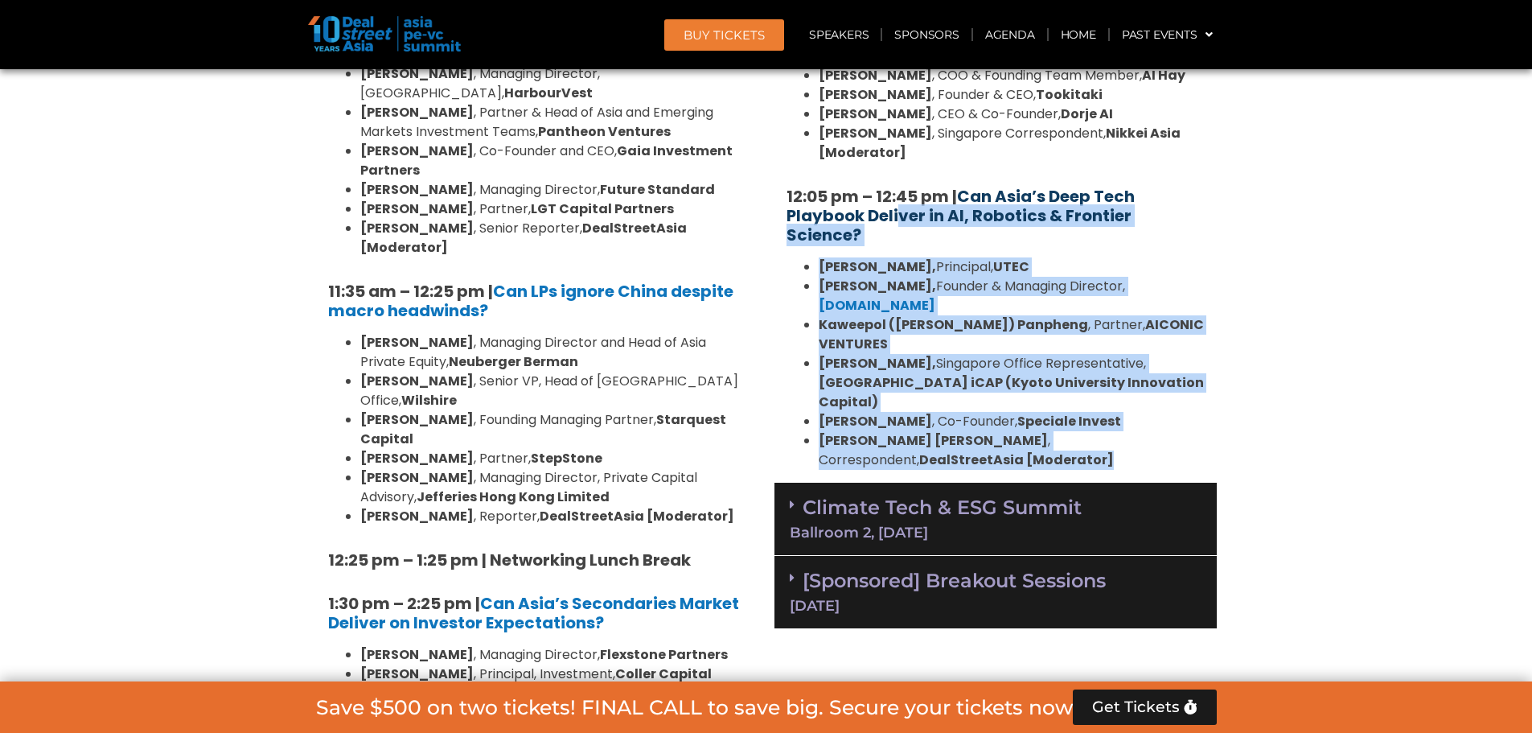
drag, startPoint x: 939, startPoint y: 308, endPoint x: 896, endPoint y: 89, distance: 222.9
click at [896, 89] on div "10:30 am – 10:35 am | Welcome address to AI and Deep Tech summit by Andi Haswid…" at bounding box center [996, 83] width 442 height 797
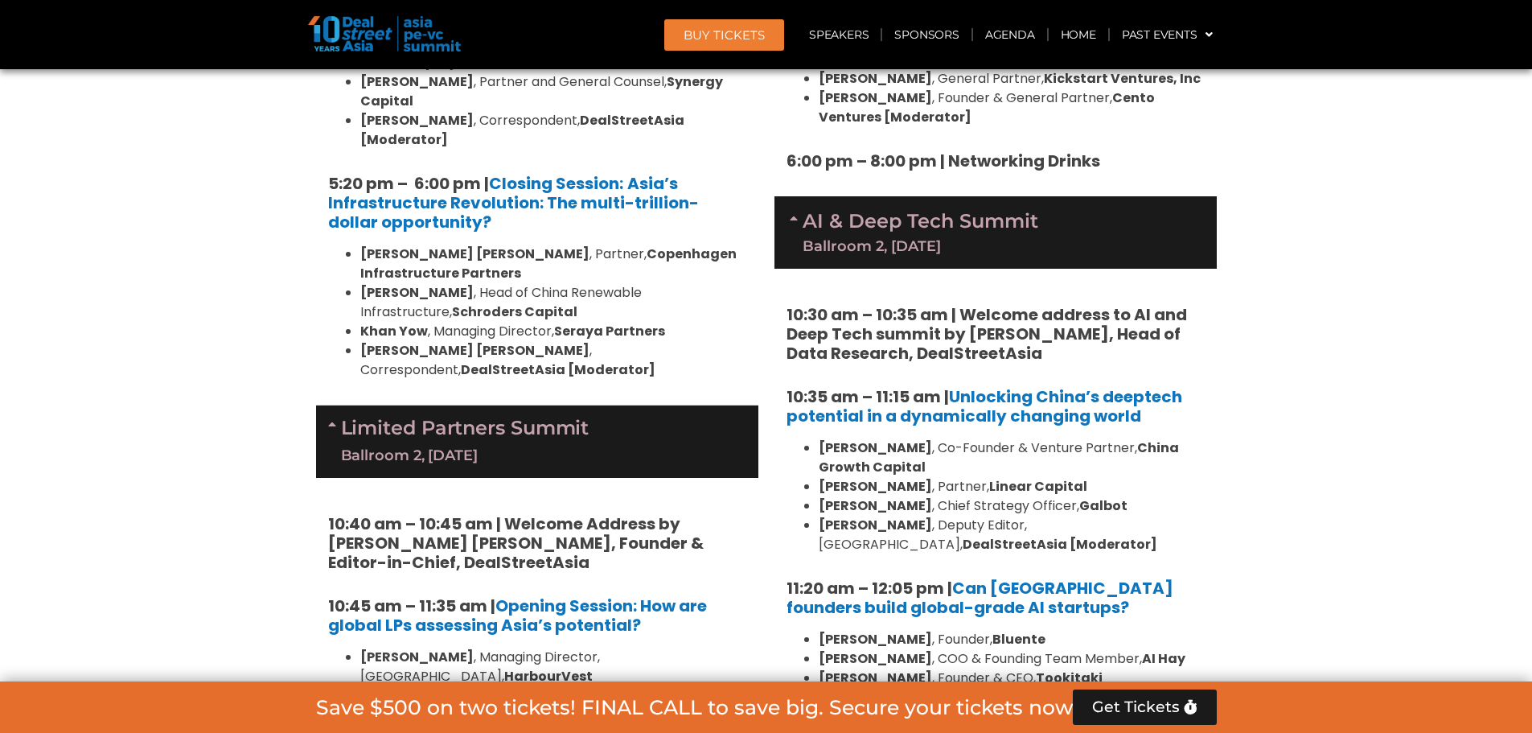
scroll to position [3218, 0]
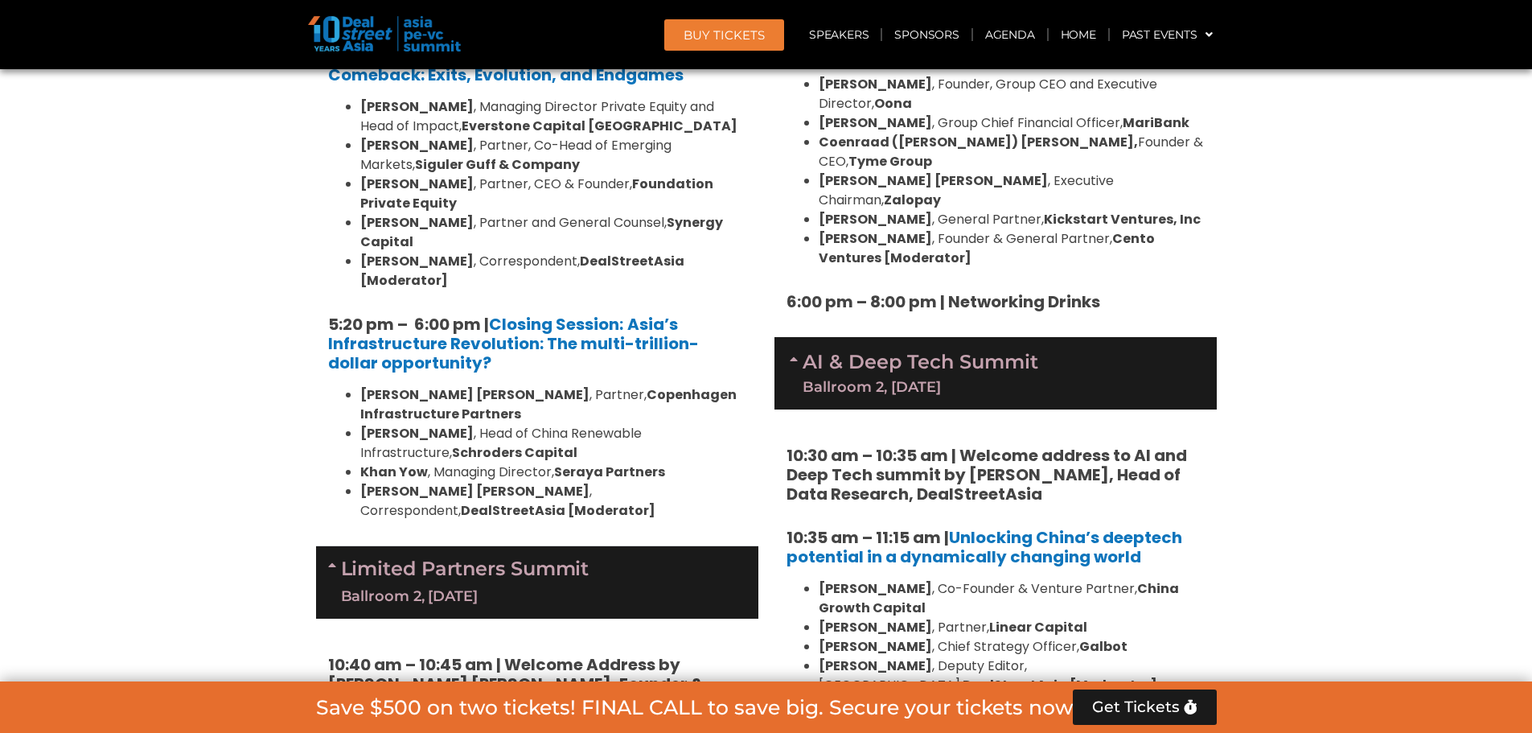
click at [806, 352] on link "AI & Deep Tech Summit Ballroom 2, 11 Sept" at bounding box center [921, 373] width 236 height 42
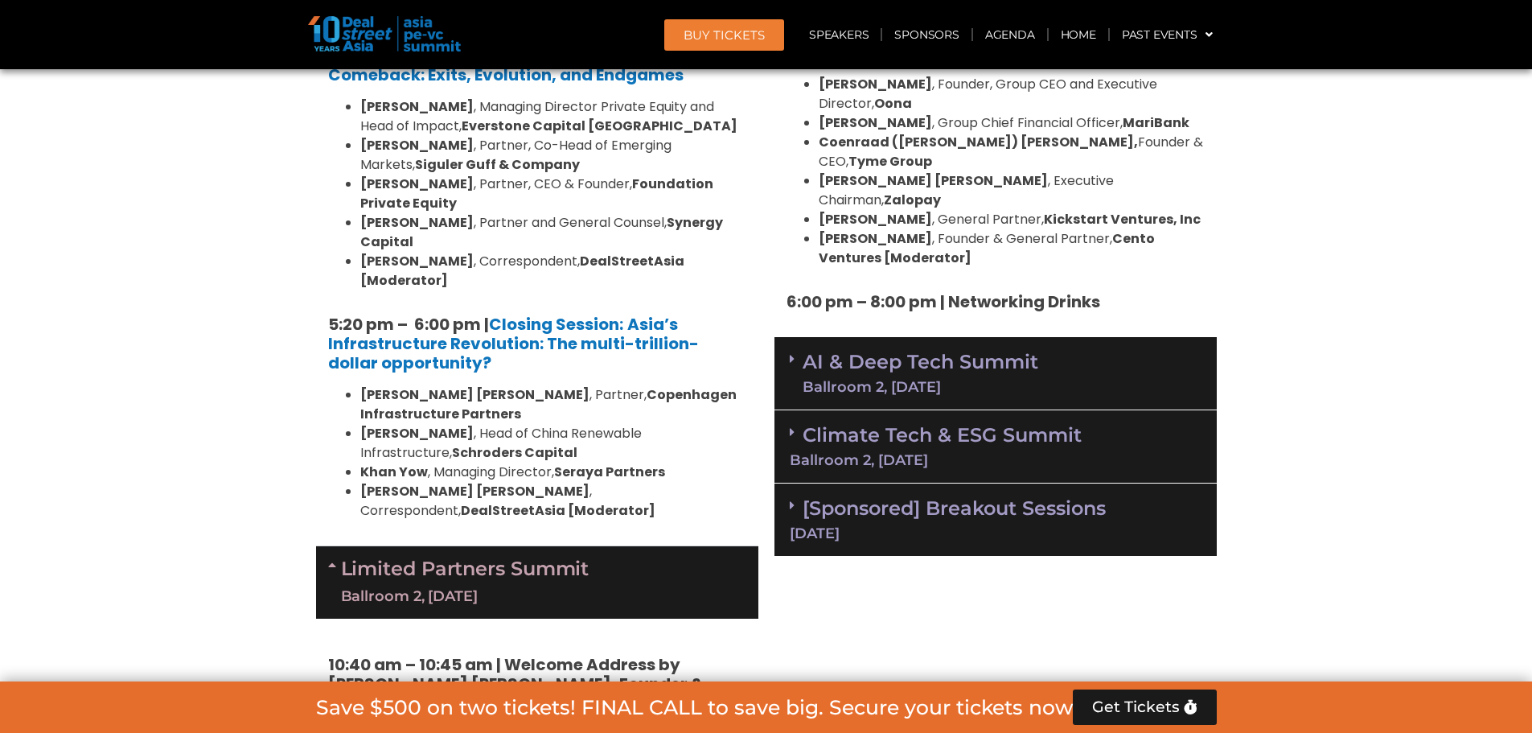
click at [808, 352] on link "AI & Deep Tech Summit Ballroom 2, 11 Sept" at bounding box center [921, 373] width 236 height 42
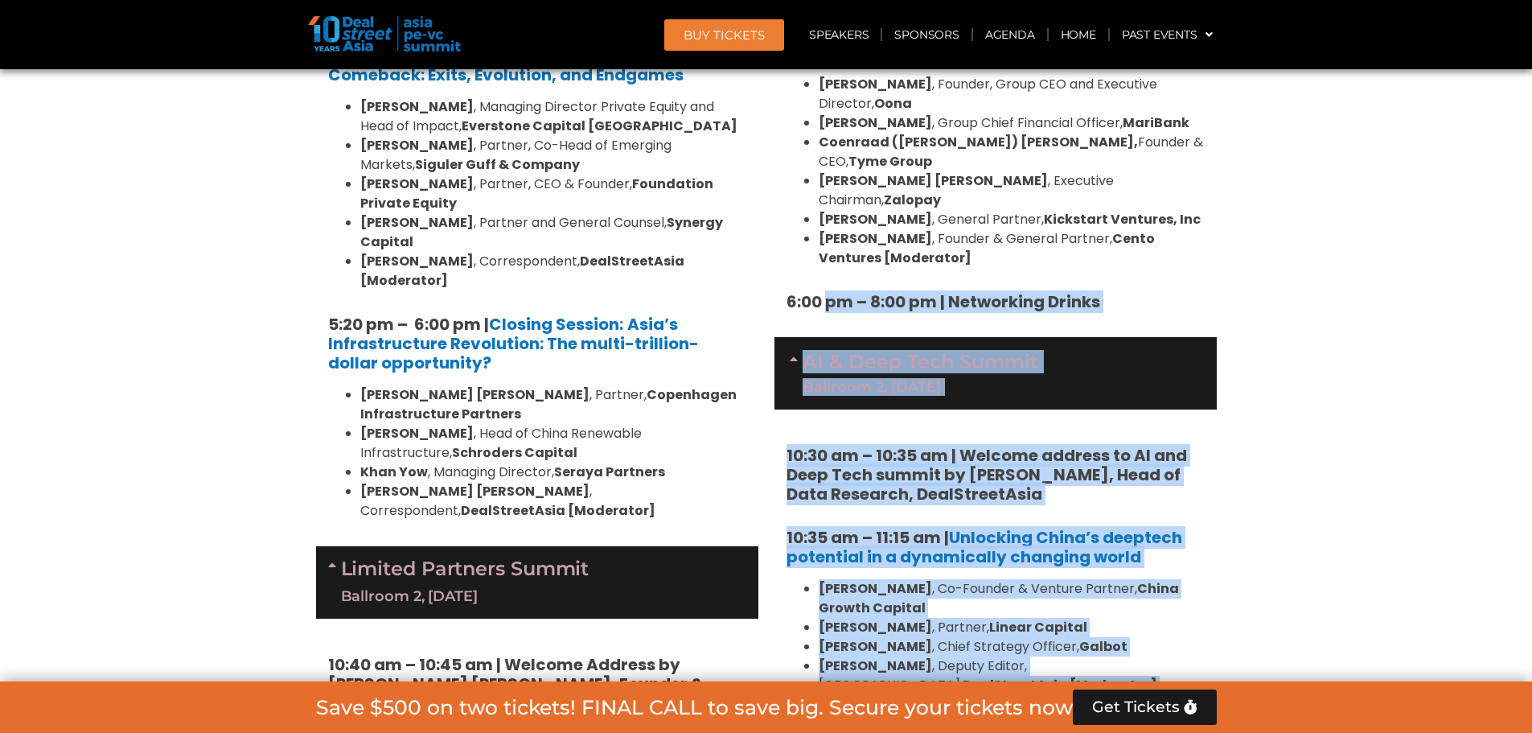
drag, startPoint x: 827, startPoint y: 206, endPoint x: 994, endPoint y: 585, distance: 414.2
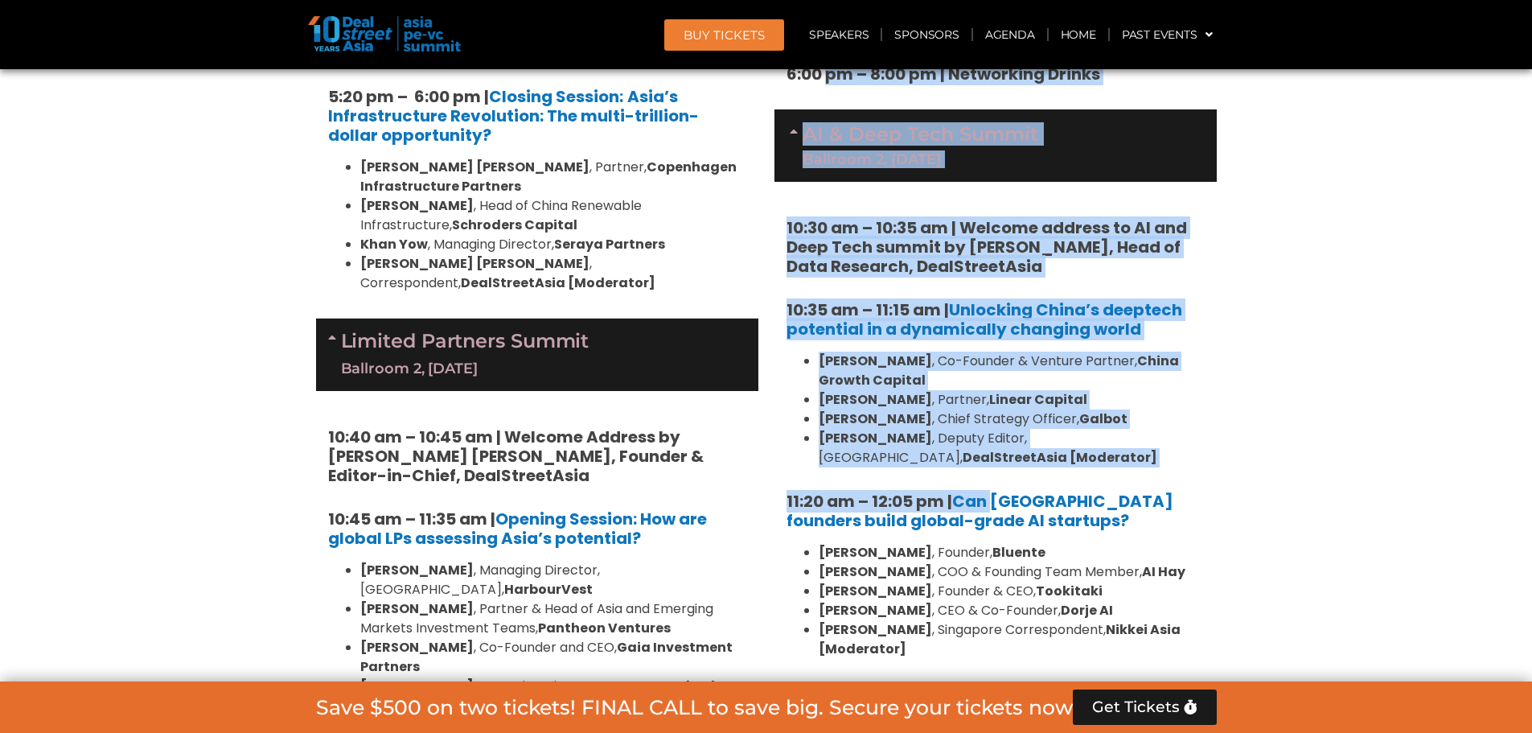
scroll to position [3620, 0]
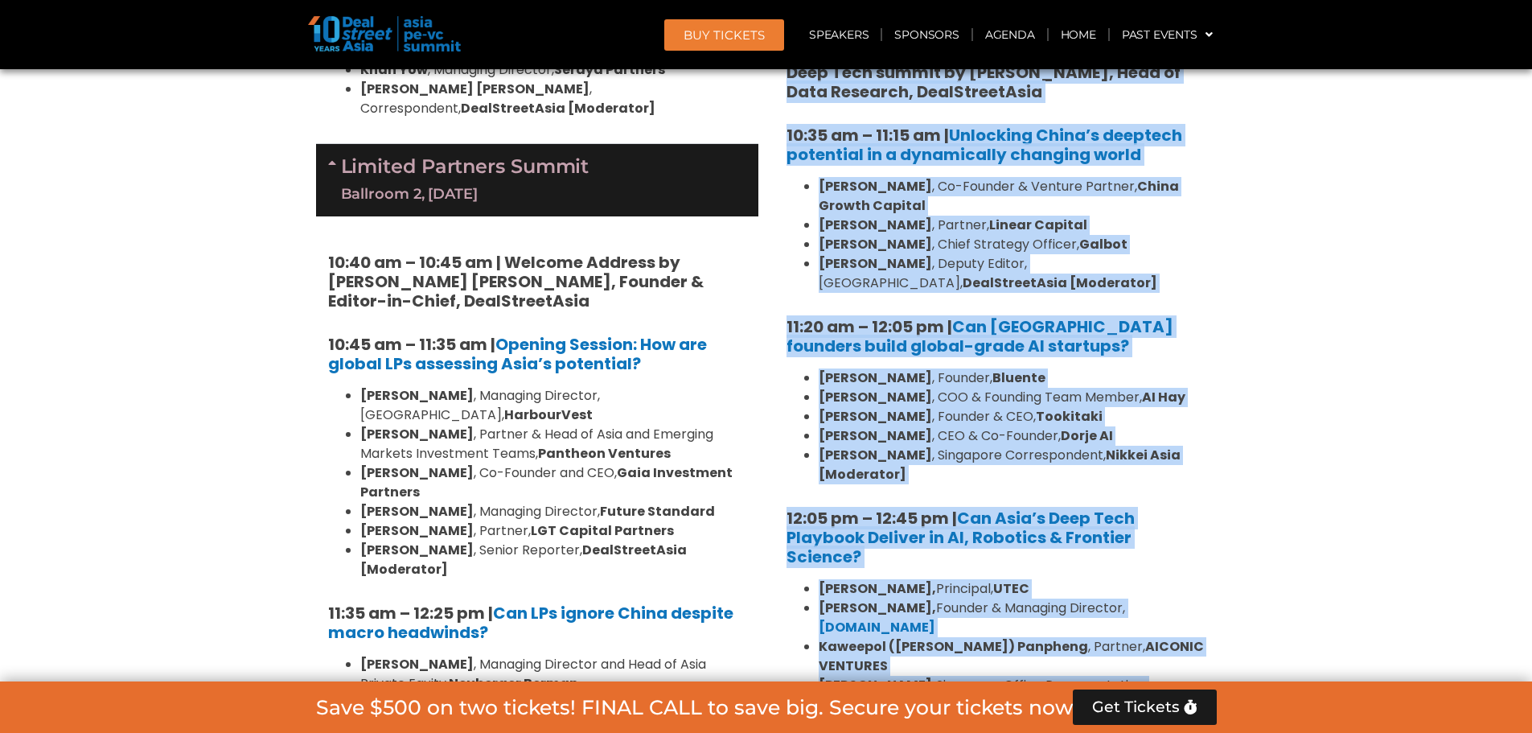
copy div "pm – 8:00 pm | Networking Drinks AI & Deep Tech Summit Ballroom 2, 11 Sept 10:3…"
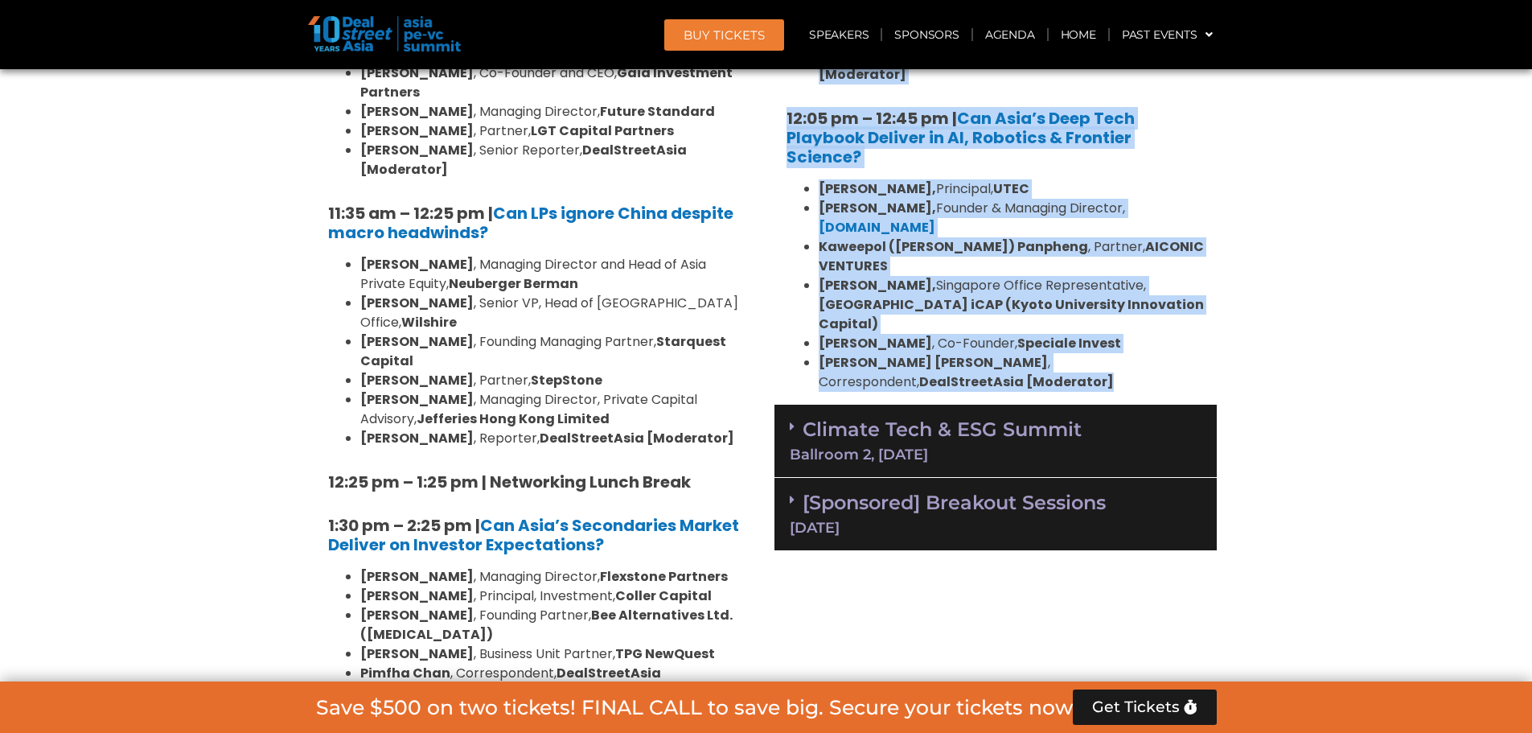
scroll to position [4022, 0]
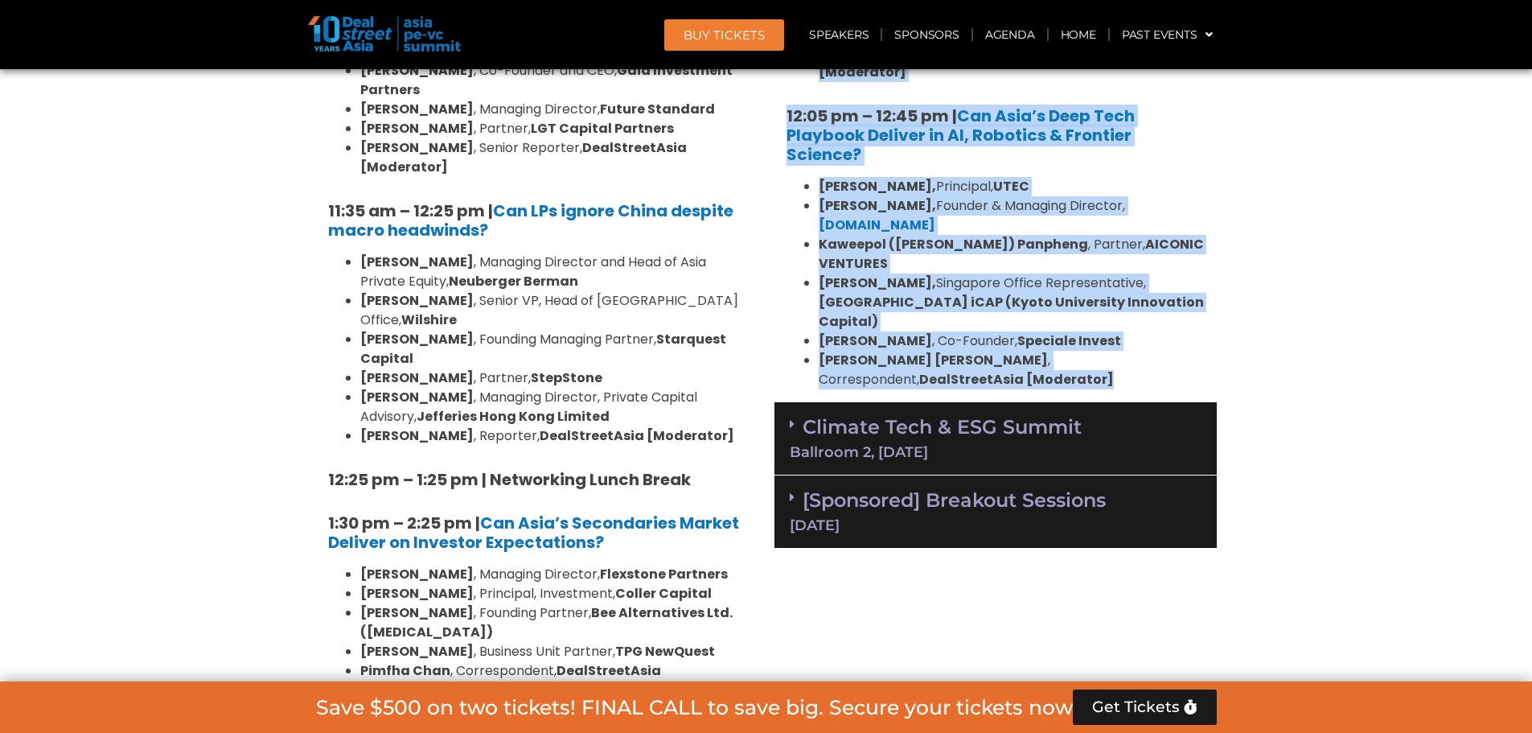
click at [899, 415] on link "Climate Tech & ESG Summit Ballroom 2, 11 Sept" at bounding box center [996, 437] width 412 height 44
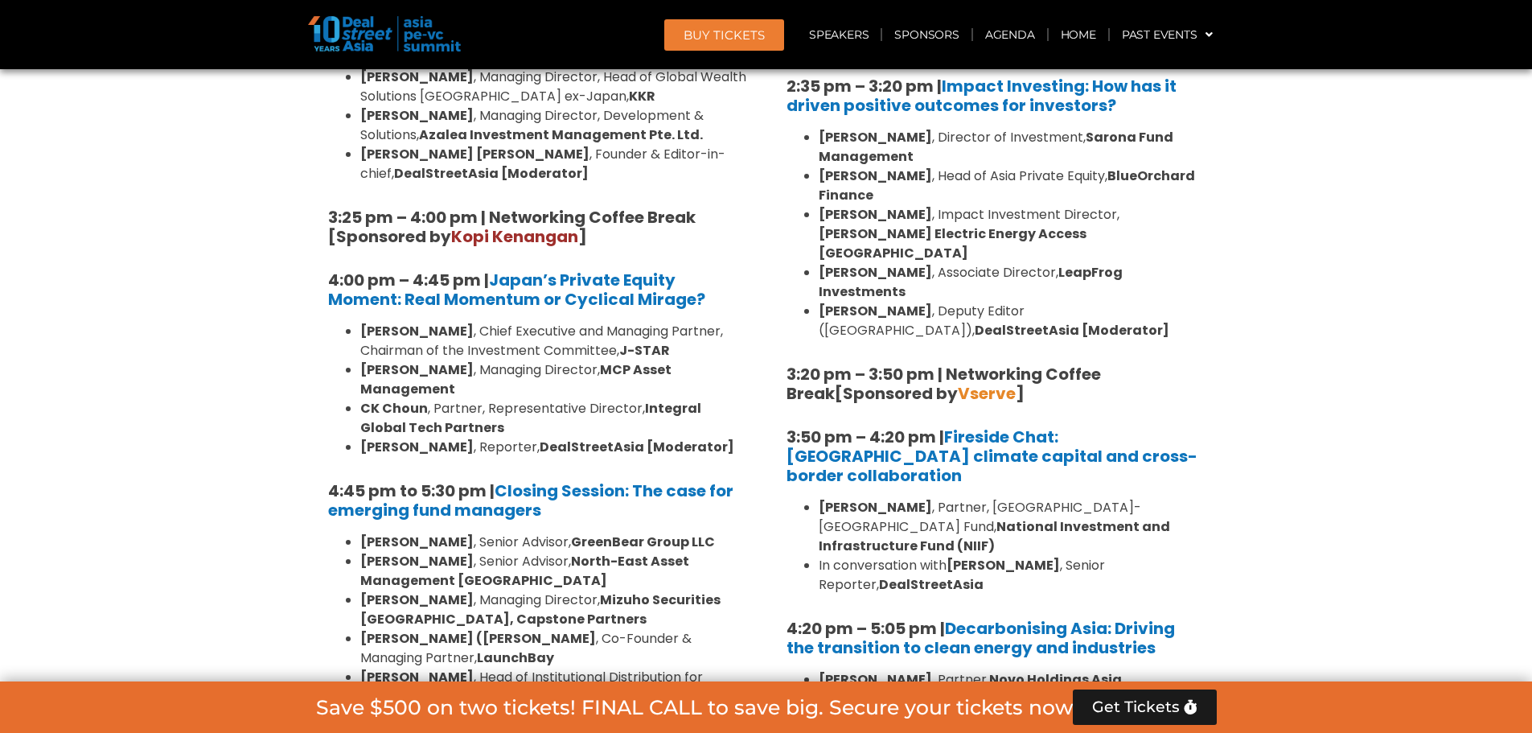
scroll to position [5148, 0]
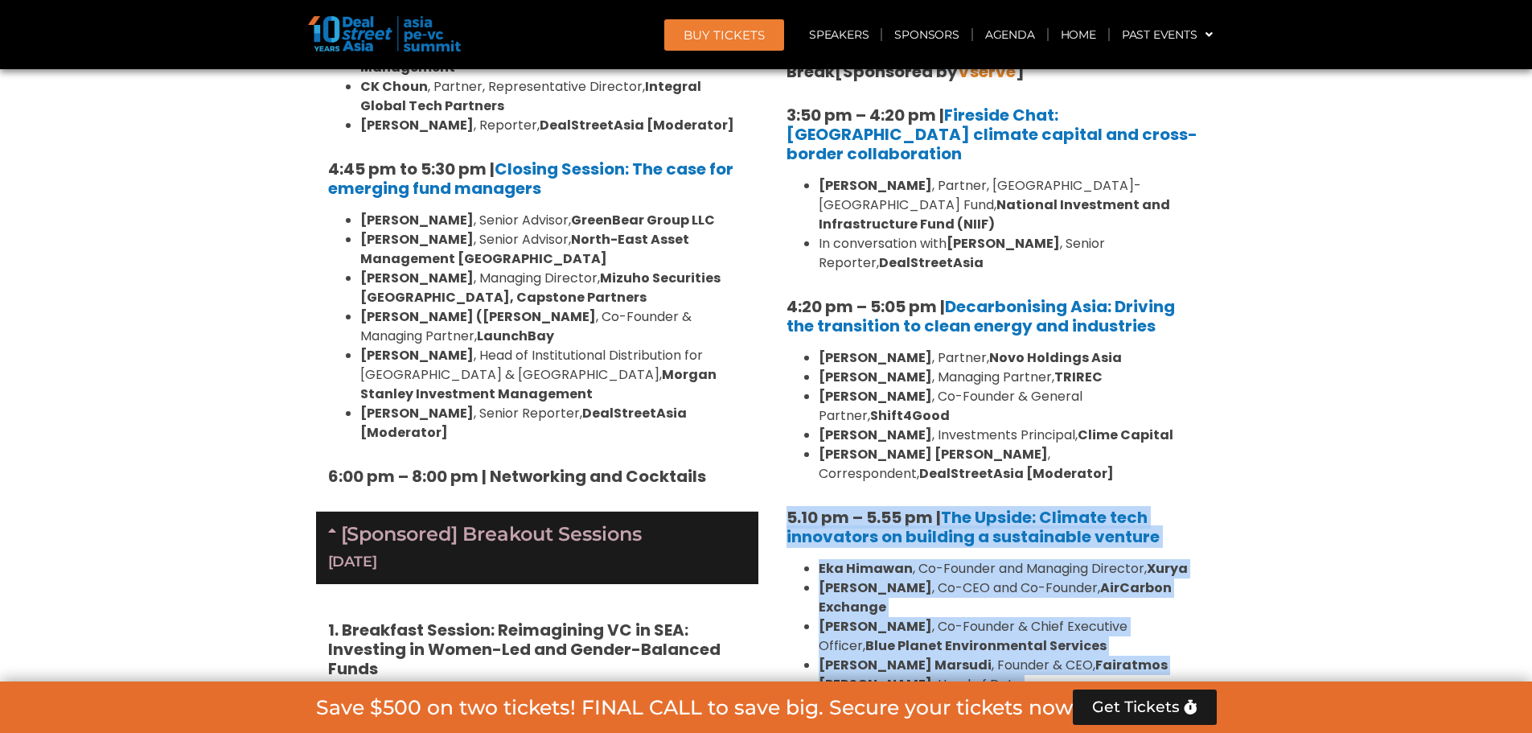
drag, startPoint x: 1182, startPoint y: 480, endPoint x: 778, endPoint y: 230, distance: 475.0
click at [778, 230] on div "1:40 pm – 1:45 pm | Welcome address to Climate Tech and ESG Summit track by Mic…" at bounding box center [996, 65] width 442 height 1434
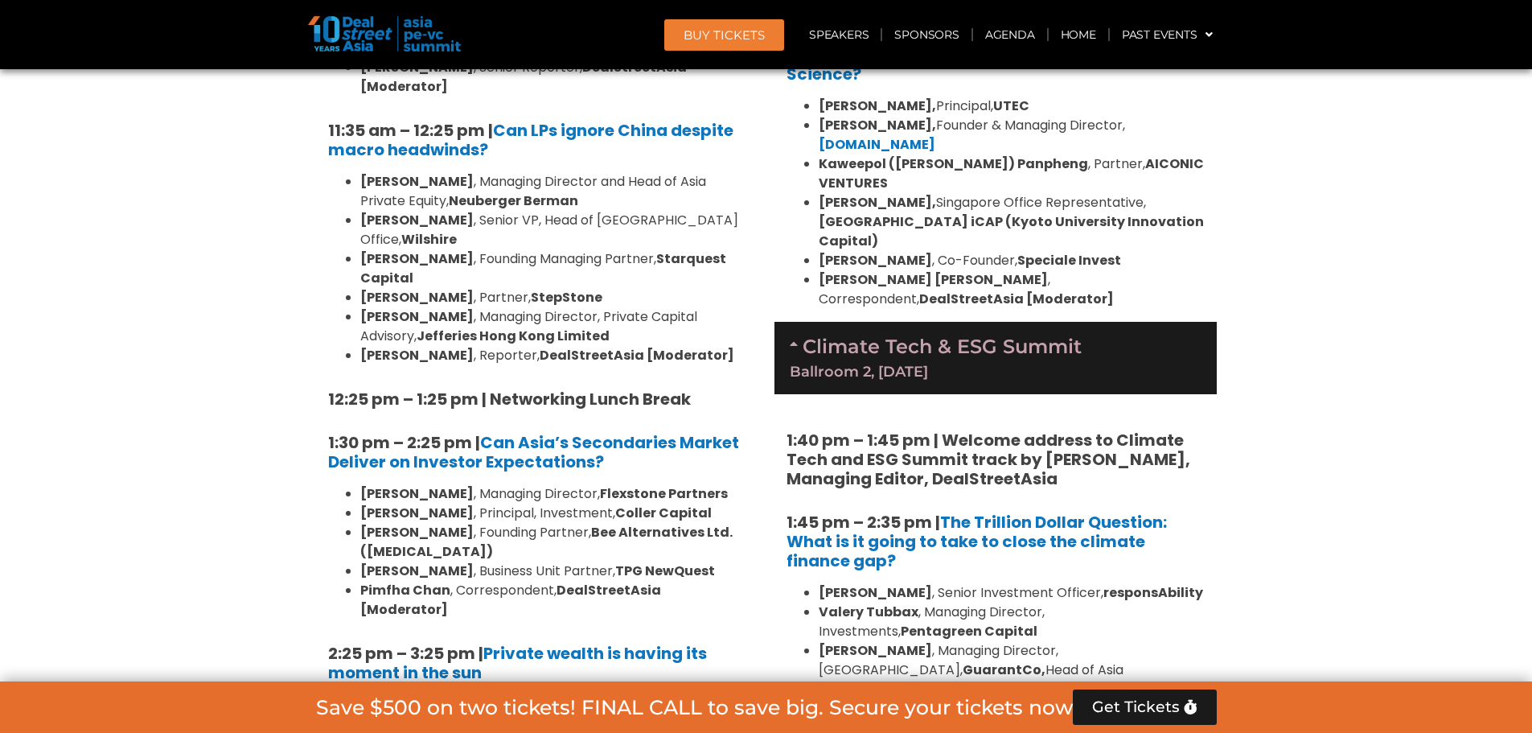
scroll to position [3781, 0]
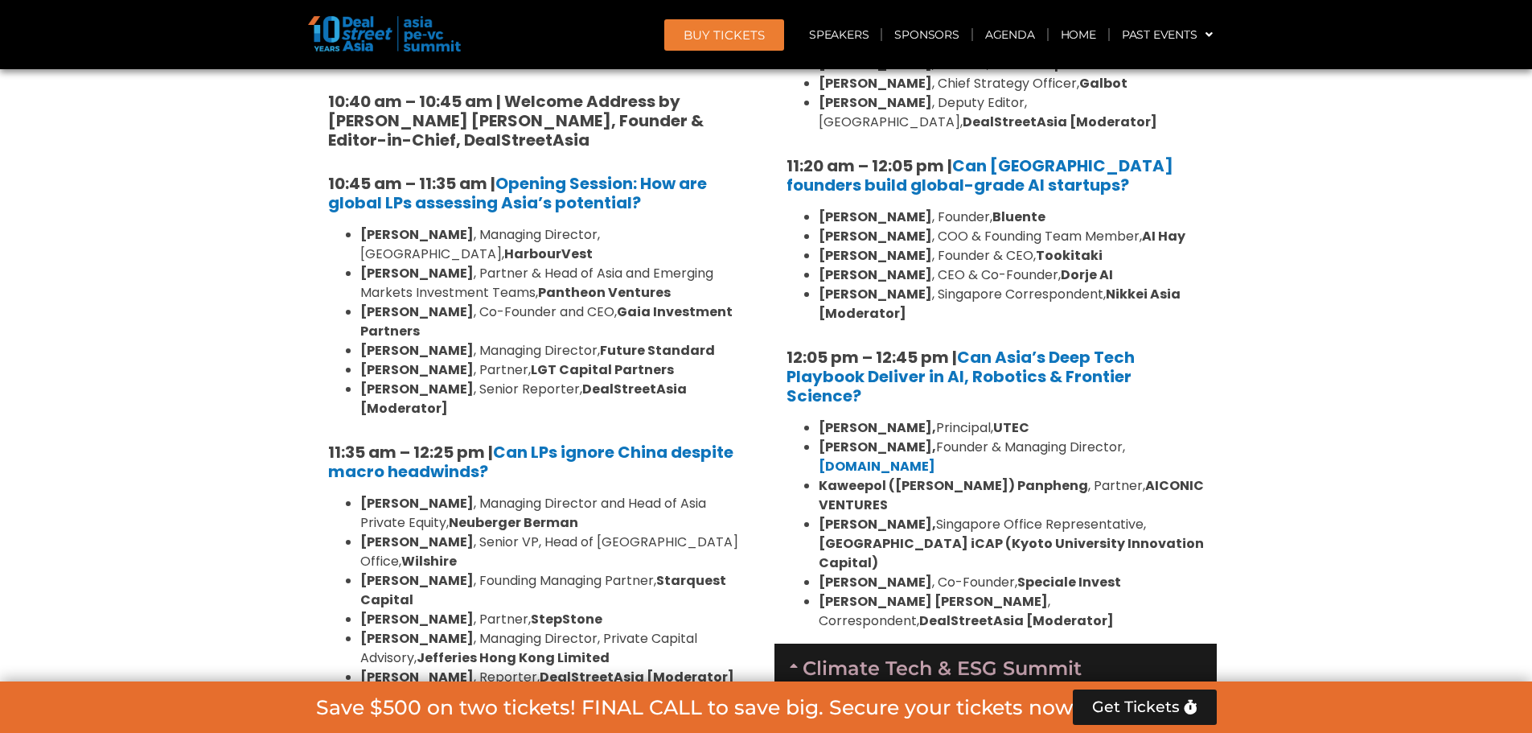
click at [805, 656] on link "Climate Tech & ESG Summit Ballroom 2, 11 Sept" at bounding box center [996, 678] width 412 height 44
click at [806, 656] on link "Climate Tech & ESG Summit Ballroom 2, 11 Sept" at bounding box center [996, 678] width 412 height 44
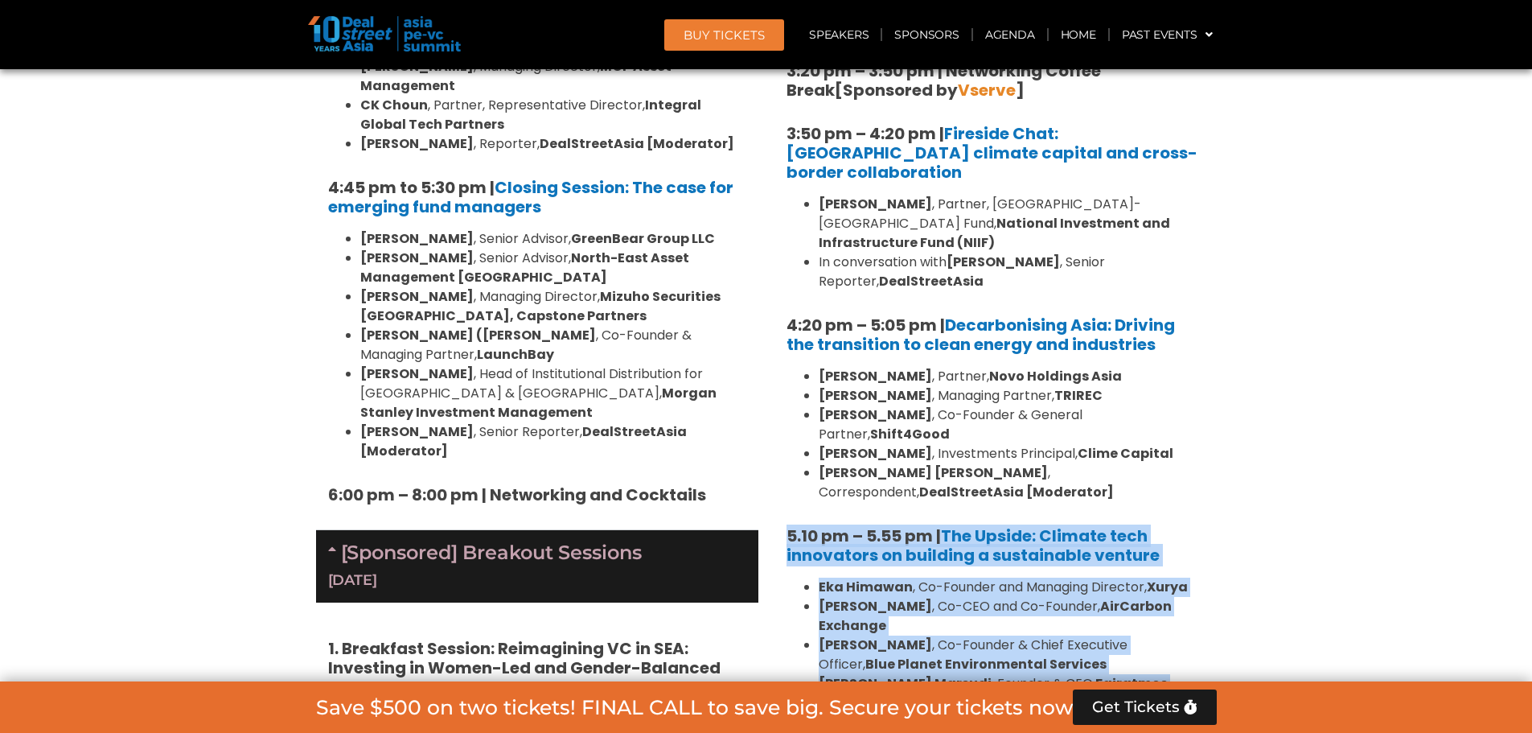
scroll to position [5148, 0]
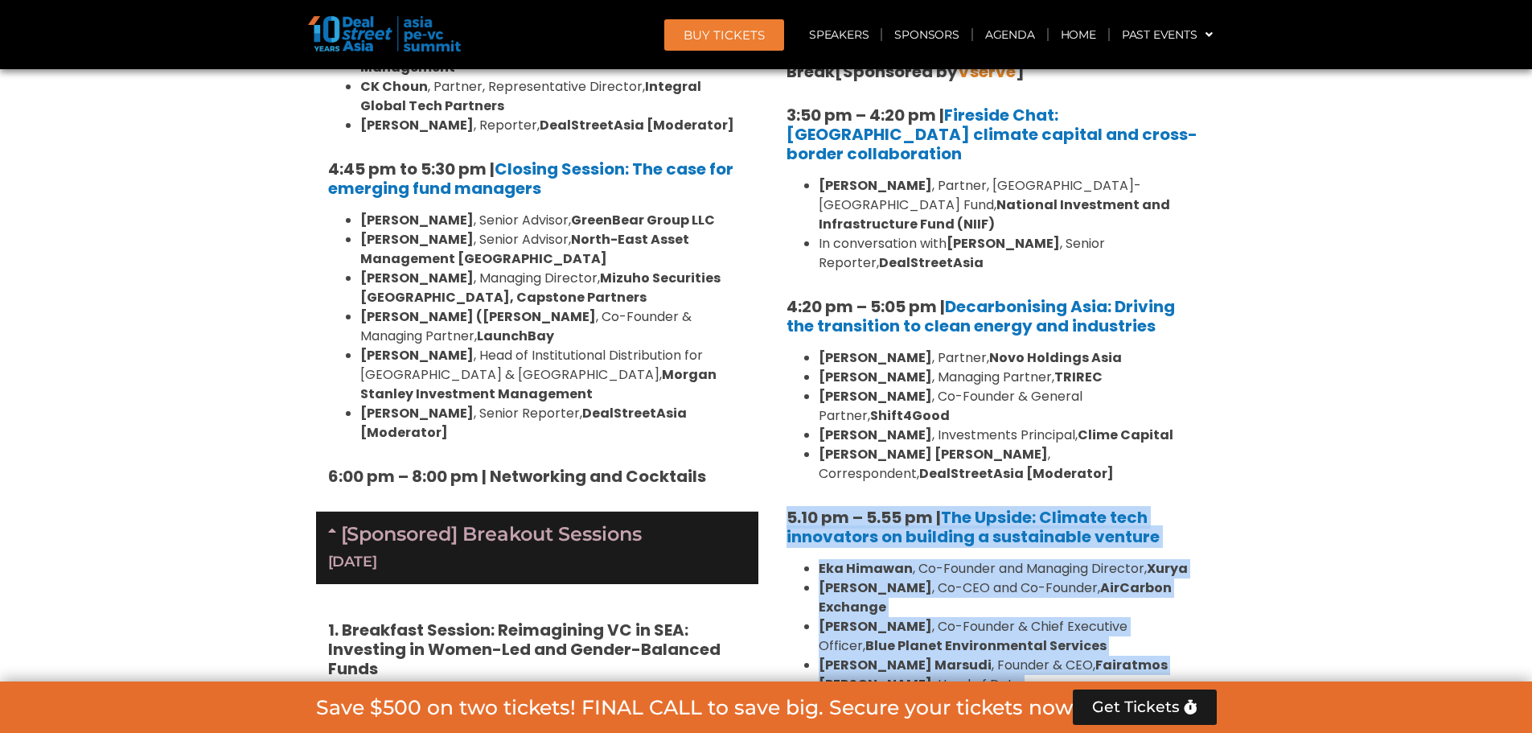
click at [1211, 422] on div "1:40 pm – 1:45 pm | Welcome address to Climate Tech and ESG Summit track by Mic…" at bounding box center [996, 65] width 442 height 1434
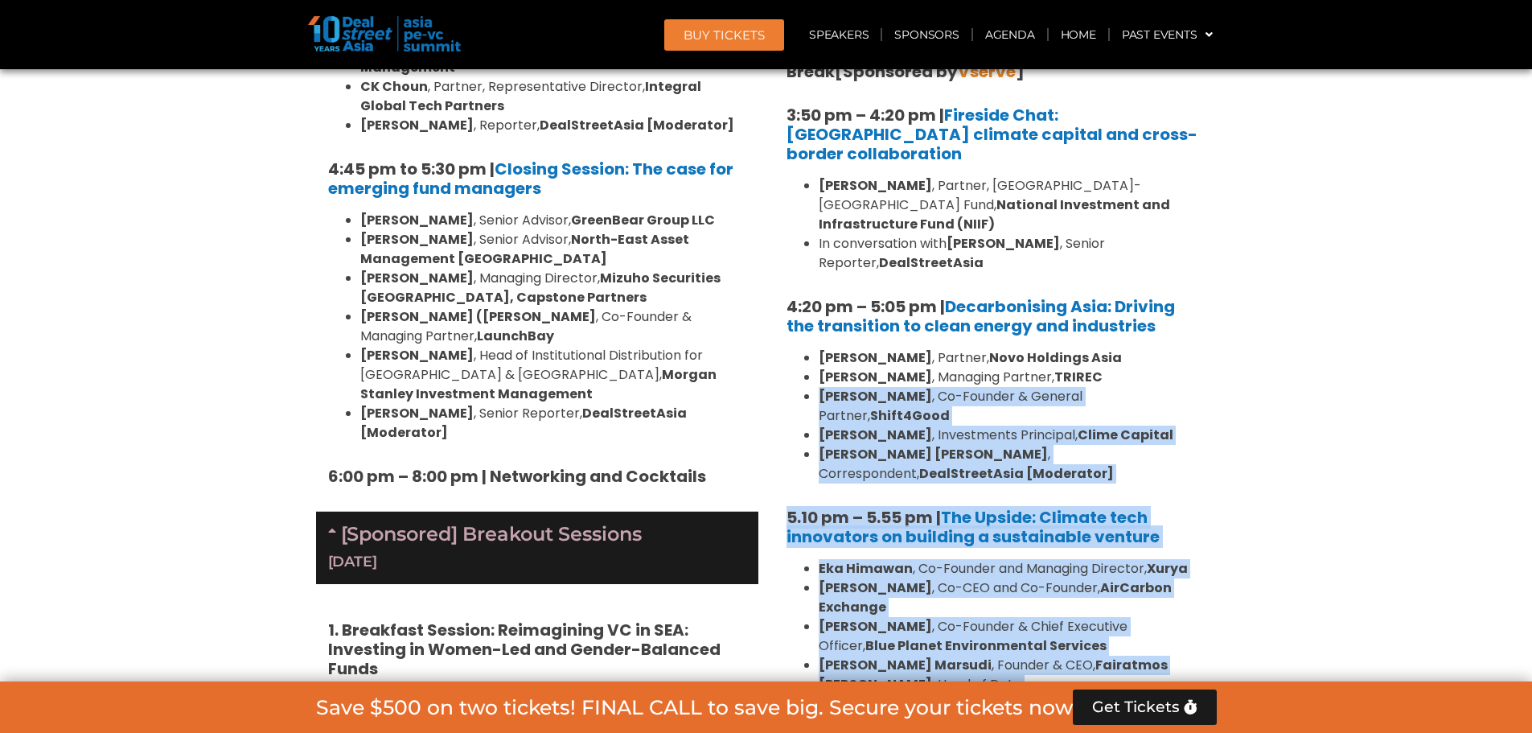
drag, startPoint x: 1205, startPoint y: 479, endPoint x: 1165, endPoint y: 114, distance: 367.4
click at [1165, 114] on div "1:40 pm – 1:45 pm | Welcome address to Climate Tech and ESG Summit track by Mic…" at bounding box center [996, 65] width 442 height 1434
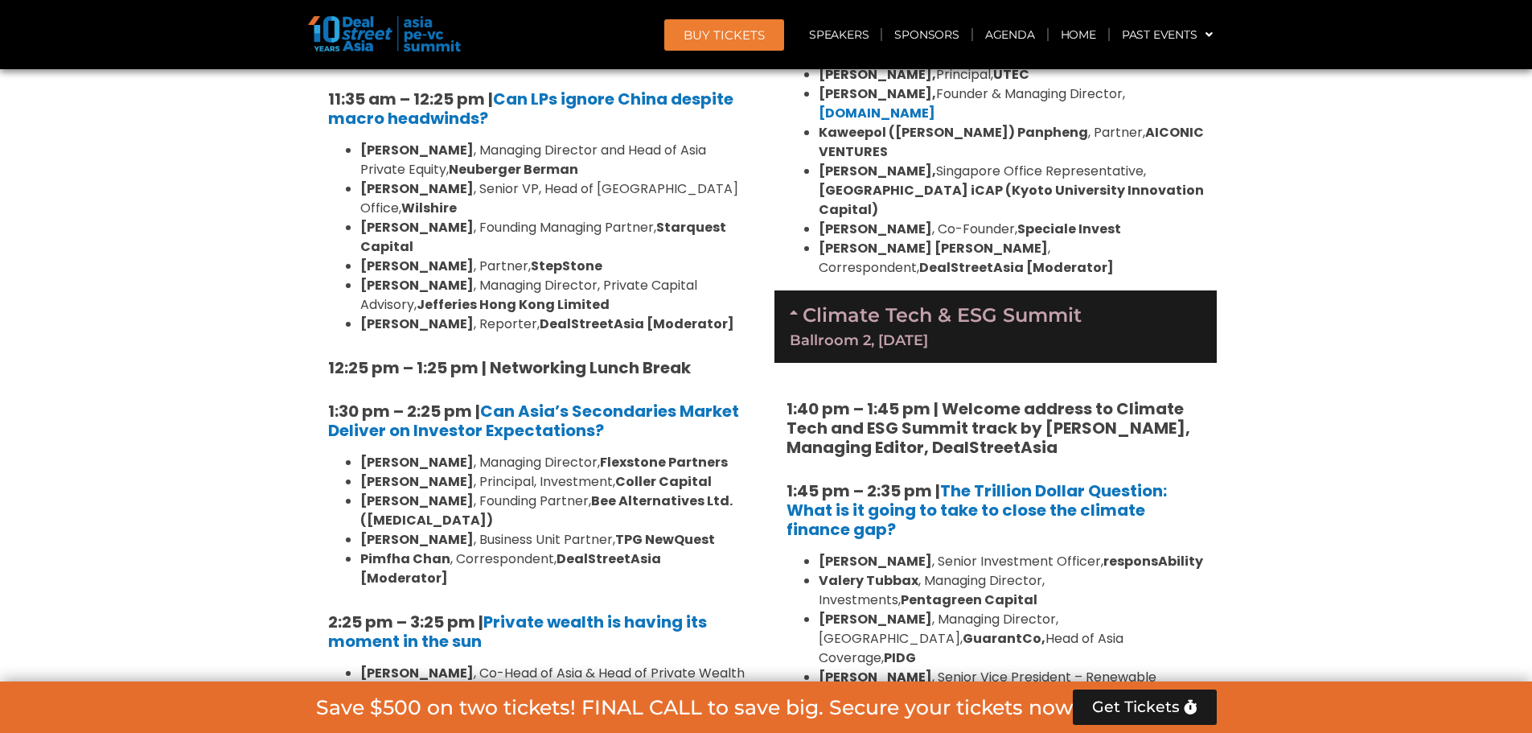
scroll to position [4102, 0]
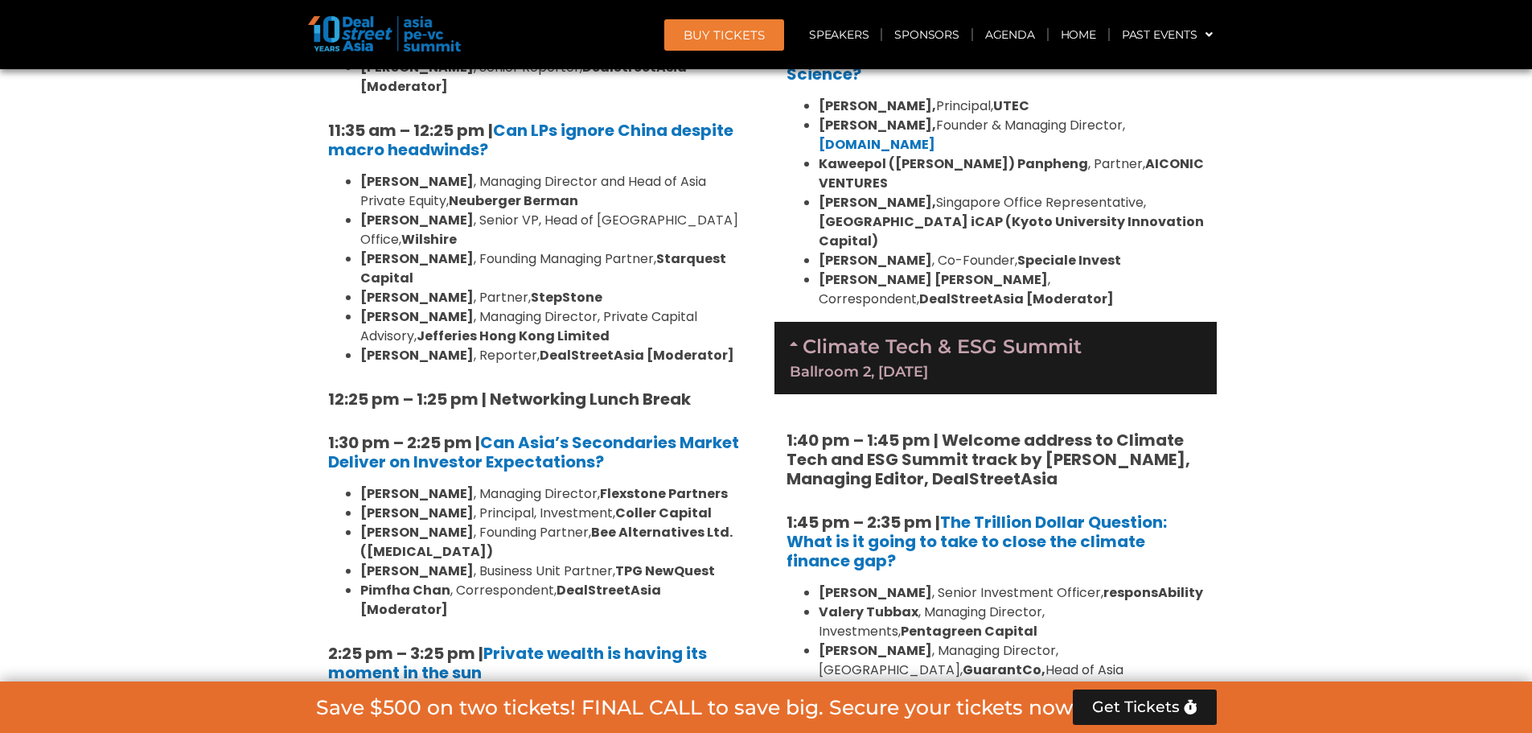
click at [815, 138] on ul "Kiran Mysore, Principal, UTEC Aditya Mathur, Founder & Managing Director, Elev8…" at bounding box center [996, 203] width 418 height 212
click at [919, 290] on strong "DealStreetAsia [Moderator]" at bounding box center [1016, 299] width 195 height 19
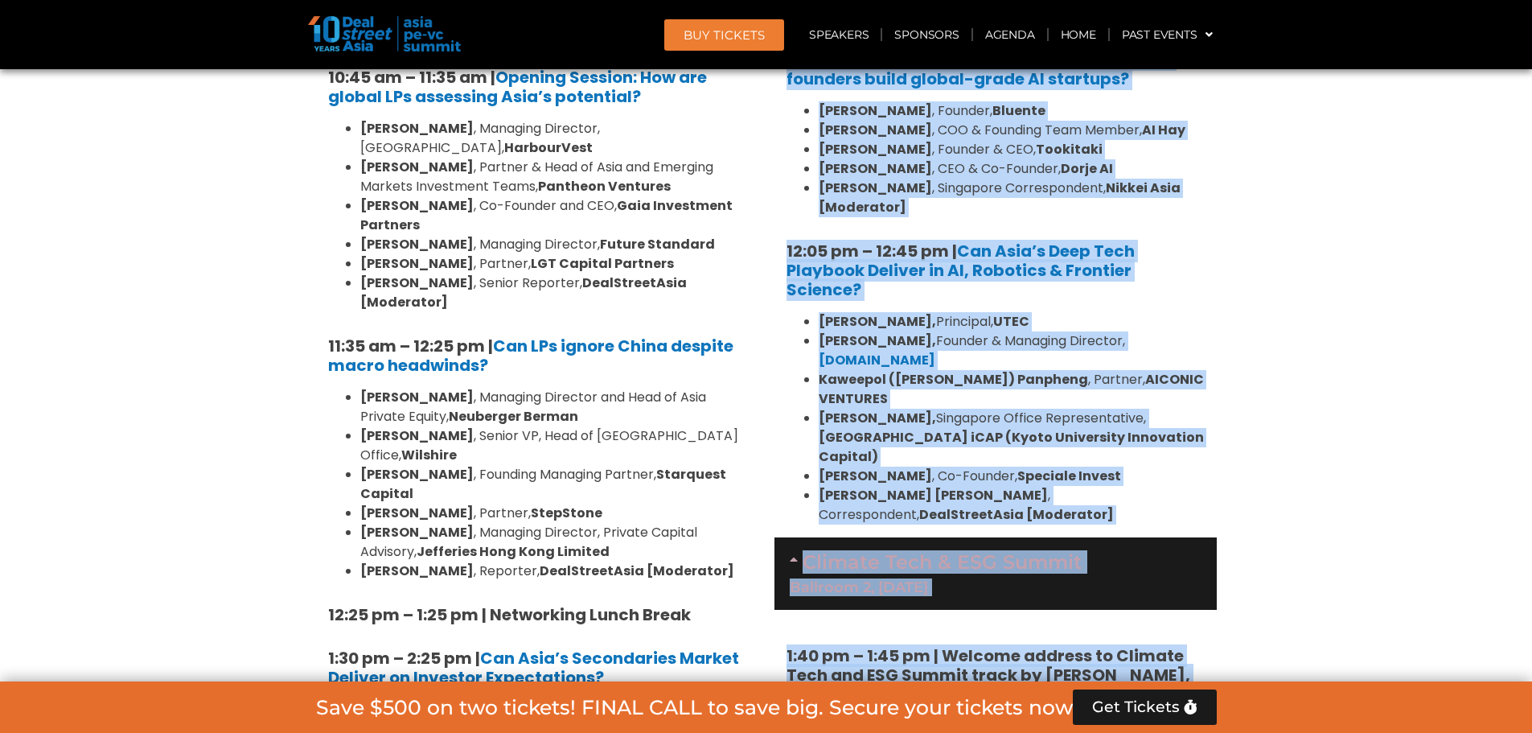
scroll to position [3663, 0]
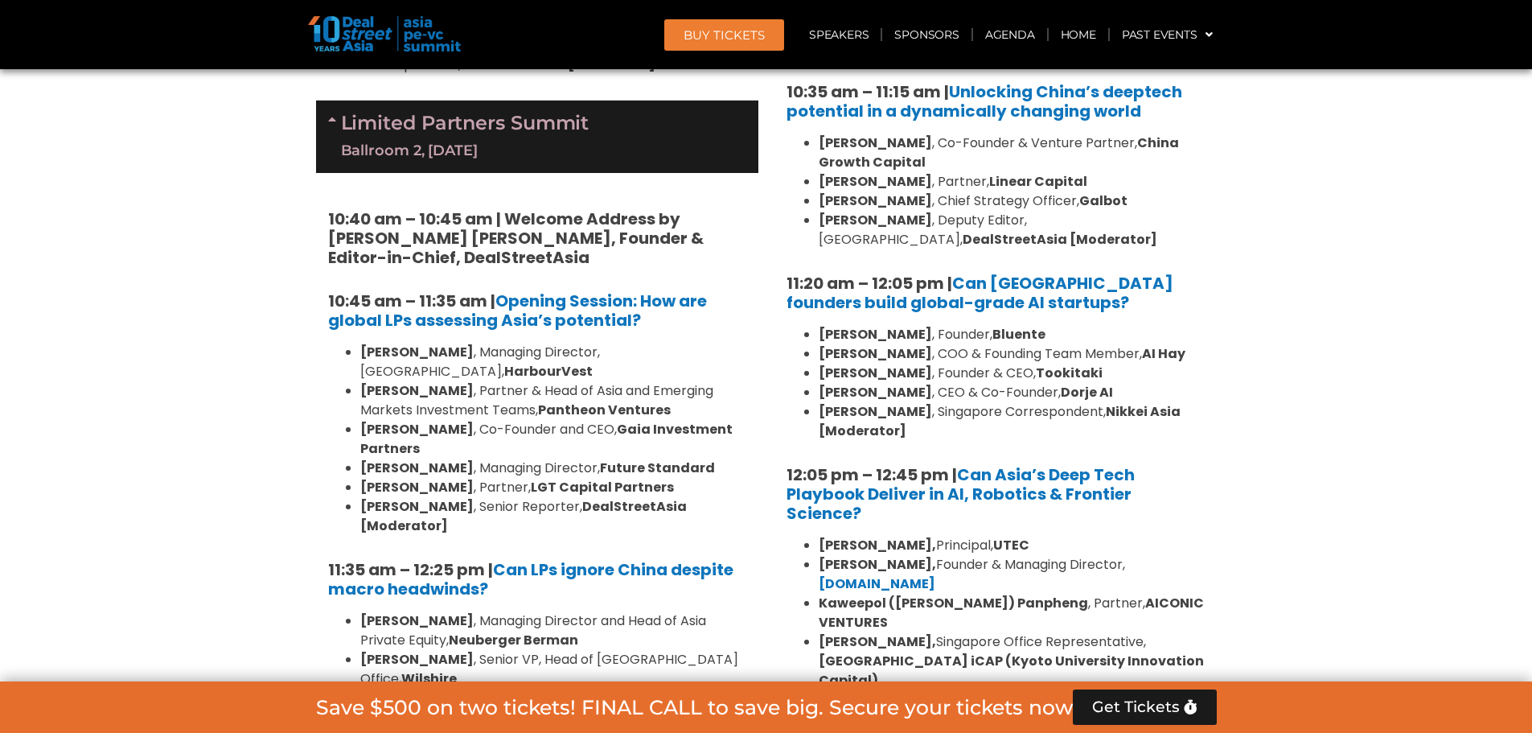
drag, startPoint x: 1188, startPoint y: 557, endPoint x: 1101, endPoint y: 587, distance: 91.8
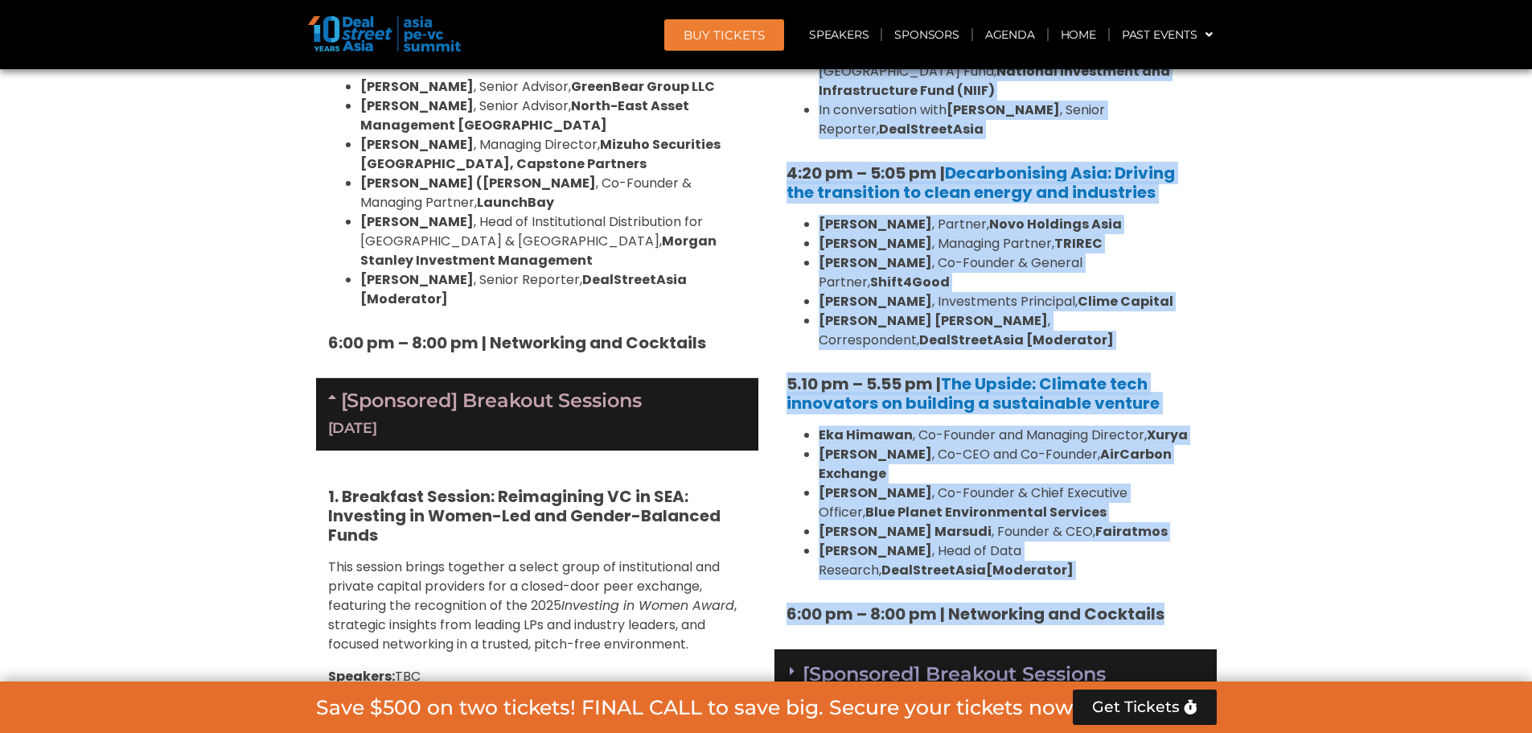
scroll to position [5433, 0]
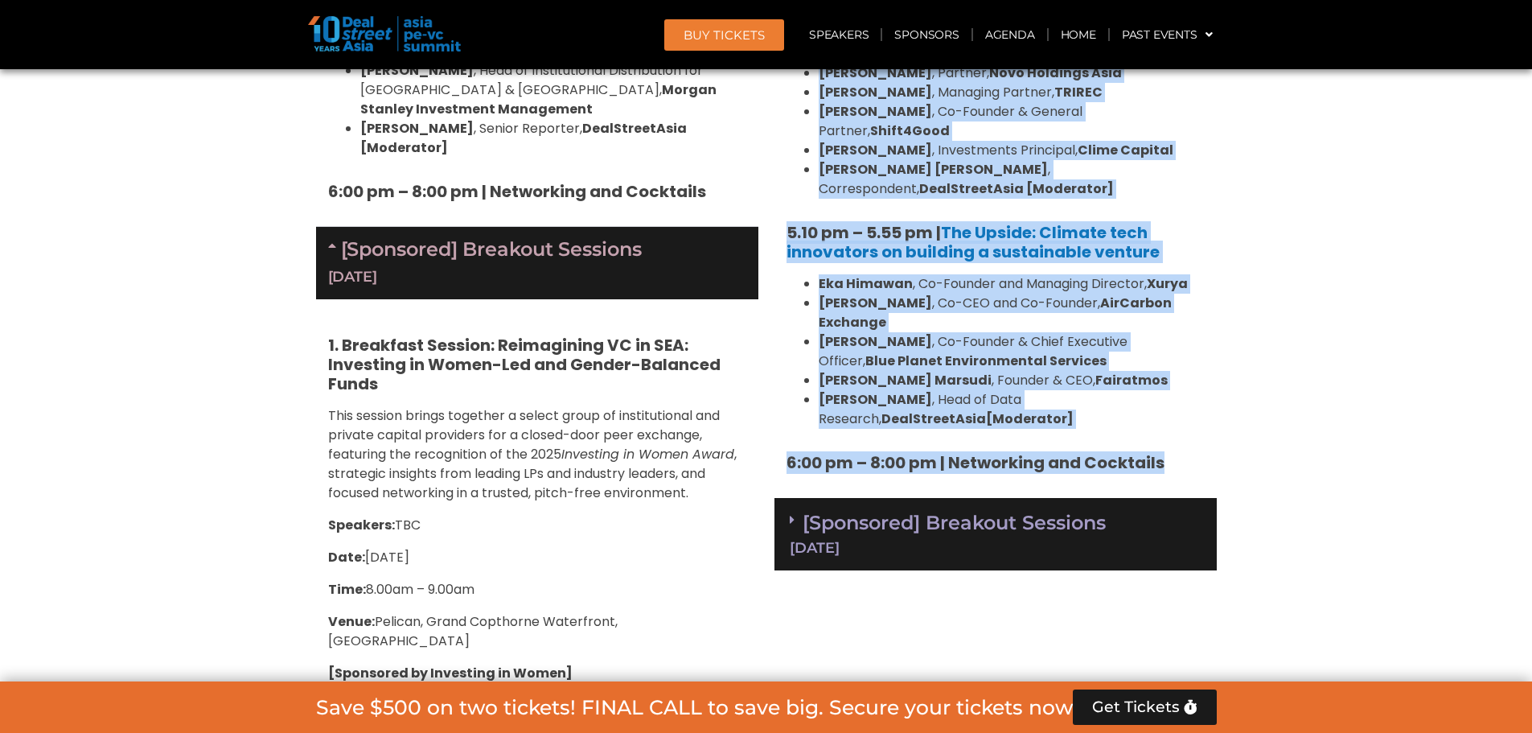
click at [877, 511] on link "[Sponsored] Breakout Sessions 11 Sept" at bounding box center [996, 533] width 412 height 44
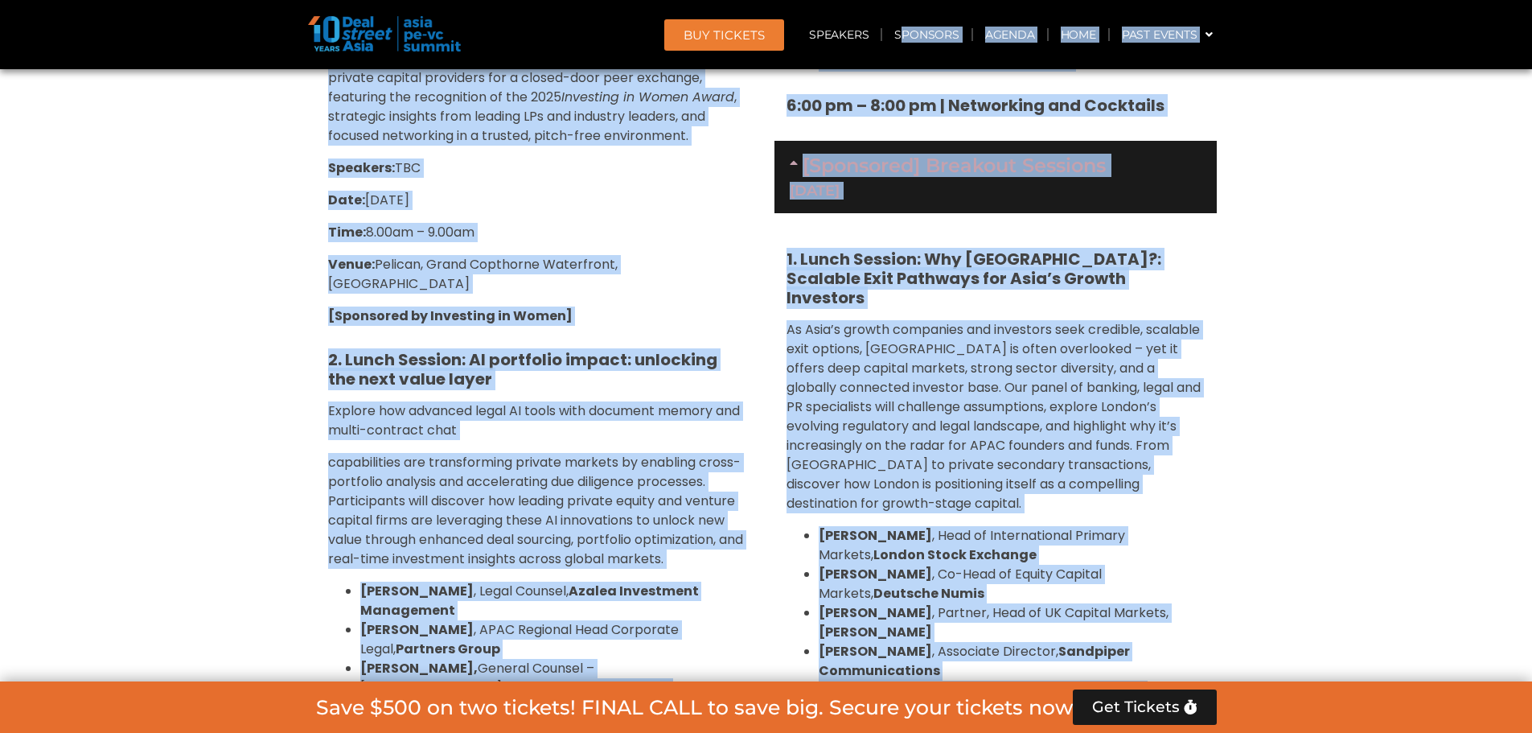
scroll to position [5583, 0]
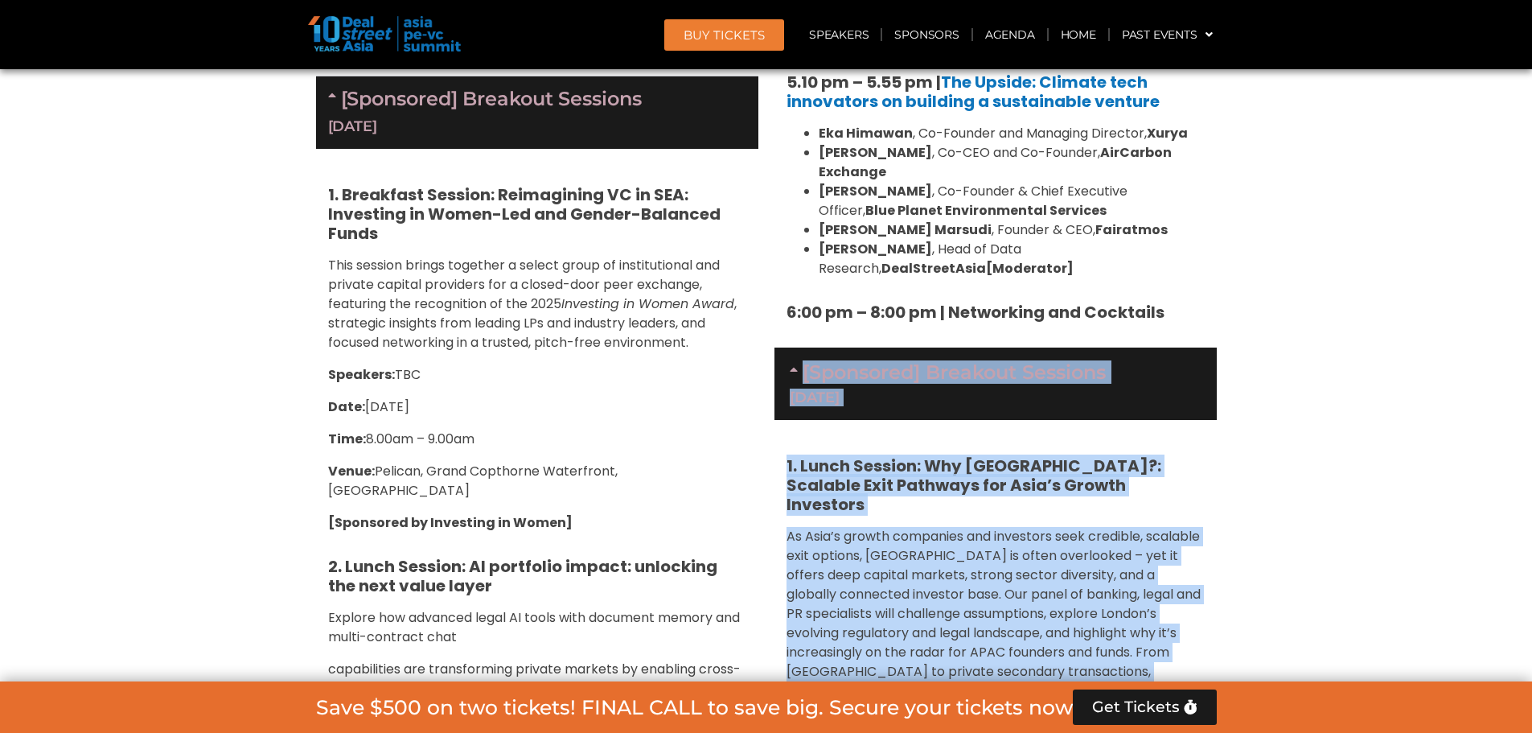
drag, startPoint x: 1010, startPoint y: 574, endPoint x: 804, endPoint y: 97, distance: 519.5
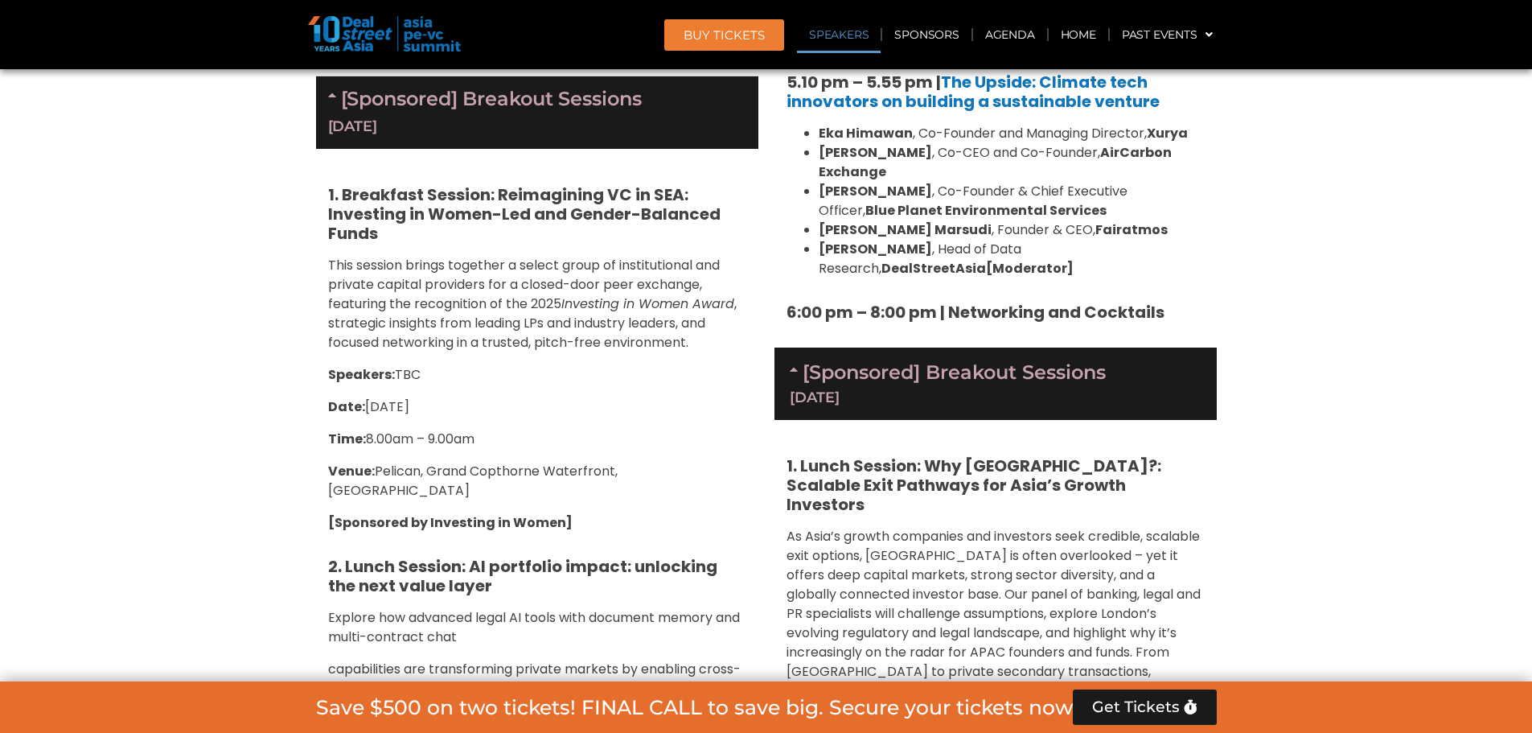
click at [818, 27] on link "Speakers" at bounding box center [839, 34] width 84 height 37
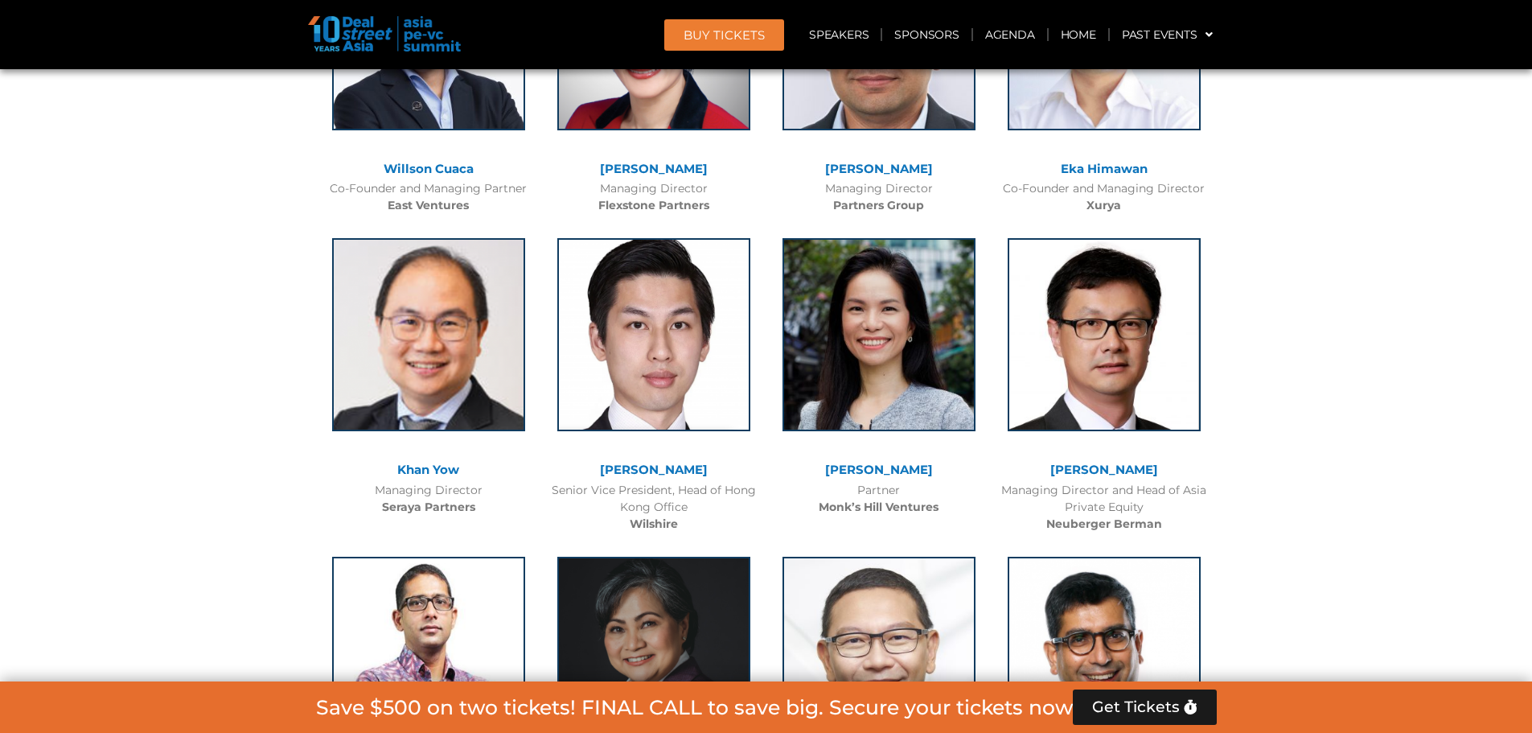
scroll to position [9975, 0]
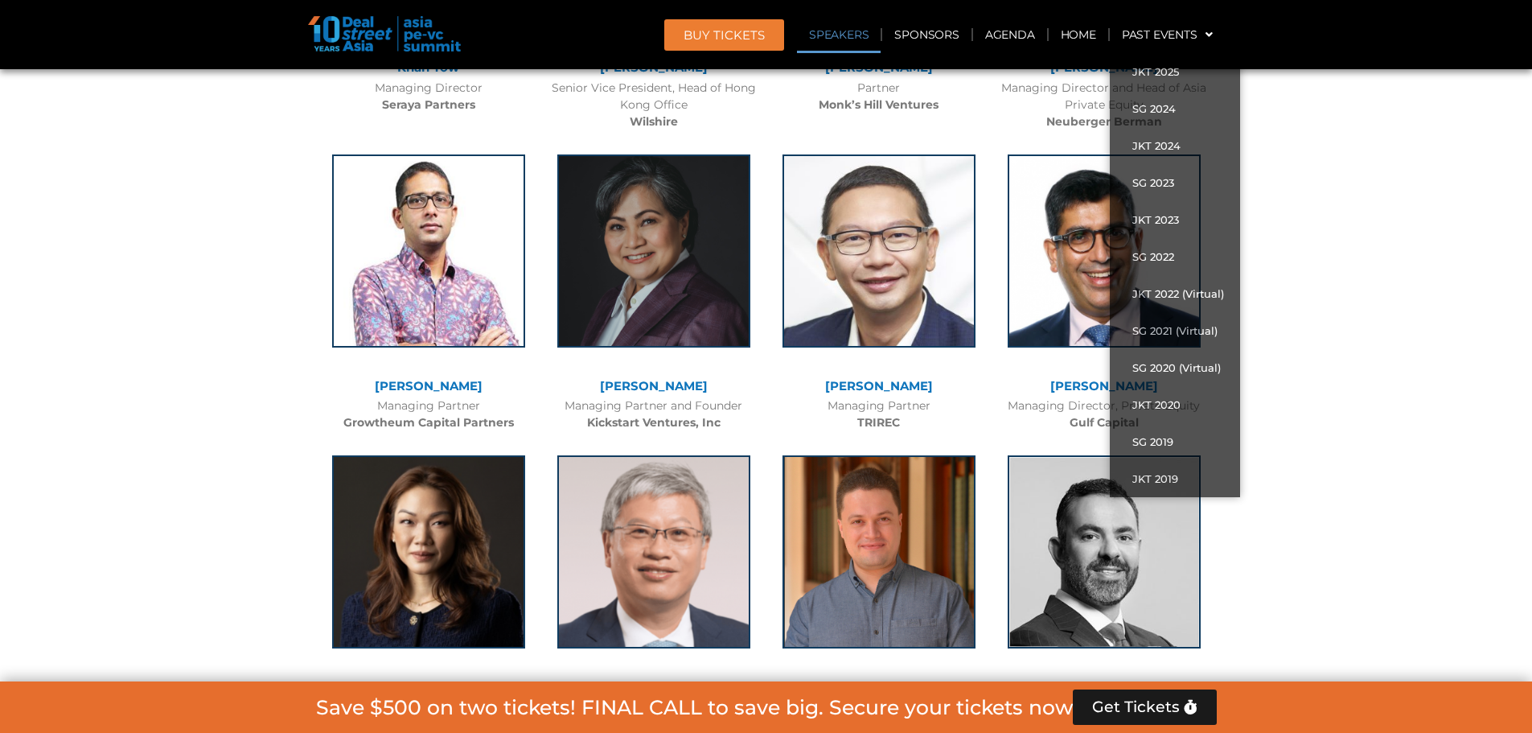
click at [833, 29] on link "Speakers" at bounding box center [839, 34] width 84 height 37
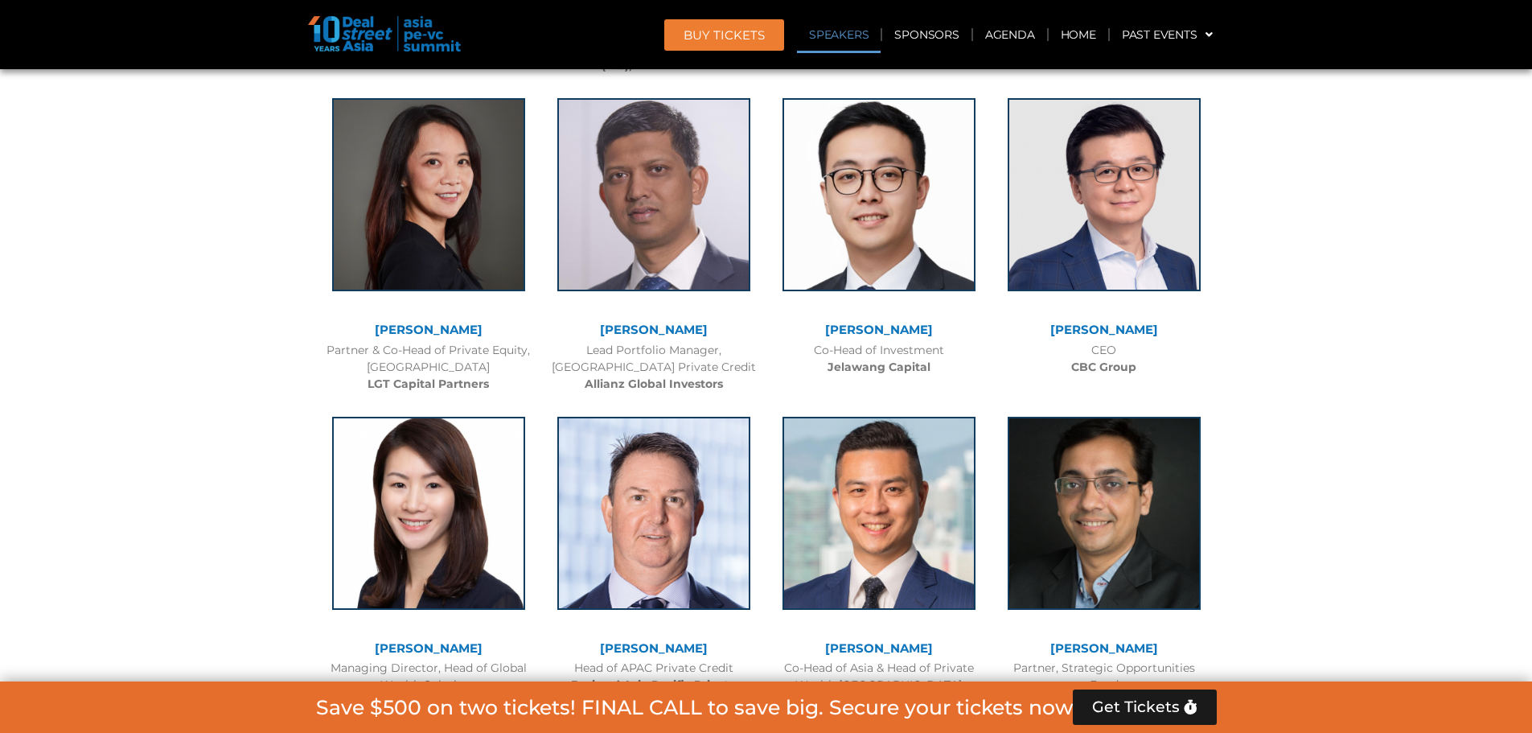
scroll to position [7321, 0]
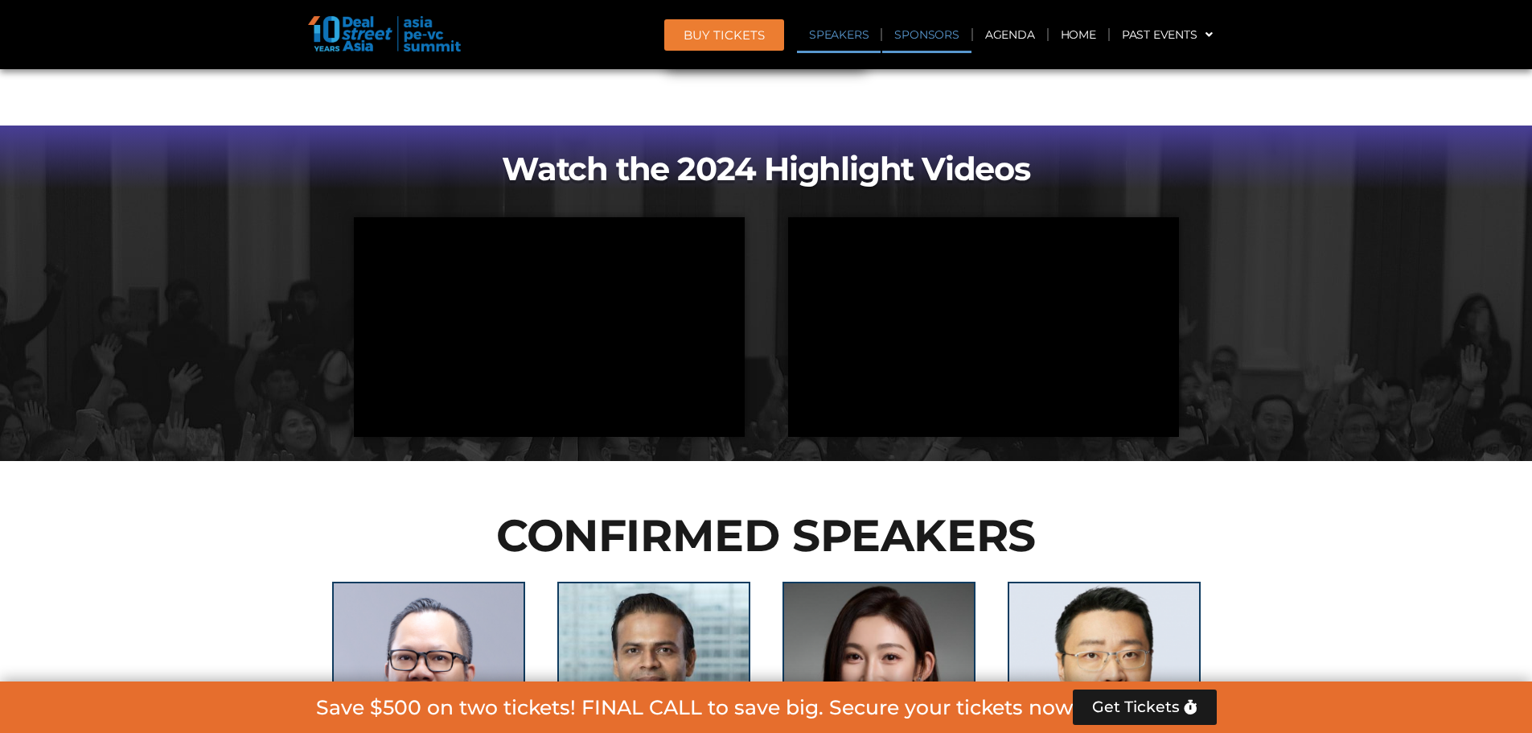
click at [935, 28] on link "Sponsors" at bounding box center [926, 34] width 88 height 37
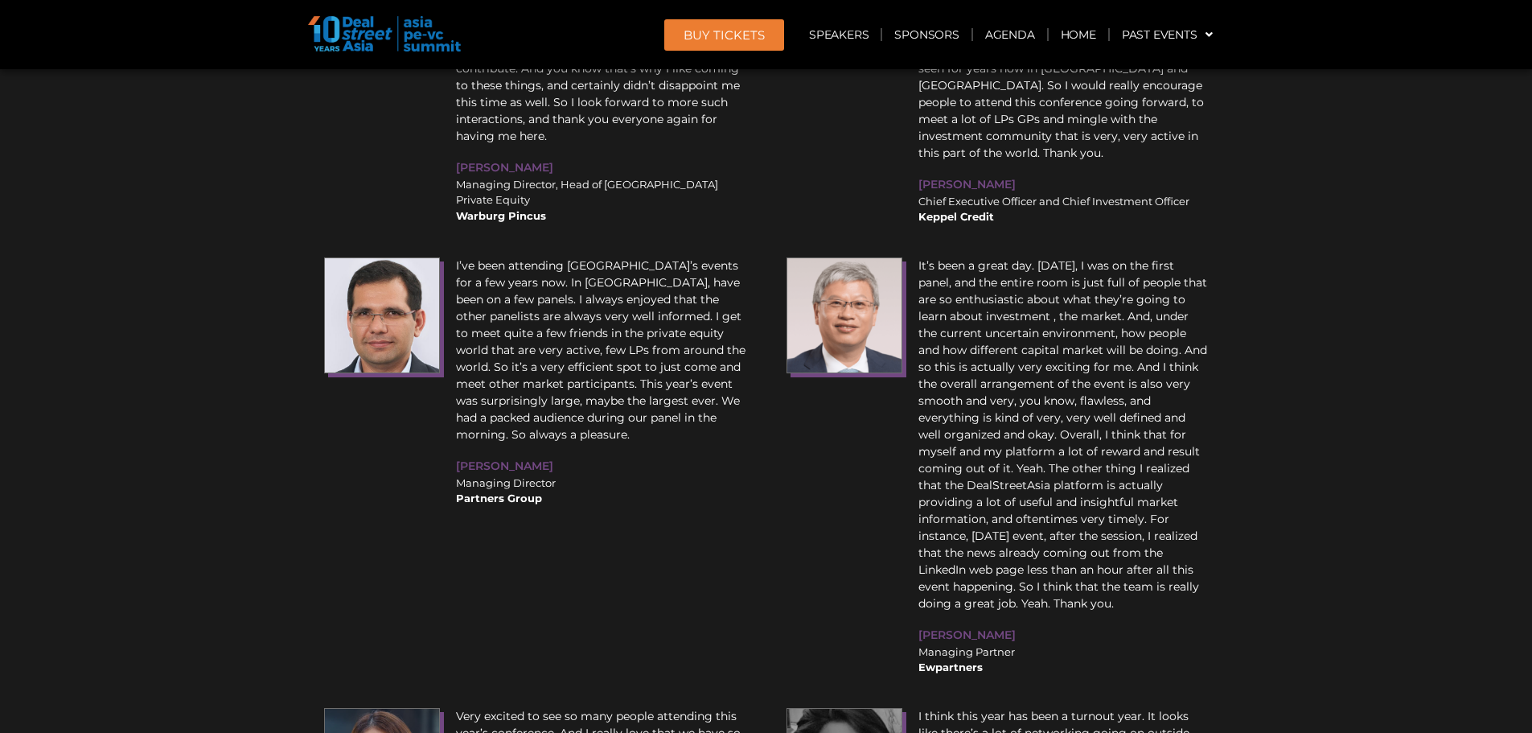
scroll to position [23628, 0]
